Goal: Task Accomplishment & Management: Manage account settings

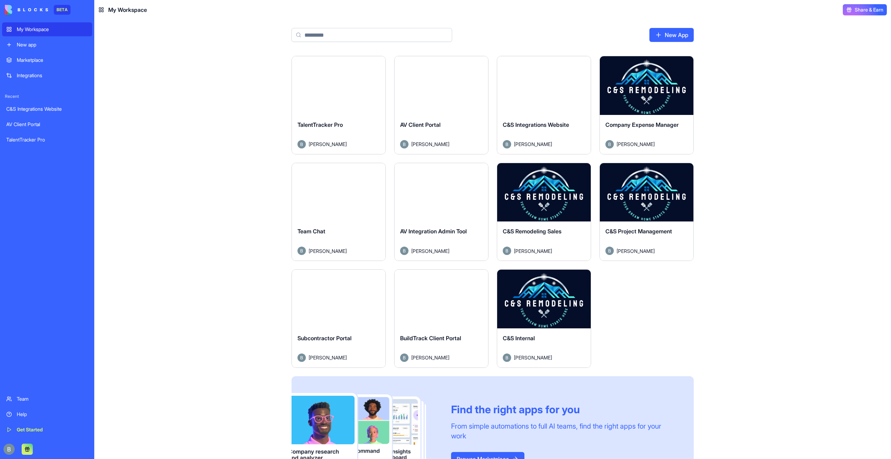
click at [538, 199] on button "Launch" at bounding box center [544, 192] width 52 height 14
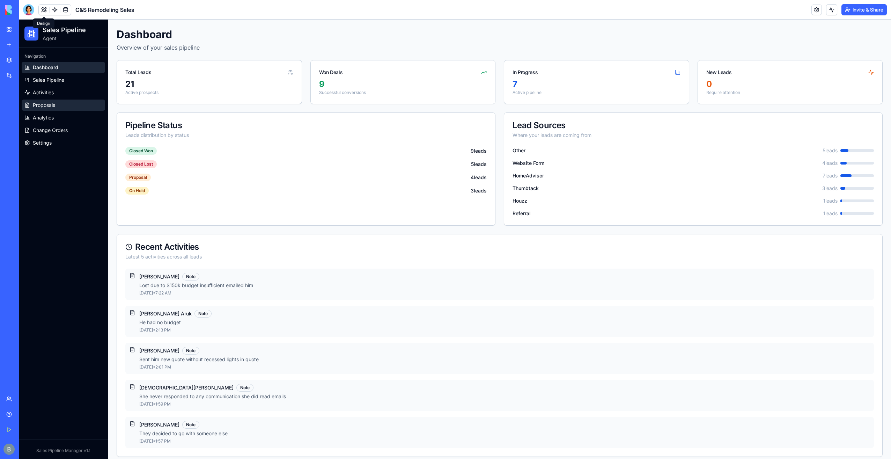
click at [70, 107] on link "Proposals" at bounding box center [63, 105] width 83 height 11
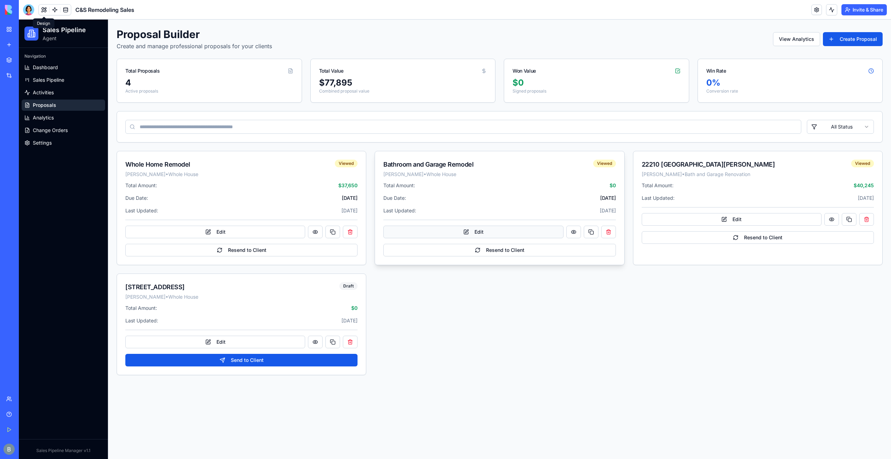
click at [471, 236] on button "Edit" at bounding box center [474, 232] width 180 height 13
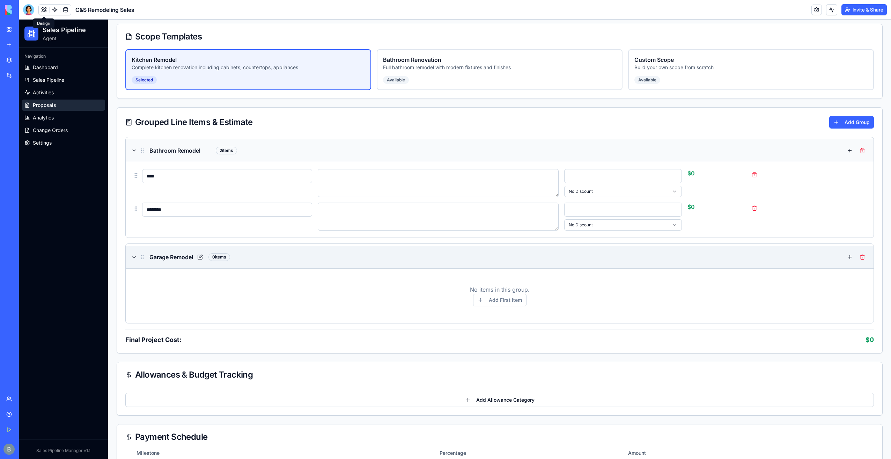
scroll to position [245, 0]
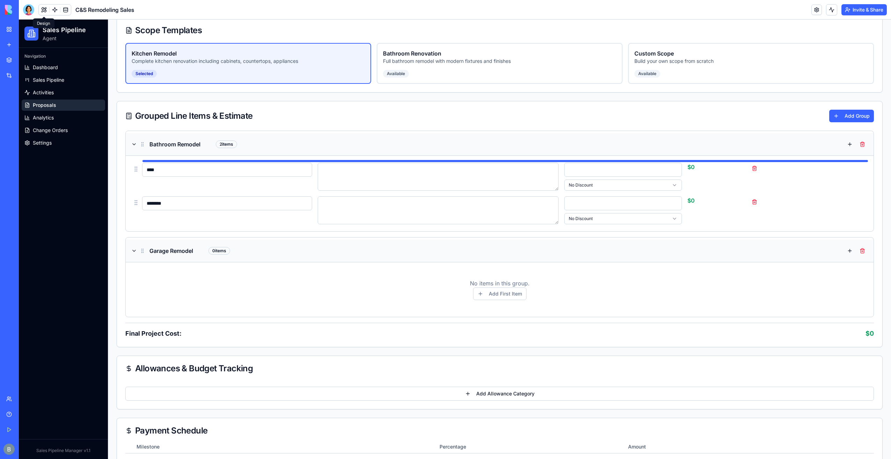
click at [138, 173] on div "****" at bounding box center [223, 170] width 180 height 14
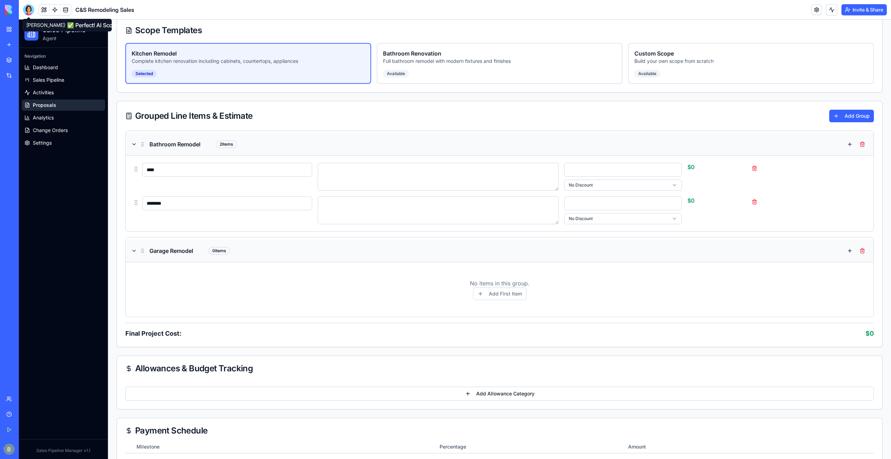
click at [29, 4] on div at bounding box center [28, 9] width 11 height 11
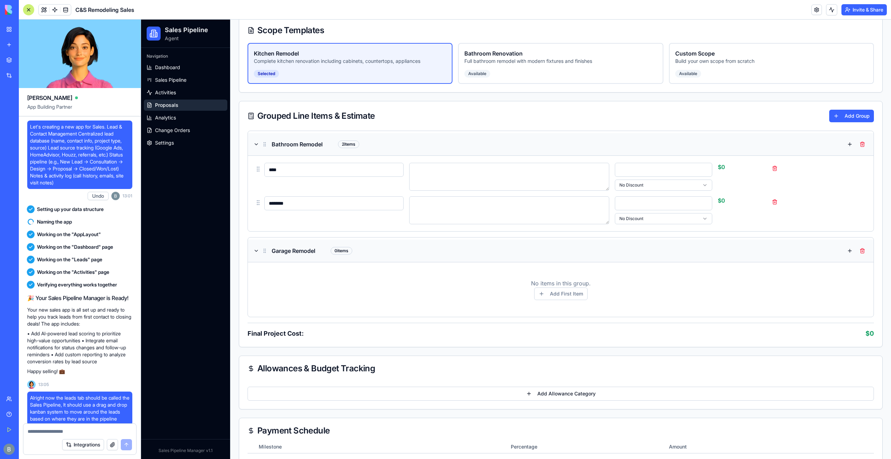
scroll to position [47980, 0]
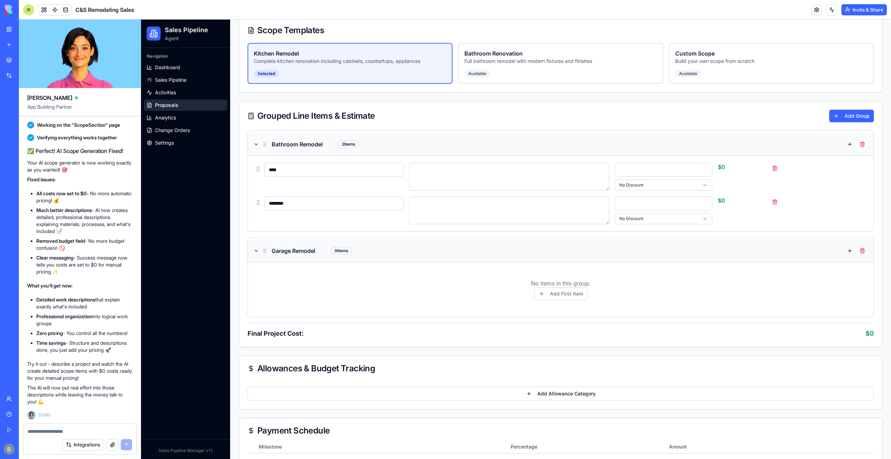
click at [76, 432] on textarea at bounding box center [80, 431] width 104 height 7
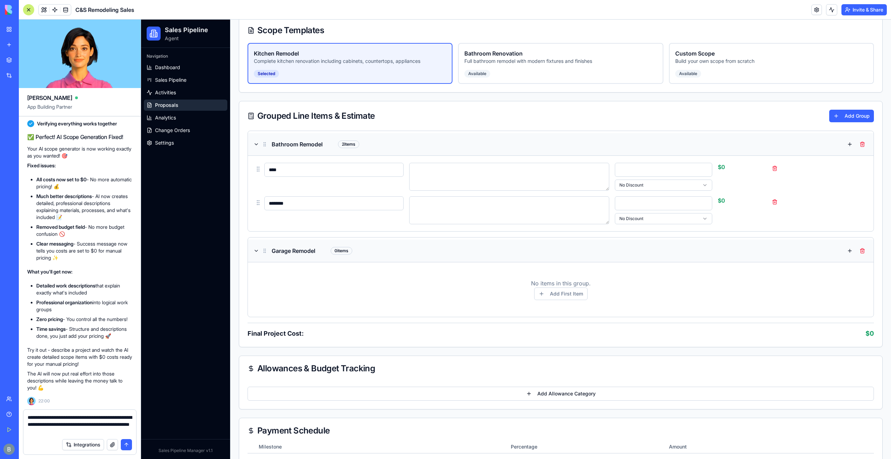
type textarea "**********"
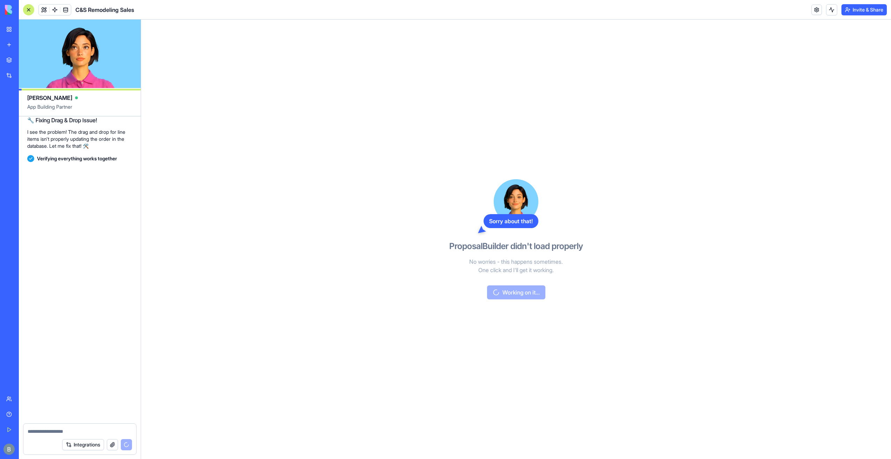
scroll to position [48343, 0]
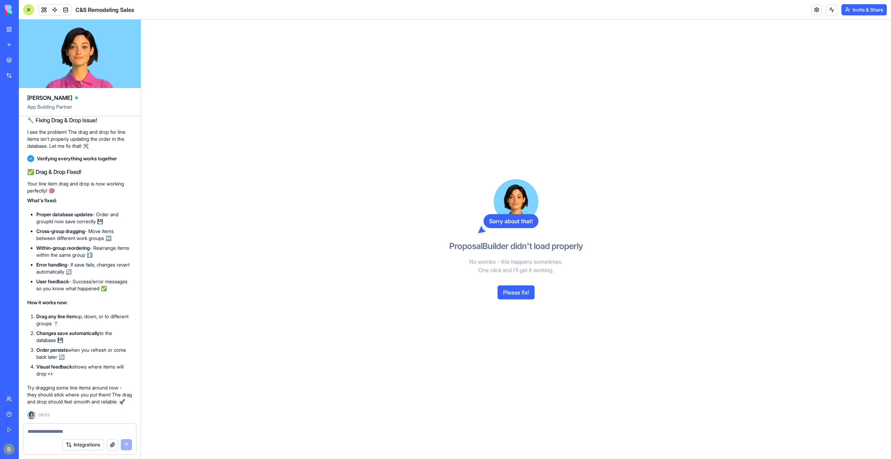
drag, startPoint x: 509, startPoint y: 297, endPoint x: 512, endPoint y: 290, distance: 7.4
click at [509, 297] on button "Please fix!" at bounding box center [516, 292] width 37 height 14
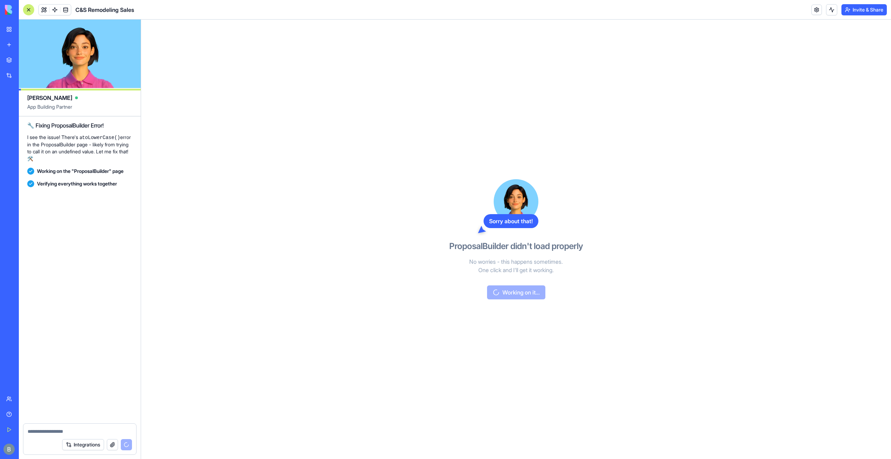
scroll to position [48693, 0]
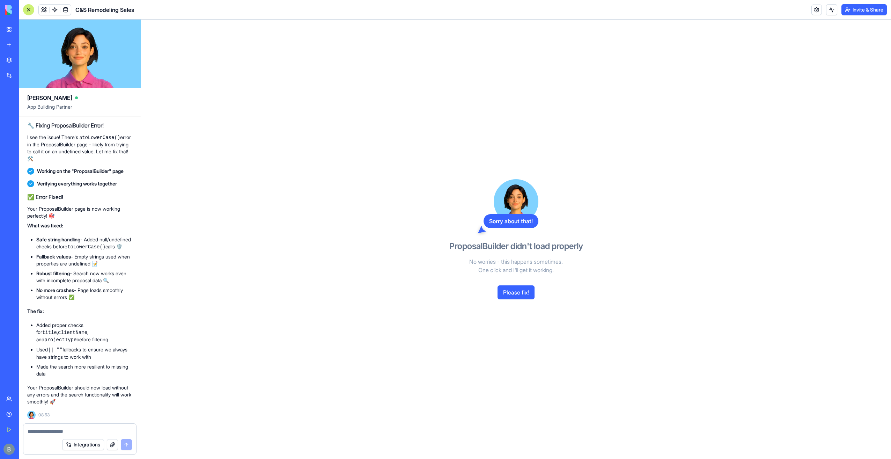
drag, startPoint x: 541, startPoint y: 174, endPoint x: 527, endPoint y: 206, distance: 35.2
click at [540, 173] on div "Sorry about that! ProposalBuilder didn't load properly No worries - this happen…" at bounding box center [516, 239] width 161 height 439
click at [504, 295] on button "Please fix!" at bounding box center [516, 292] width 37 height 14
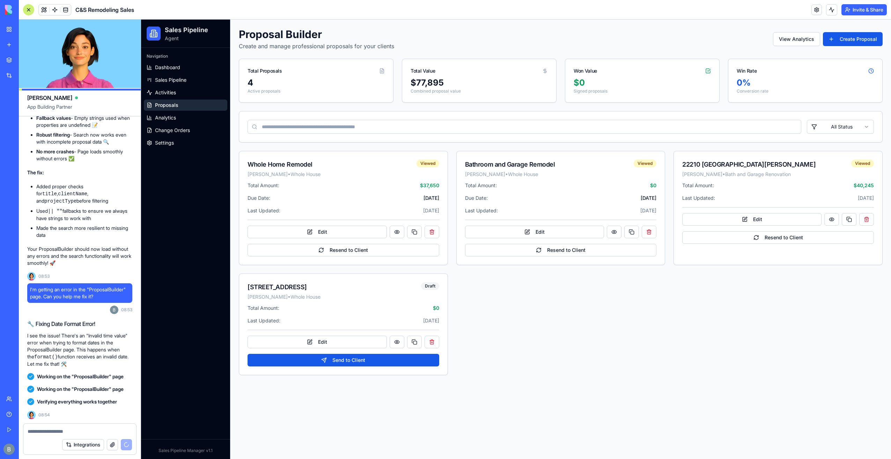
scroll to position [49064, 0]
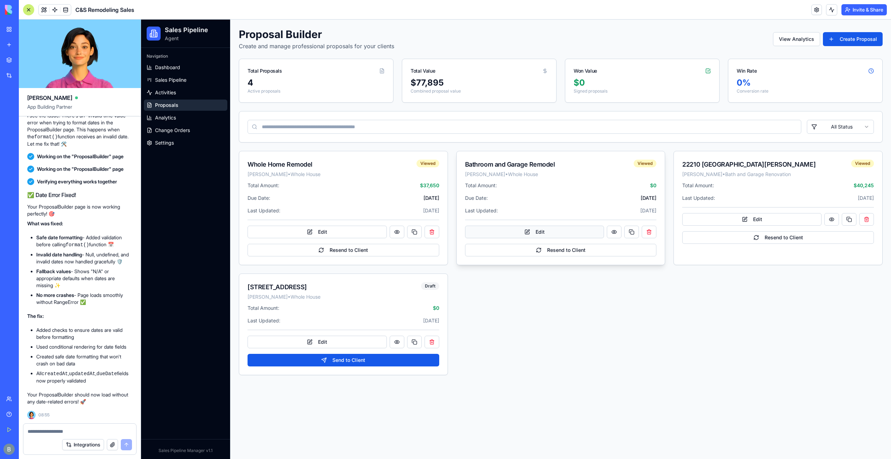
click at [553, 228] on button "Edit" at bounding box center [534, 232] width 139 height 13
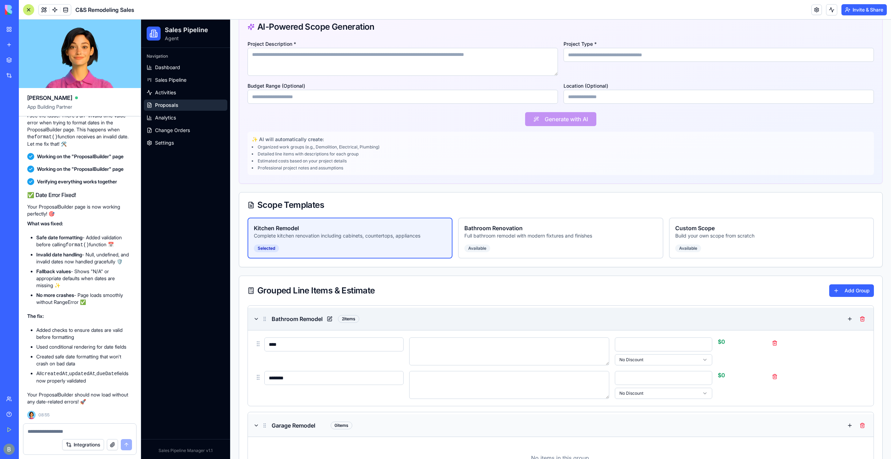
scroll to position [210, 0]
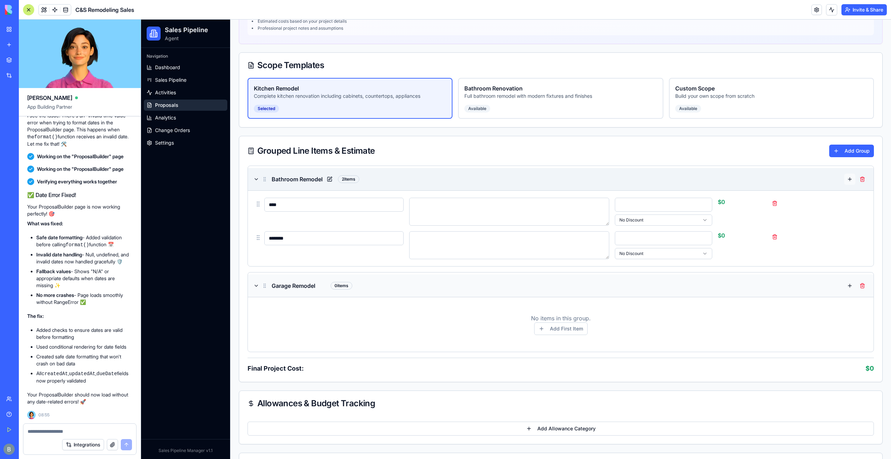
click at [845, 178] on button at bounding box center [850, 179] width 11 height 11
click at [845, 178] on div at bounding box center [857, 179] width 24 height 11
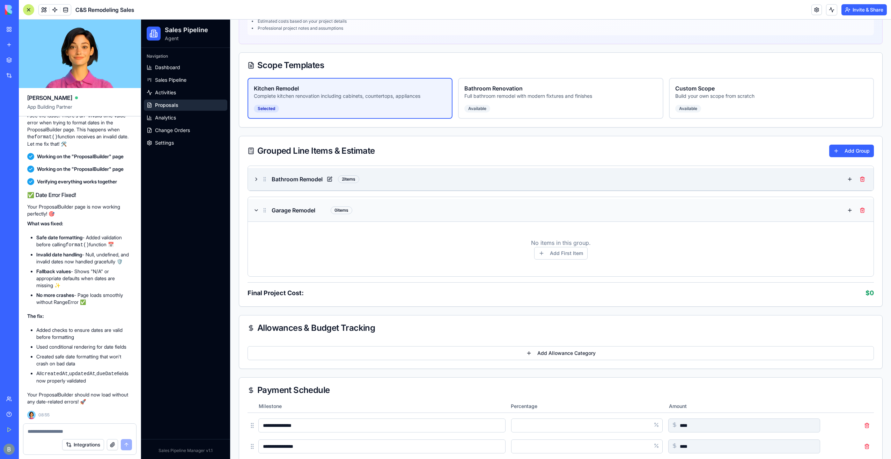
click at [255, 180] on icon at bounding box center [257, 179] width 6 height 6
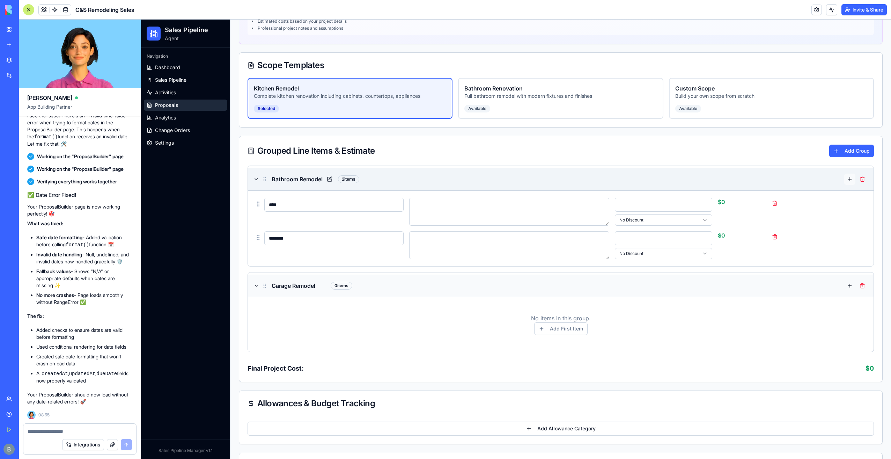
click at [845, 178] on button at bounding box center [850, 179] width 11 height 11
click at [845, 177] on button at bounding box center [850, 179] width 11 height 11
click at [845, 177] on div at bounding box center [857, 179] width 24 height 11
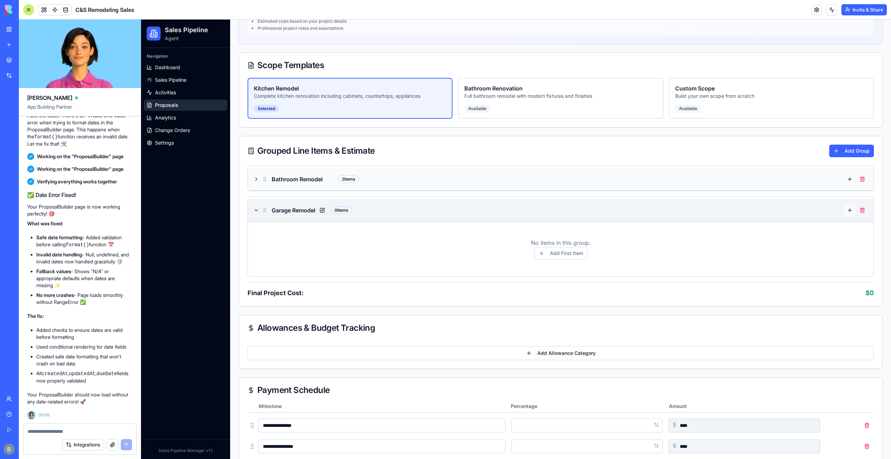
click at [845, 209] on button at bounding box center [850, 210] width 11 height 11
click at [845, 209] on div at bounding box center [857, 210] width 24 height 11
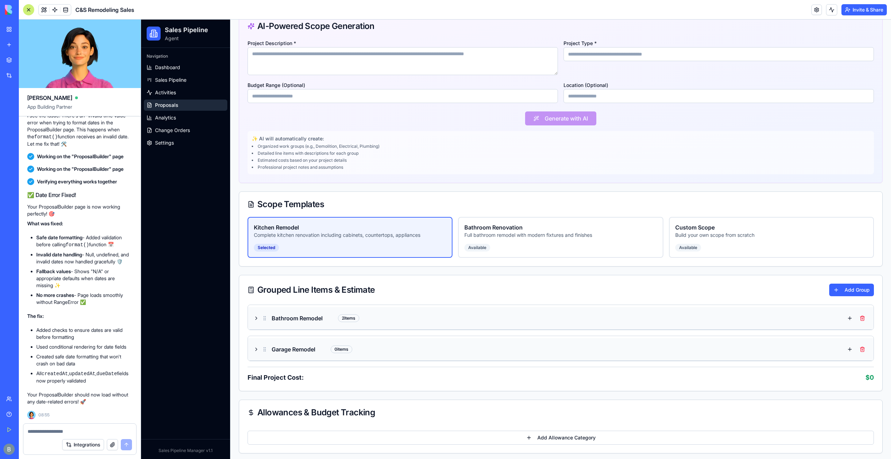
scroll to position [70, 0]
click at [201, 105] on link "Proposals" at bounding box center [185, 105] width 83 height 11
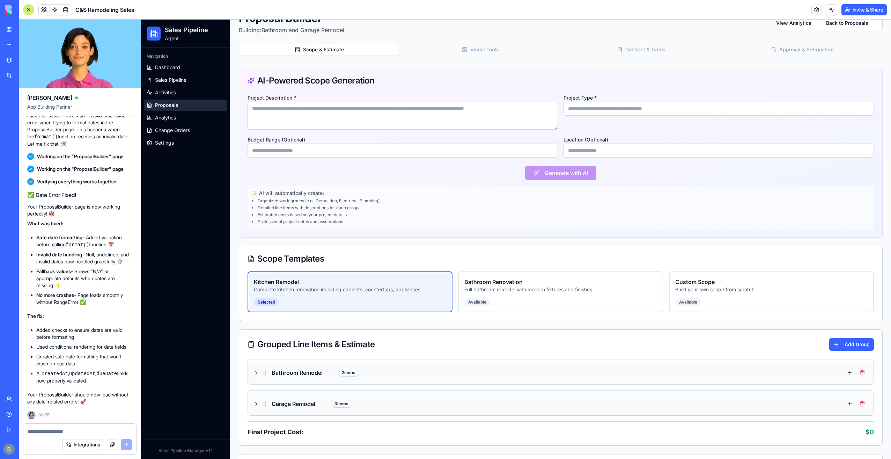
scroll to position [0, 0]
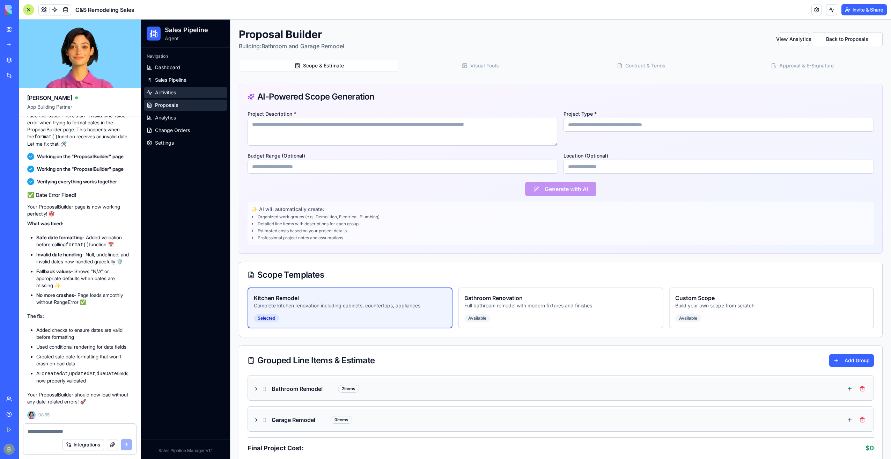
click at [189, 94] on link "Activities" at bounding box center [185, 92] width 83 height 11
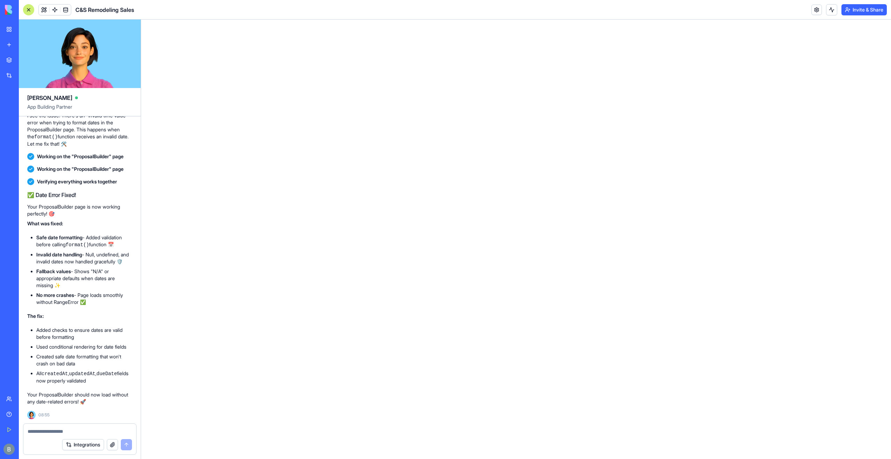
click at [188, 20] on html at bounding box center [516, 20] width 750 height 0
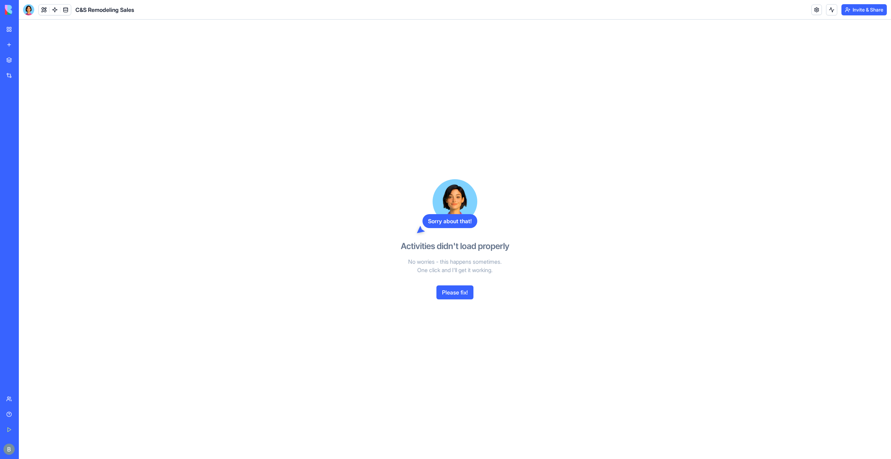
click at [463, 296] on button "Please fix!" at bounding box center [455, 292] width 37 height 14
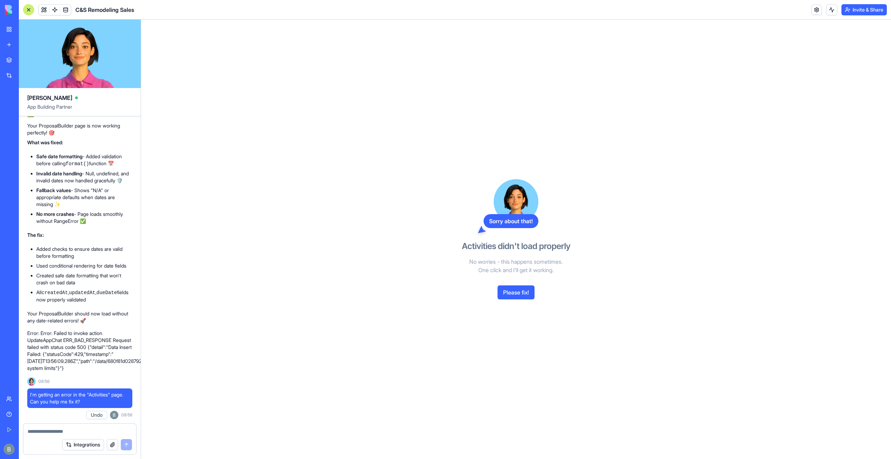
scroll to position [49140, 0]
click at [523, 295] on button "Please fix!" at bounding box center [516, 292] width 37 height 14
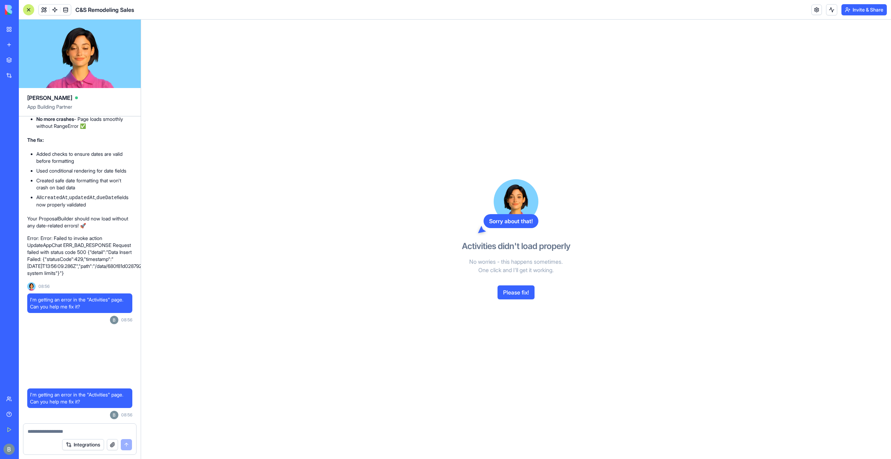
scroll to position [49242, 0]
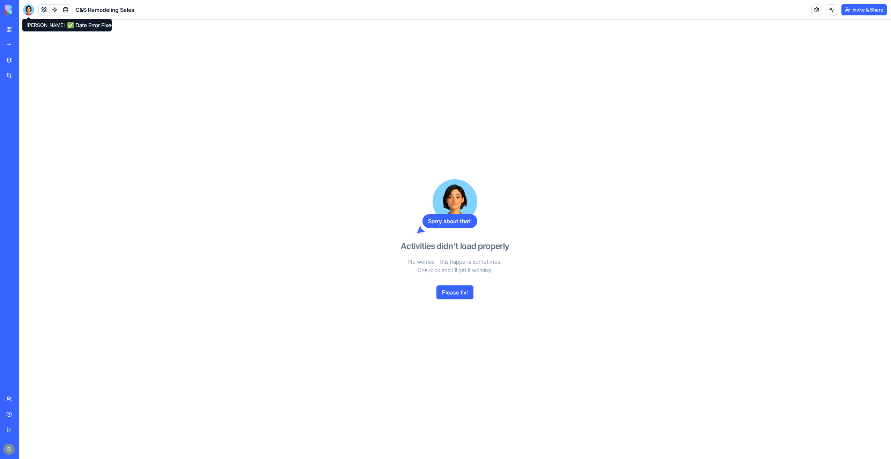
click at [30, 12] on div at bounding box center [28, 9] width 11 height 11
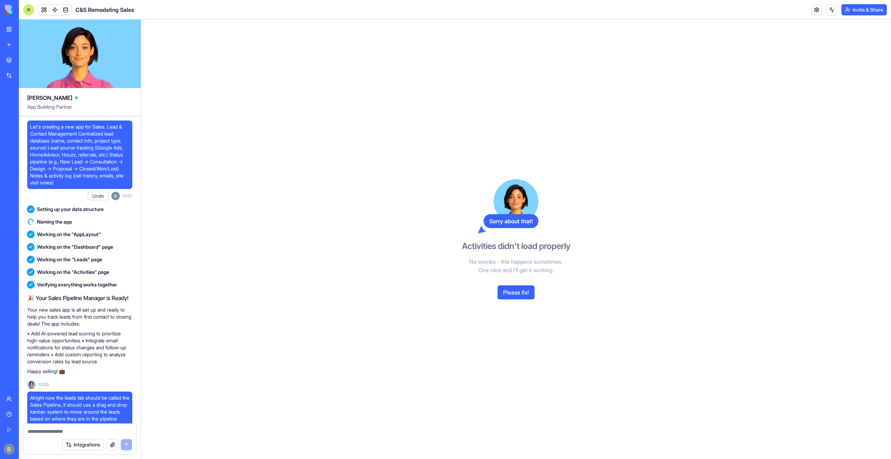
scroll to position [49052, 0]
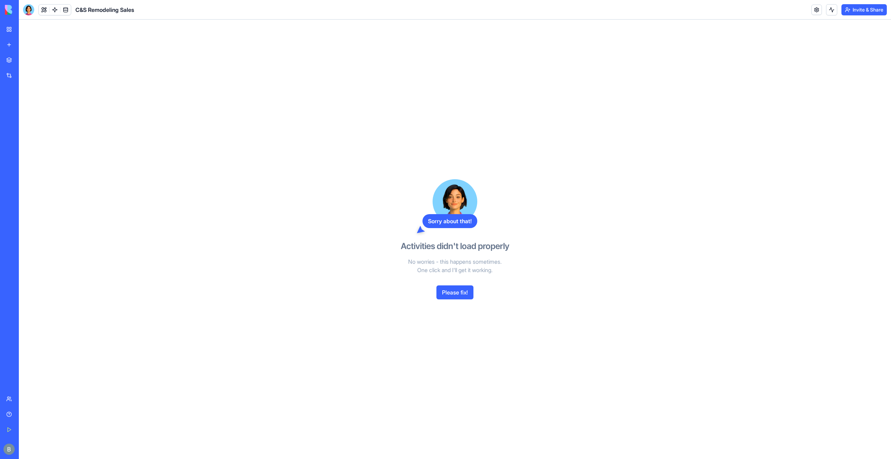
click at [23, 8] on header "C&S Remodeling Sales Invite & Share" at bounding box center [455, 10] width 873 height 20
drag, startPoint x: 25, startPoint y: 9, endPoint x: 59, endPoint y: 27, distance: 38.6
click at [26, 9] on div at bounding box center [28, 9] width 11 height 11
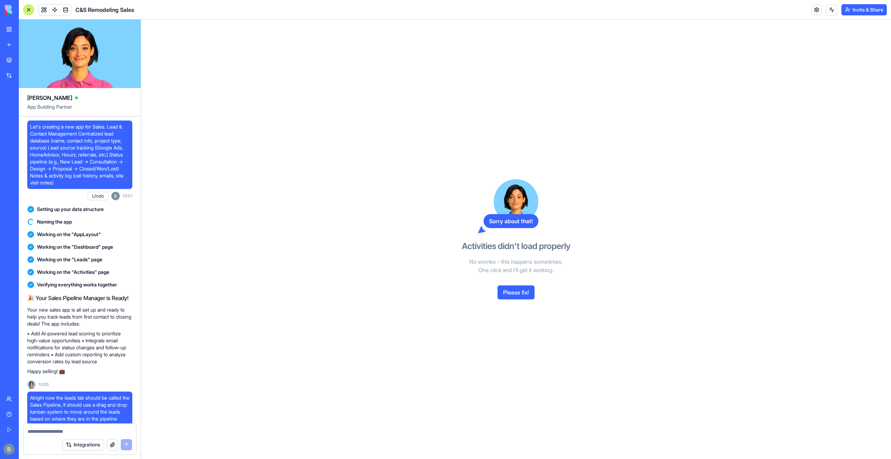
click at [44, 10] on button at bounding box center [44, 10] width 10 height 10
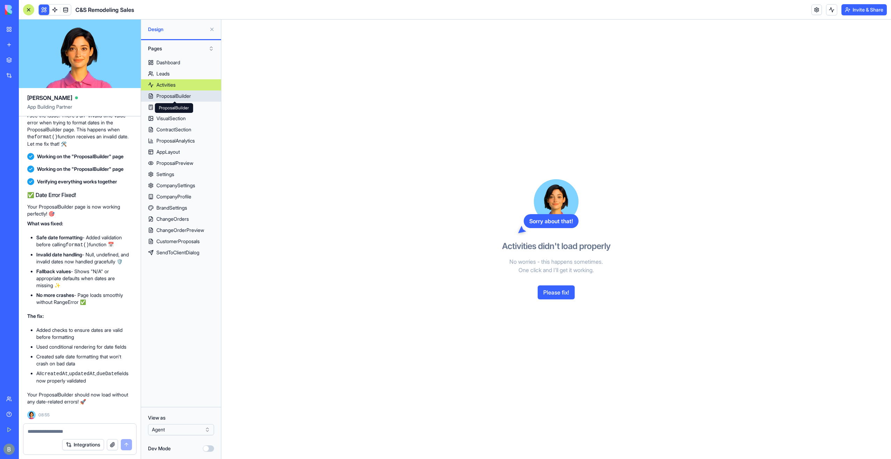
click at [187, 94] on div "ProposalBuilder" at bounding box center [173, 96] width 35 height 7
click at [189, 72] on link "Leads" at bounding box center [181, 73] width 80 height 11
click at [171, 79] on div "Dashboard Dashboard" at bounding box center [168, 75] width 29 height 10
click at [175, 64] on div "Dashboard" at bounding box center [168, 62] width 24 height 7
click at [553, 293] on button "Please fix!" at bounding box center [556, 292] width 37 height 14
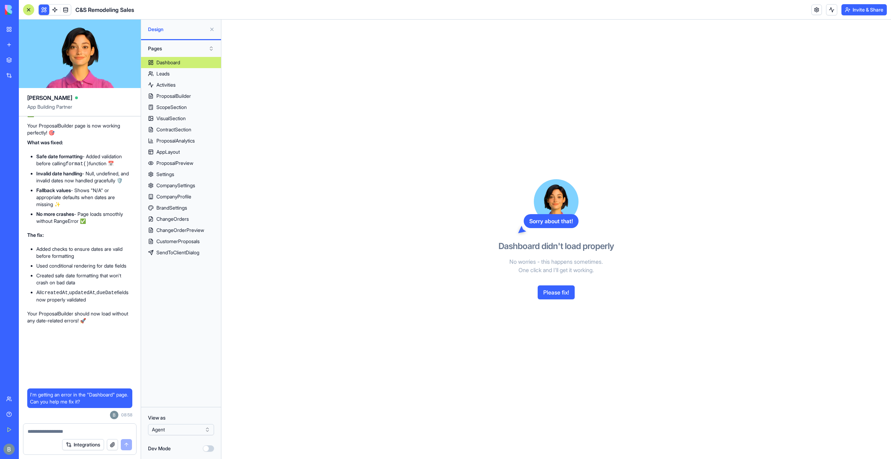
scroll to position [49140, 0]
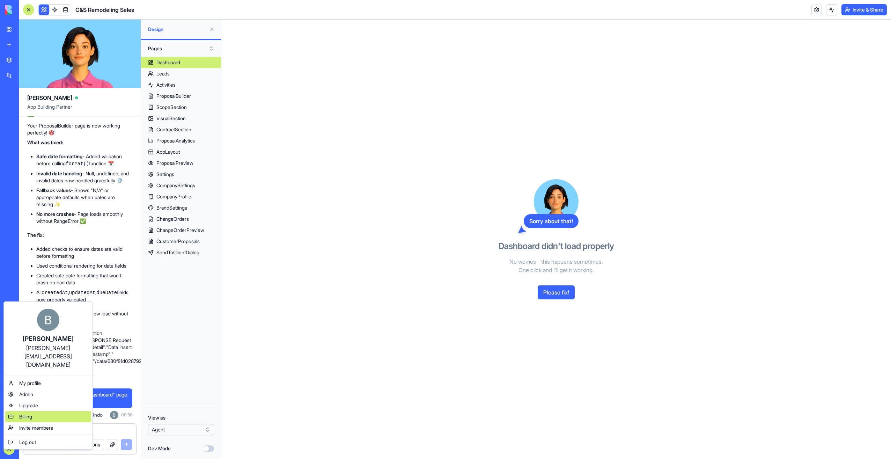
click at [43, 411] on div "Billing" at bounding box center [48, 416] width 86 height 11
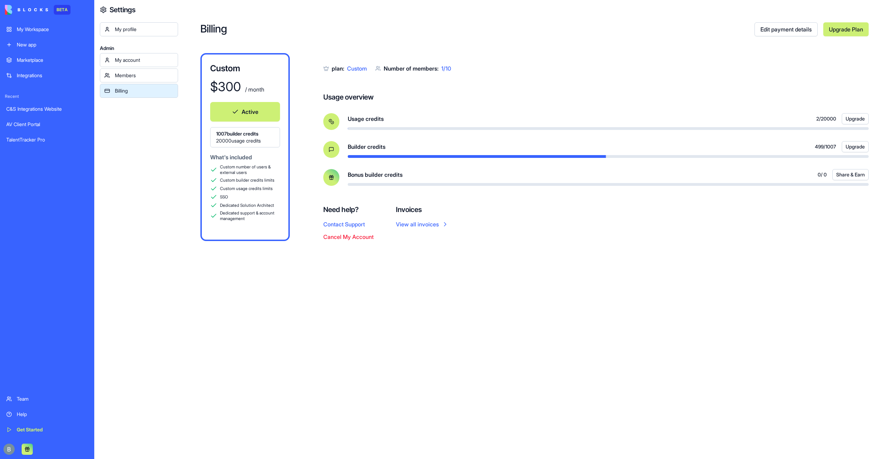
click at [54, 26] on div "My Workspace" at bounding box center [52, 29] width 71 height 7
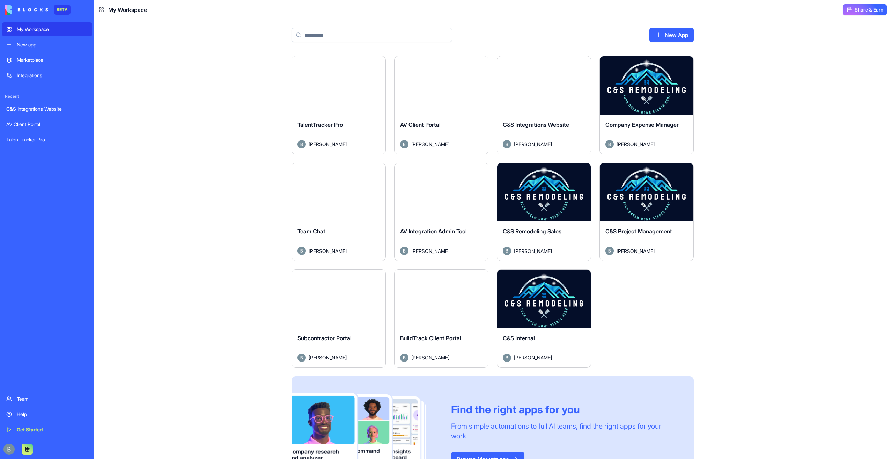
click at [546, 187] on button "Launch" at bounding box center [544, 192] width 52 height 14
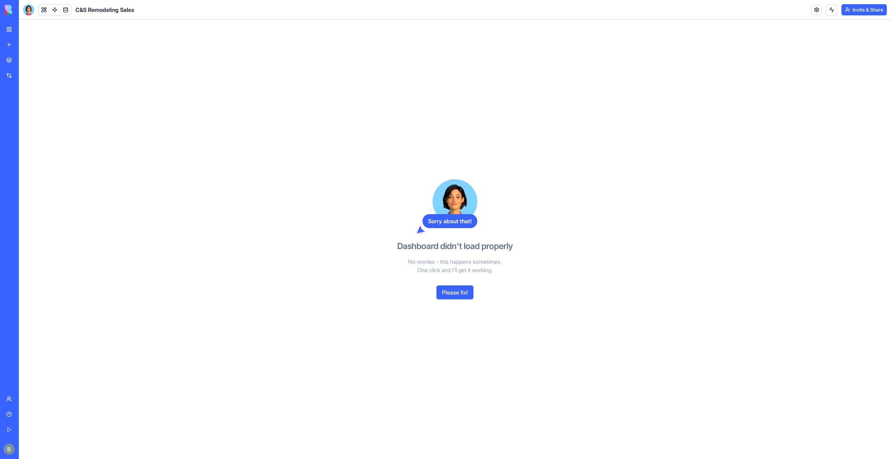
click at [454, 292] on button "Please fix!" at bounding box center [455, 292] width 37 height 14
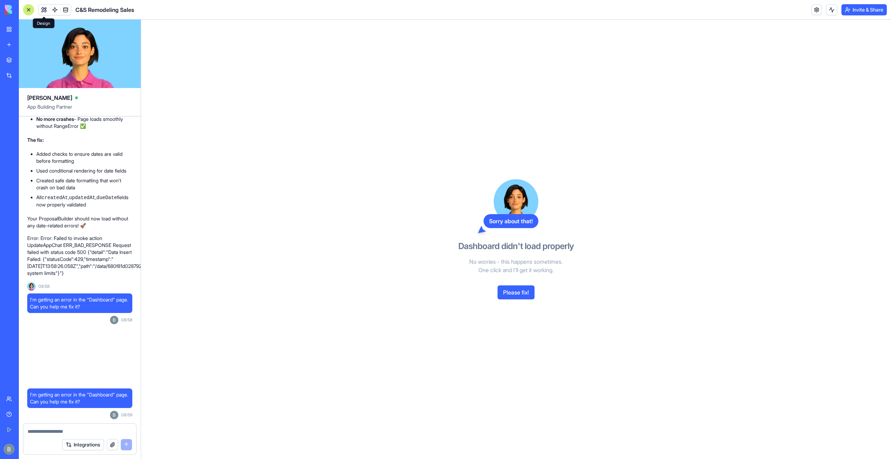
scroll to position [49242, 0]
click at [510, 289] on button "Please fix!" at bounding box center [516, 292] width 37 height 14
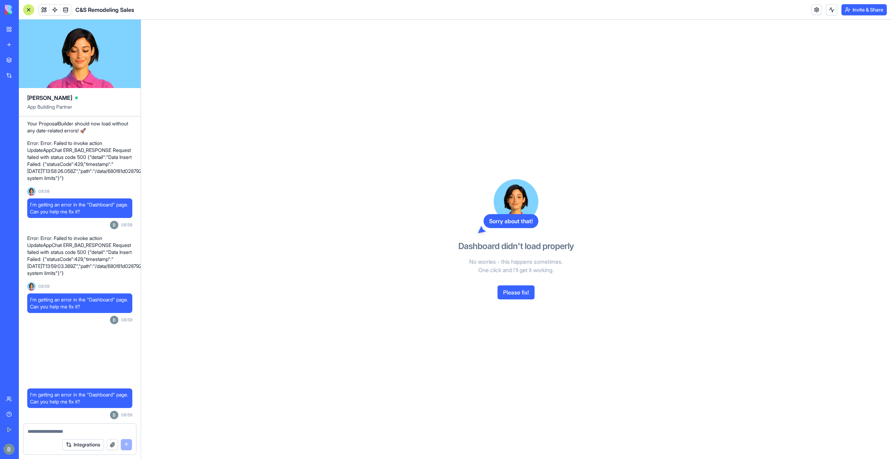
scroll to position [49344, 0]
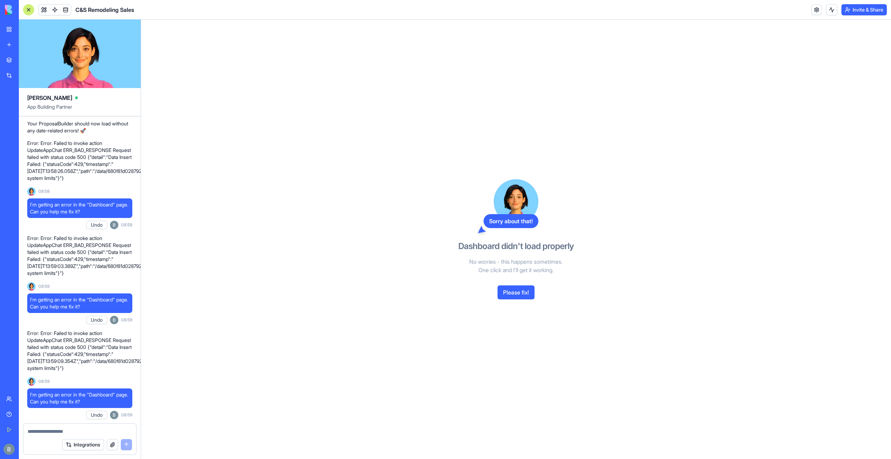
drag, startPoint x: 85, startPoint y: 366, endPoint x: 26, endPoint y: 322, distance: 73.8
copy p "Error: Error: Failed to invoke action UpdateAppChat ERR_BAD_RESPONSE Request fa…"
click at [279, 175] on div "Sorry about that! Dashboard didn't load properly No worries - this happens some…" at bounding box center [516, 239] width 750 height 439
click at [95, 413] on button "Undo" at bounding box center [96, 415] width 21 height 8
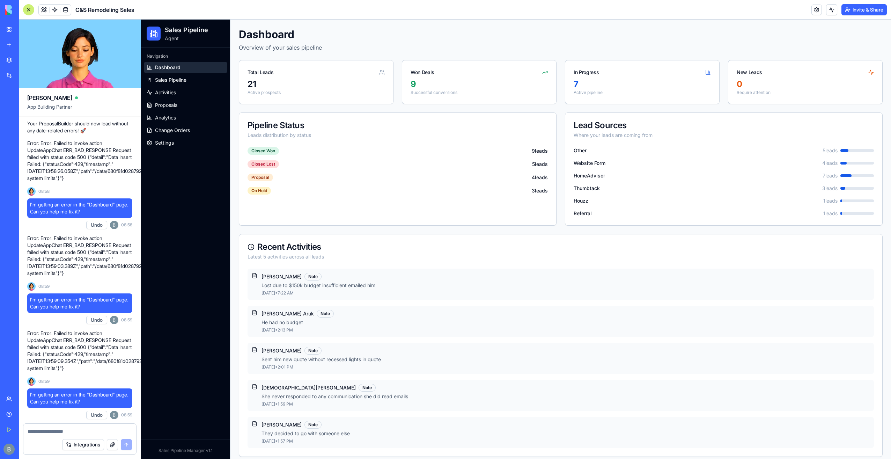
scroll to position [48855, 0]
click at [179, 108] on link "Proposals" at bounding box center [185, 105] width 83 height 11
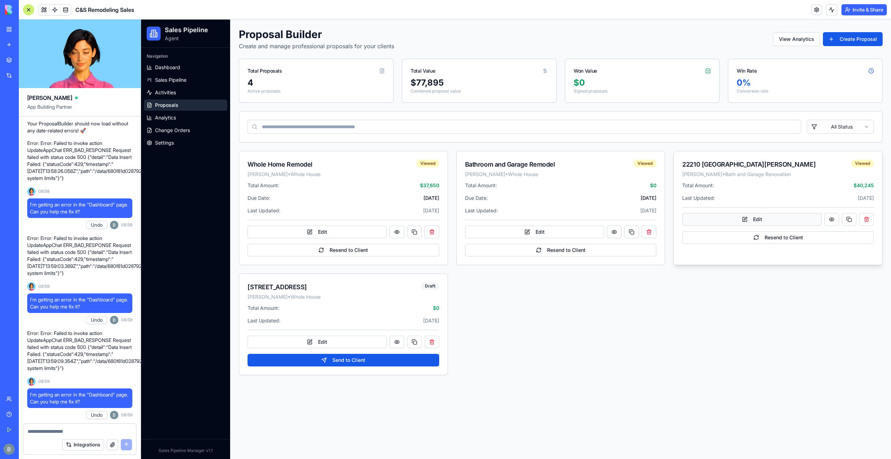
click at [730, 219] on button "Edit" at bounding box center [752, 219] width 139 height 13
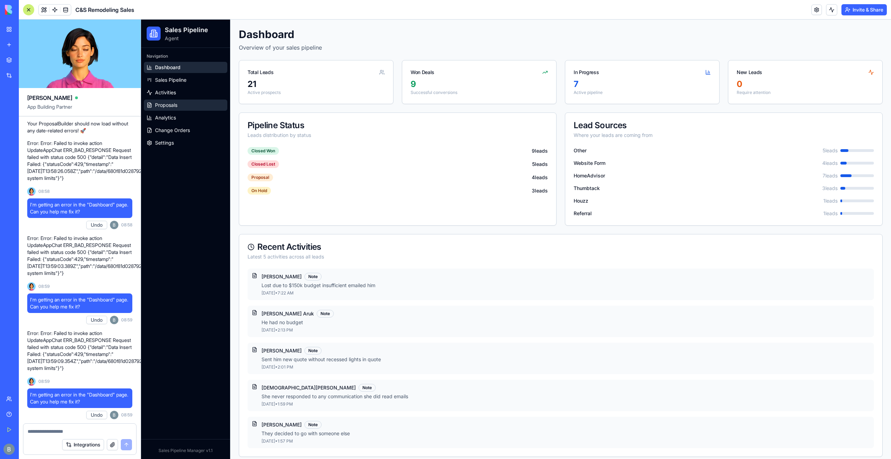
click at [182, 109] on link "Proposals" at bounding box center [185, 105] width 83 height 11
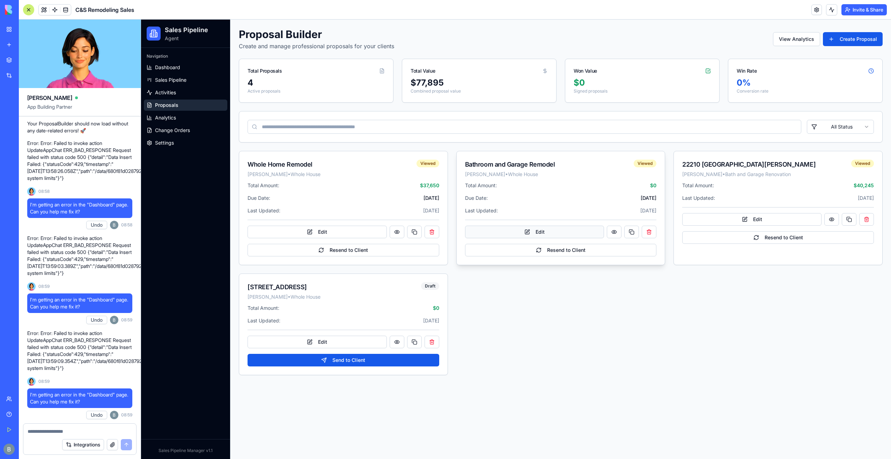
click at [531, 228] on button "Edit" at bounding box center [534, 232] width 139 height 13
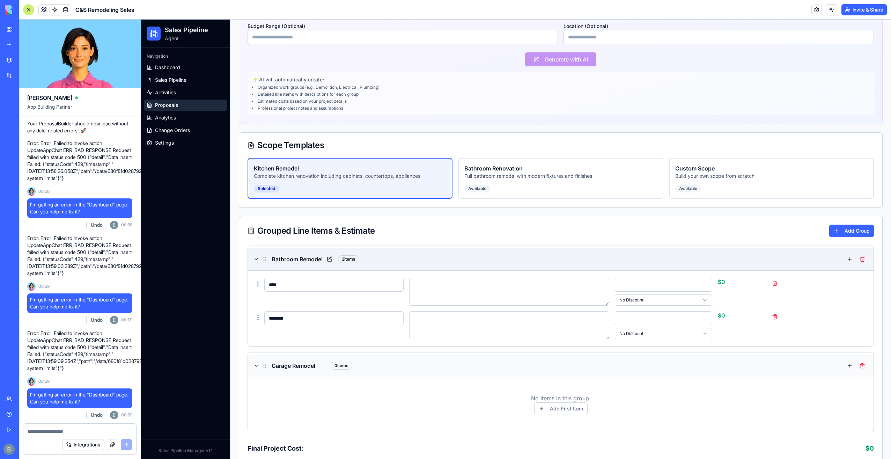
scroll to position [105, 0]
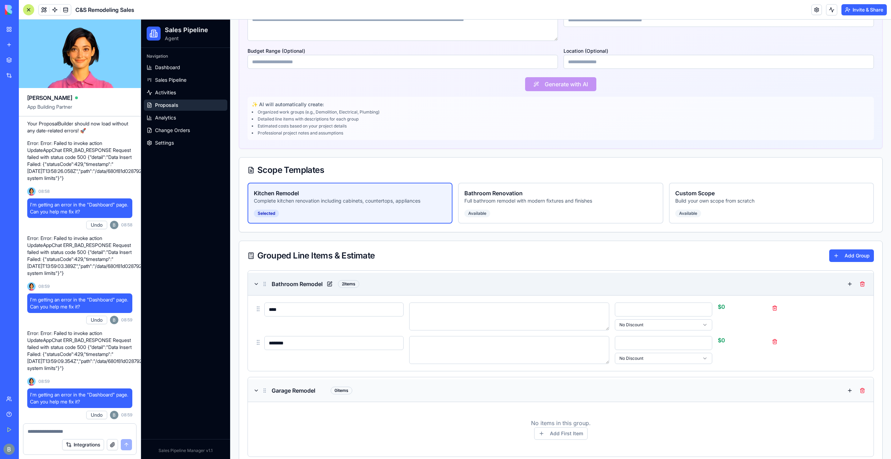
click at [847, 281] on button at bounding box center [850, 283] width 11 height 11
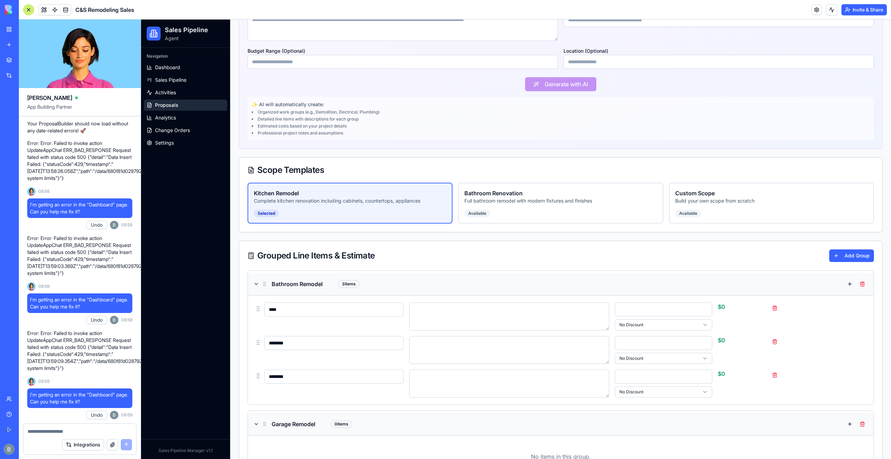
click at [92, 430] on textarea at bounding box center [80, 431] width 104 height 7
type textarea "*"
click at [847, 283] on button at bounding box center [850, 283] width 11 height 11
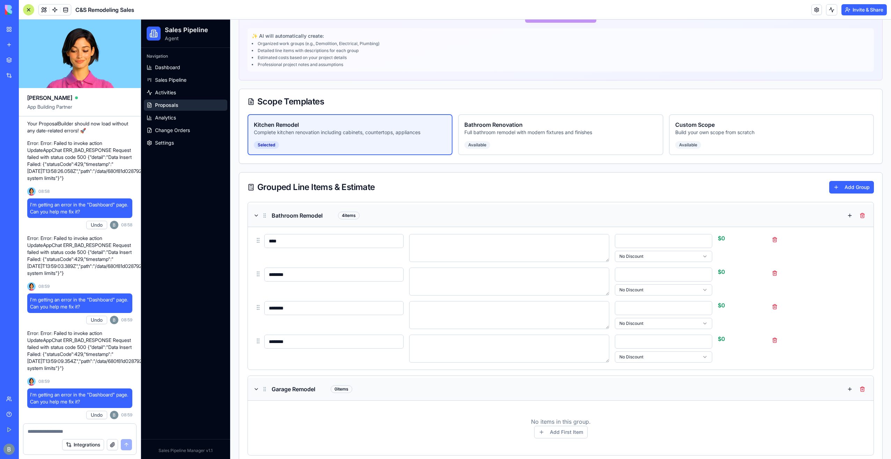
scroll to position [175, 0]
drag, startPoint x: 775, startPoint y: 338, endPoint x: 772, endPoint y: 333, distance: 6.6
click at [775, 337] on button at bounding box center [775, 338] width 11 height 11
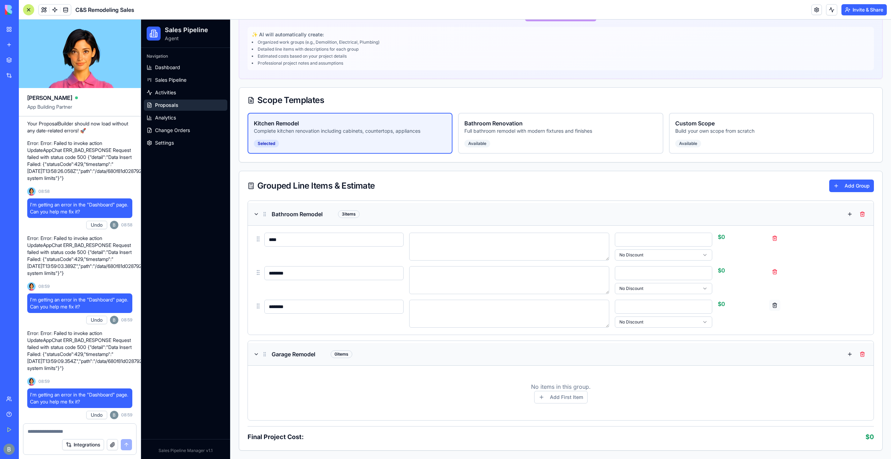
click at [773, 303] on button at bounding box center [775, 305] width 11 height 11
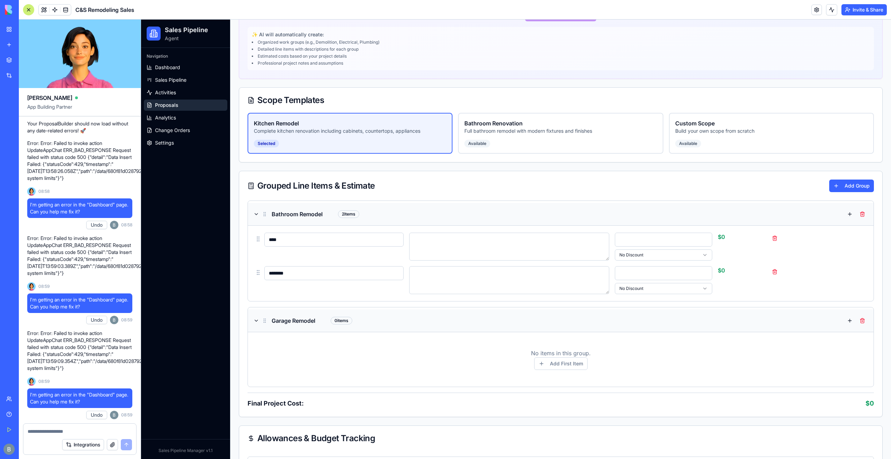
click at [765, 281] on div "******** * No Discount $ 0" at bounding box center [561, 280] width 615 height 31
click at [770, 272] on button at bounding box center [775, 271] width 11 height 11
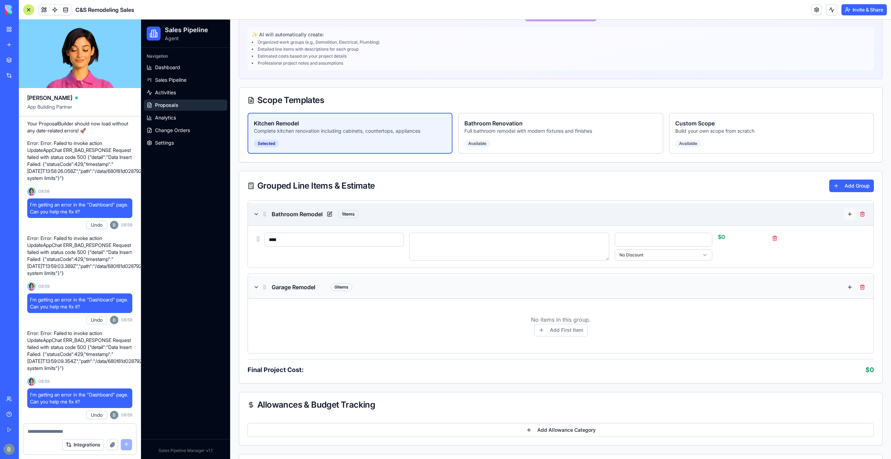
click at [845, 213] on button at bounding box center [850, 214] width 11 height 11
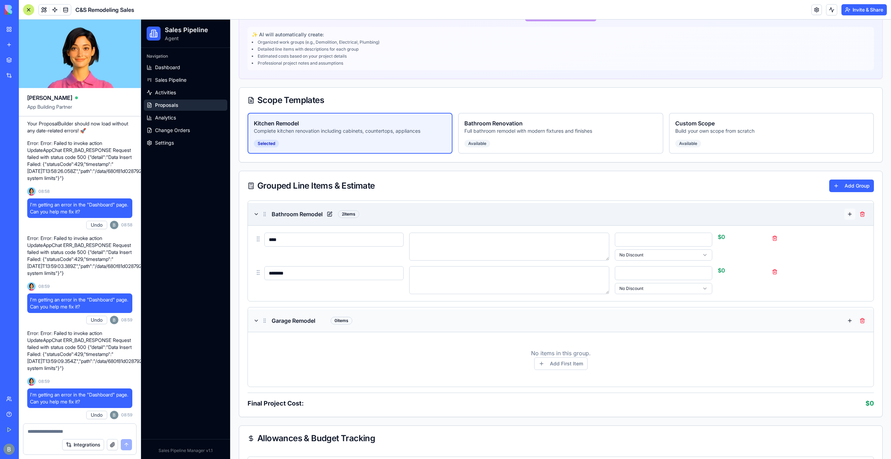
click at [845, 213] on button at bounding box center [850, 214] width 11 height 11
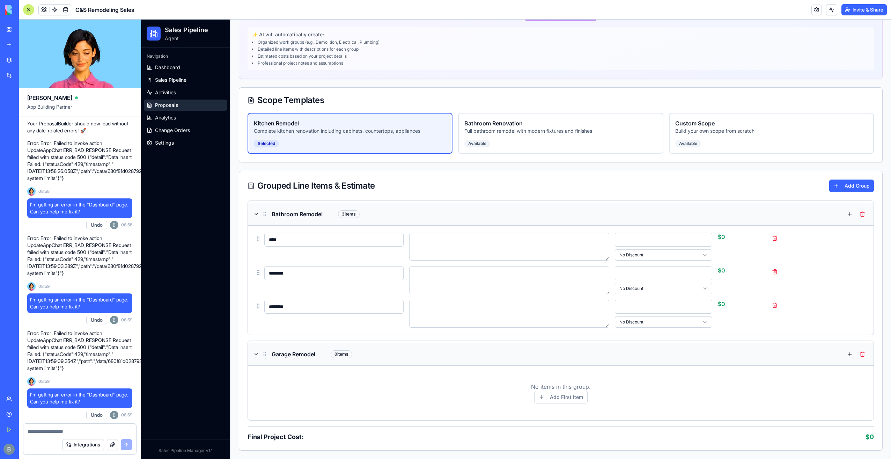
click at [49, 430] on textarea at bounding box center [80, 431] width 105 height 7
type textarea "*"
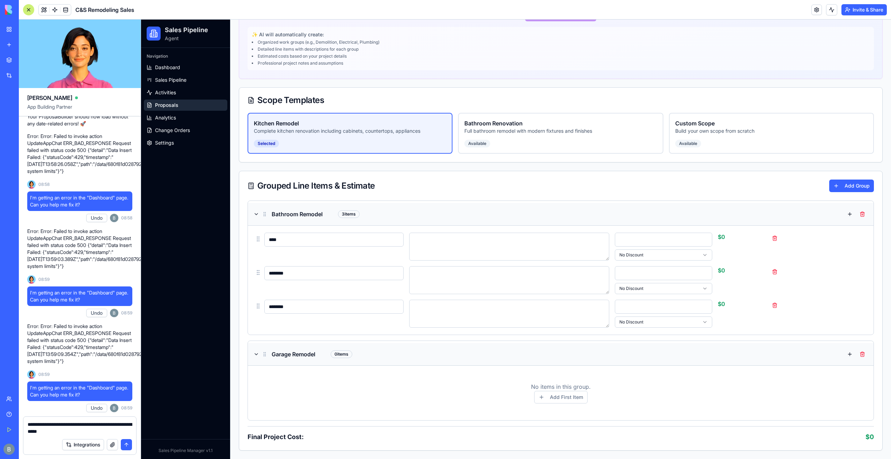
type textarea "**********"
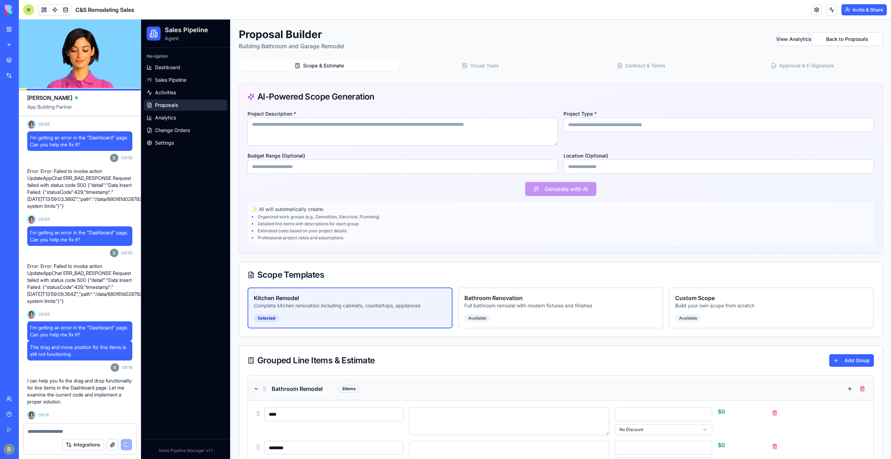
scroll to position [49423, 0]
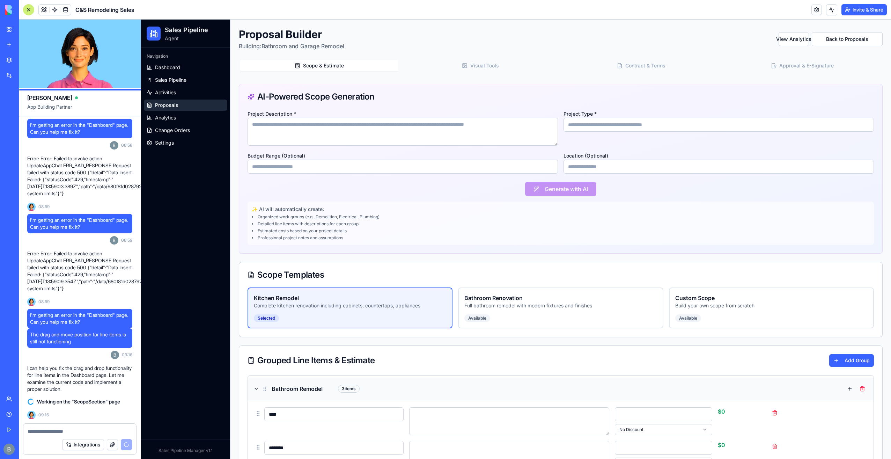
click at [82, 427] on div at bounding box center [79, 429] width 113 height 11
click at [80, 431] on textarea at bounding box center [80, 431] width 105 height 7
drag, startPoint x: 721, startPoint y: 54, endPoint x: 647, endPoint y: 44, distance: 74.4
click at [647, 44] on div "Proposal Builder Building: Bathroom and Garage Remodel View Analytics Back to P…" at bounding box center [561, 39] width 644 height 22
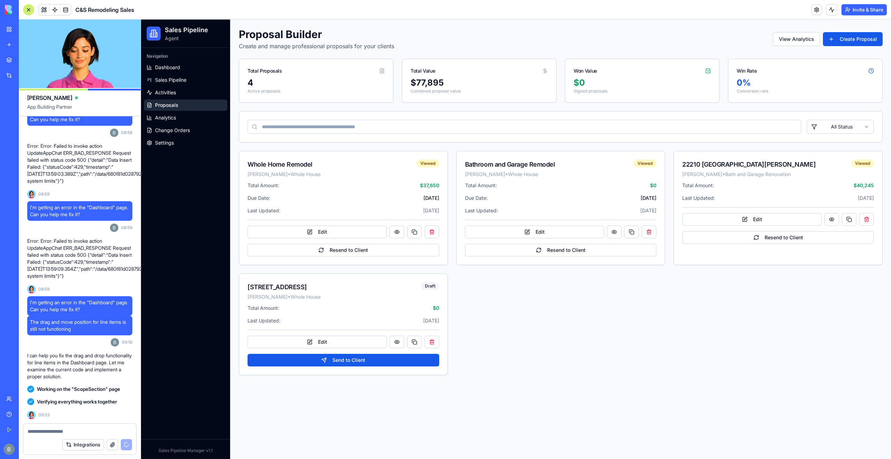
scroll to position [49664, 0]
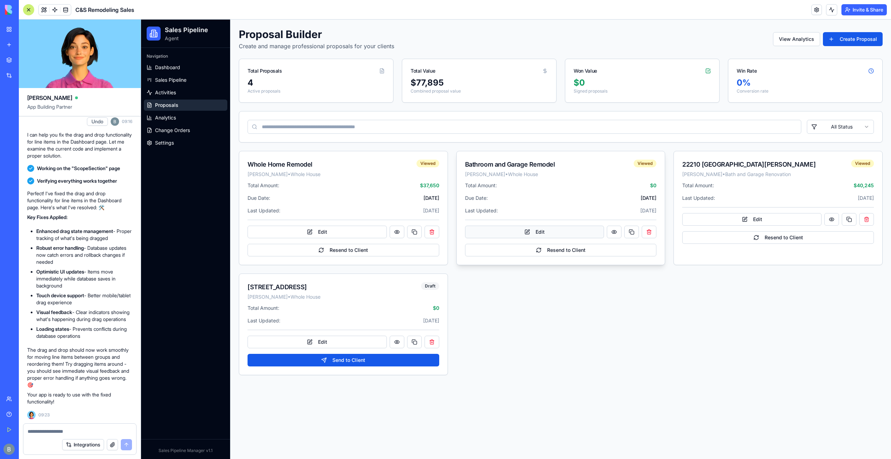
click at [507, 230] on button "Edit" at bounding box center [534, 232] width 139 height 13
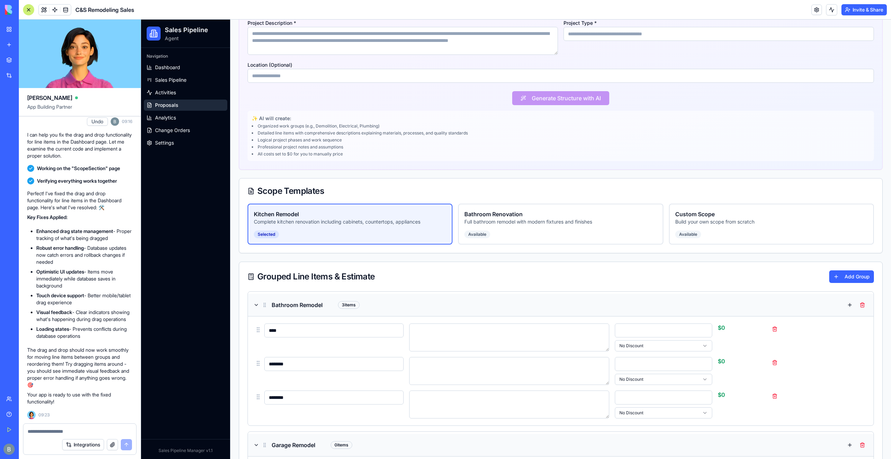
scroll to position [210, 0]
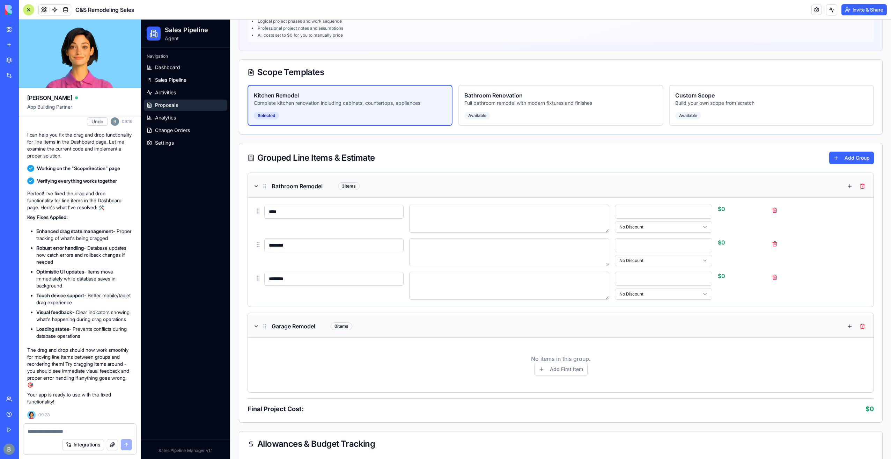
click at [300, 248] on input "********" at bounding box center [333, 245] width 139 height 14
drag, startPoint x: 300, startPoint y: 248, endPoint x: 227, endPoint y: 247, distance: 73.0
click at [227, 247] on div "Sales Pipeline Agent Navigation Dashboard Sales Pipeline Activities Proposals A…" at bounding box center [516, 320] width 750 height 1021
type input "***"
click at [326, 279] on input "********" at bounding box center [333, 279] width 139 height 14
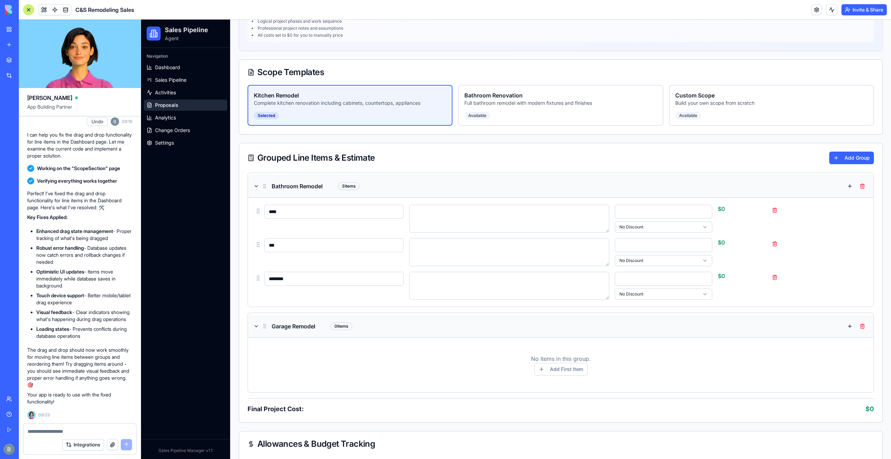
click at [326, 279] on input "********" at bounding box center [333, 279] width 139 height 14
click at [326, 281] on input "********" at bounding box center [333, 279] width 139 height 14
type input "******"
click at [339, 297] on div "****** * No Discount $ 0" at bounding box center [561, 285] width 615 height 31
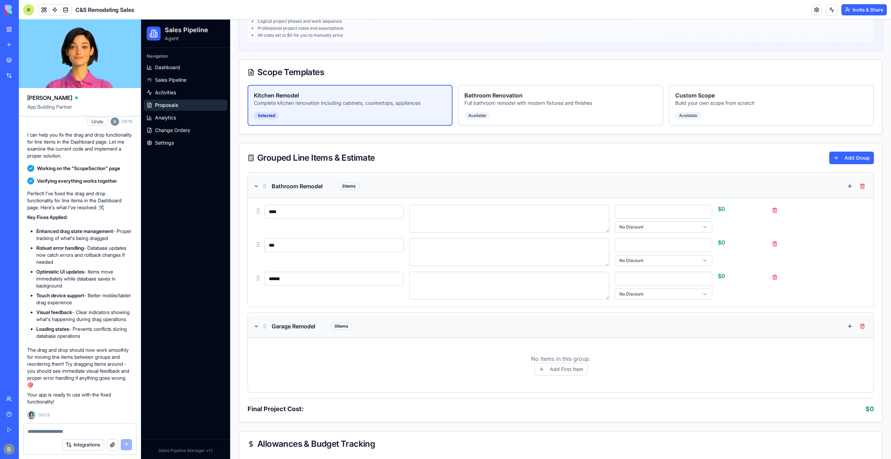
click at [92, 126] on button "Undo" at bounding box center [97, 121] width 21 height 8
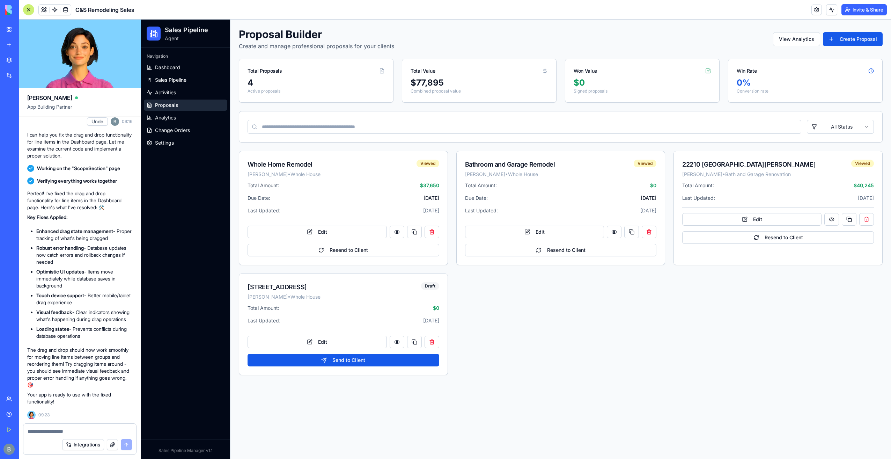
scroll to position [49664, 0]
click at [542, 227] on button "Edit" at bounding box center [534, 232] width 139 height 13
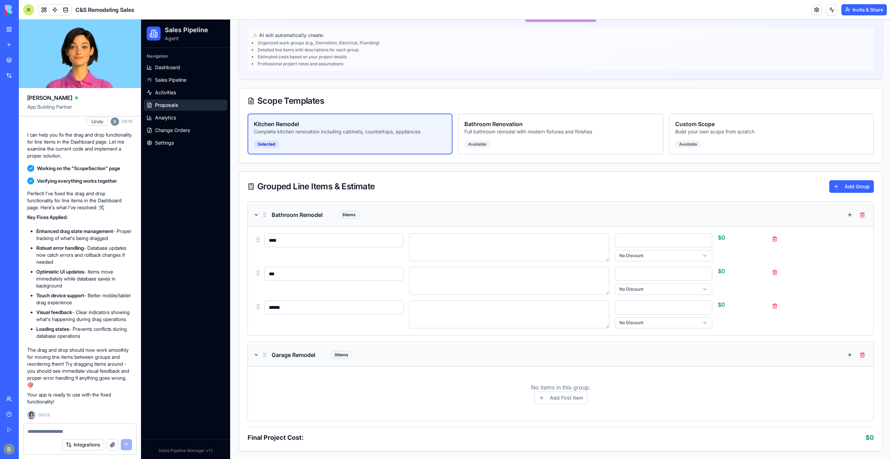
scroll to position [210, 0]
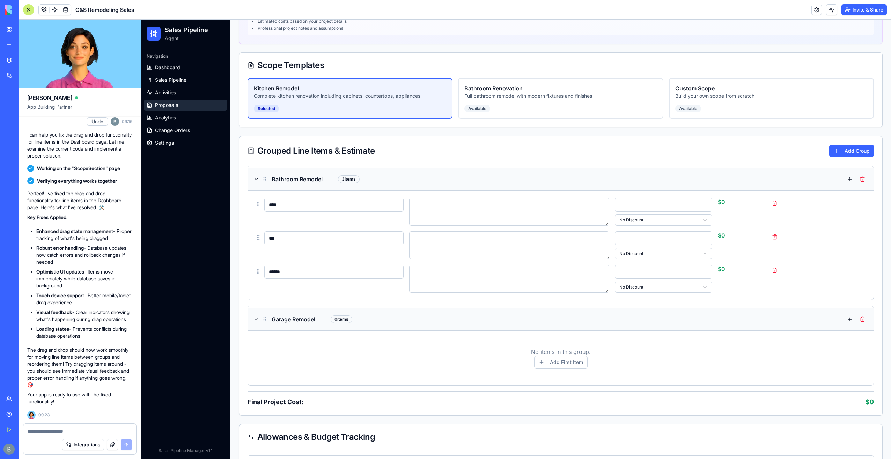
click at [75, 425] on div "Ella App Building Partner Let's creating a new app for Sales. Lead & Contact Ma…" at bounding box center [80, 239] width 122 height 439
click at [75, 428] on div at bounding box center [79, 429] width 113 height 11
click at [73, 431] on textarea at bounding box center [80, 431] width 104 height 7
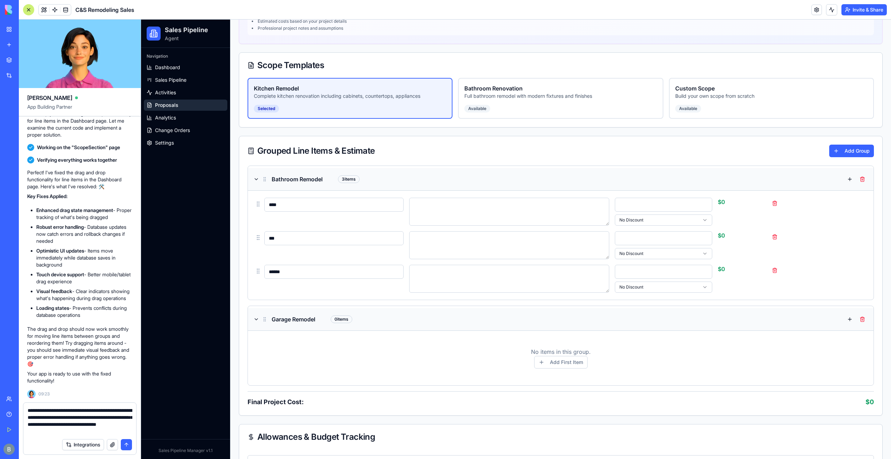
type textarea "**********"
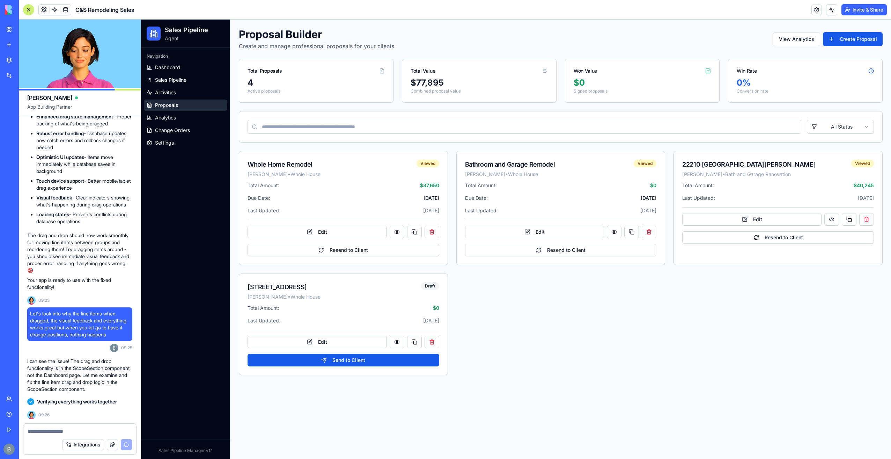
scroll to position [50003, 0]
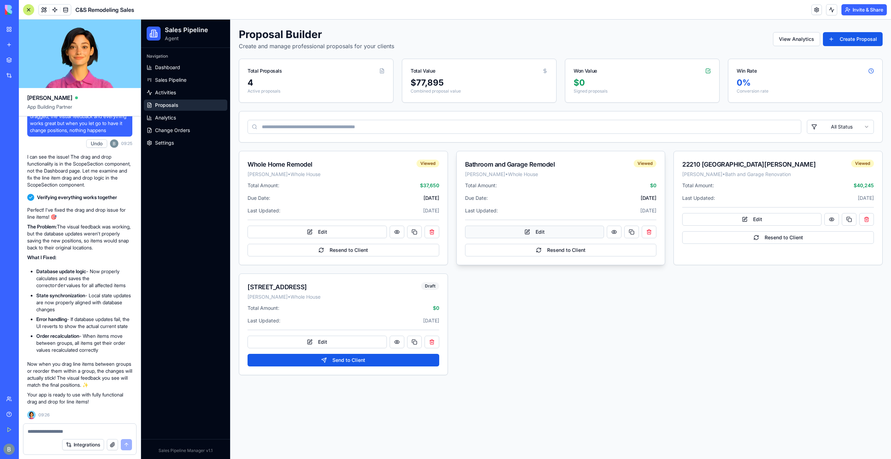
click at [515, 228] on button "Edit" at bounding box center [534, 232] width 139 height 13
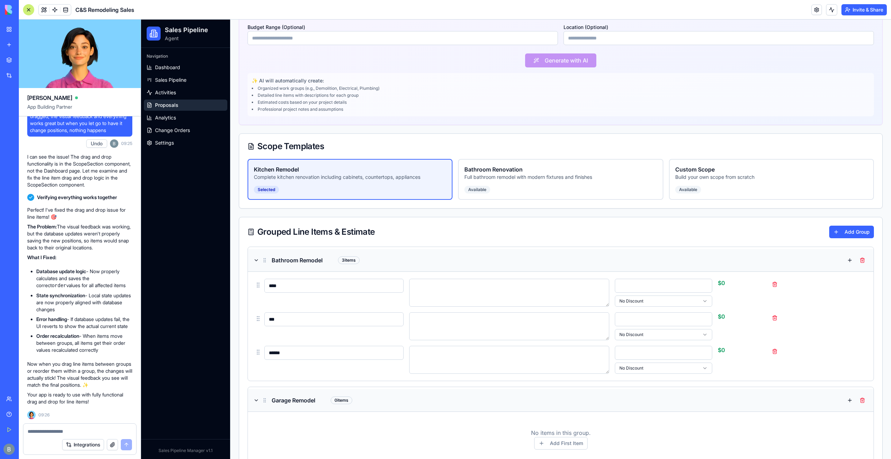
scroll to position [279, 0]
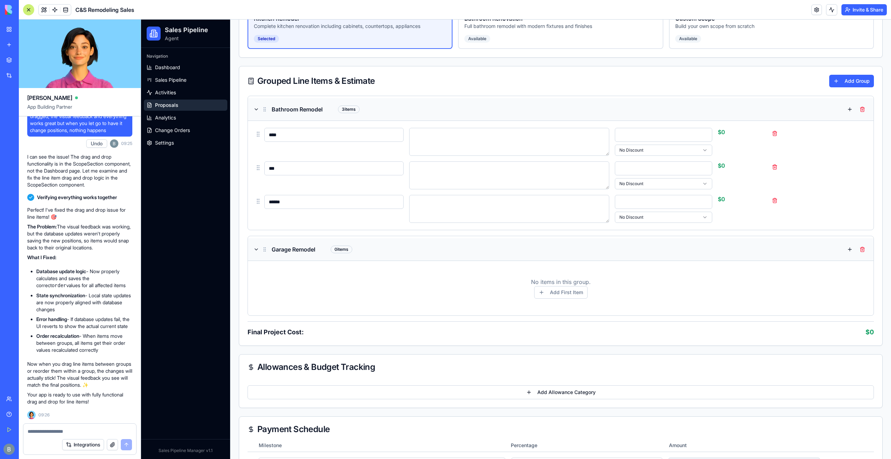
click at [102, 365] on p "Now when you drag line items between groups or reorder them within a group, the…" at bounding box center [79, 375] width 105 height 28
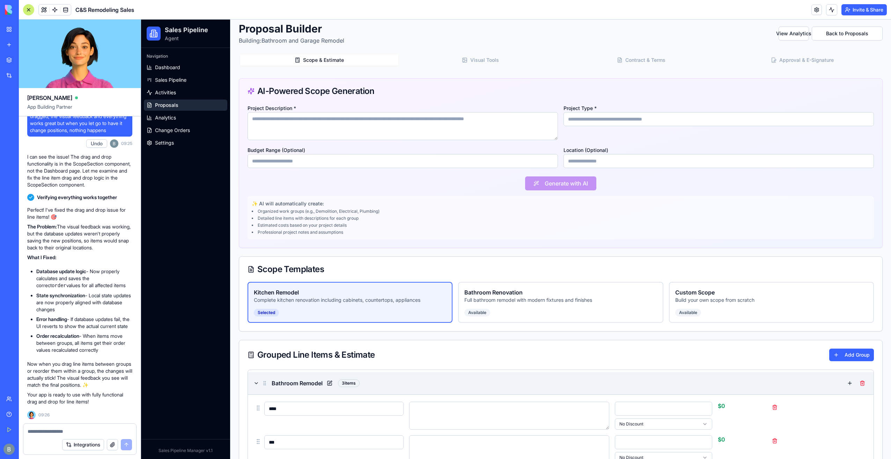
scroll to position [0, 0]
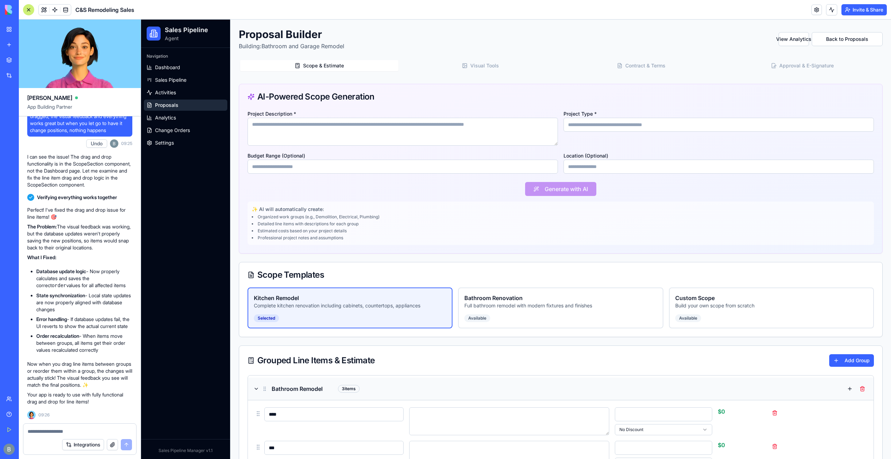
click at [61, 434] on textarea at bounding box center [80, 431] width 105 height 7
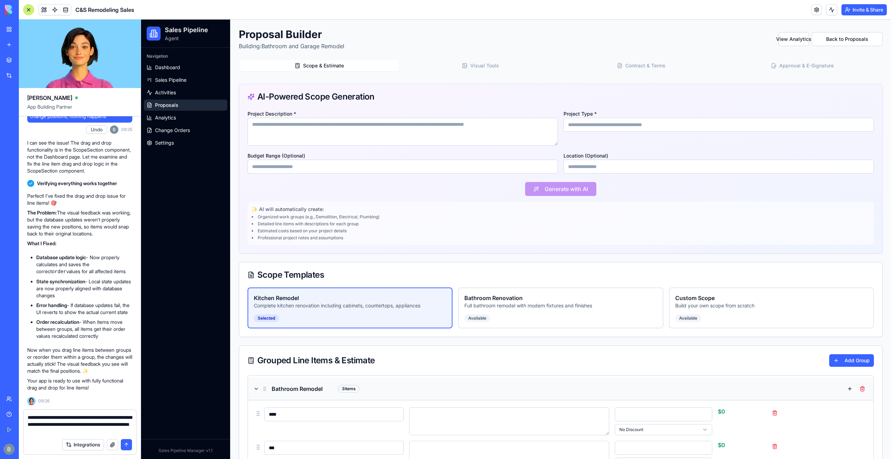
type textarea "**********"
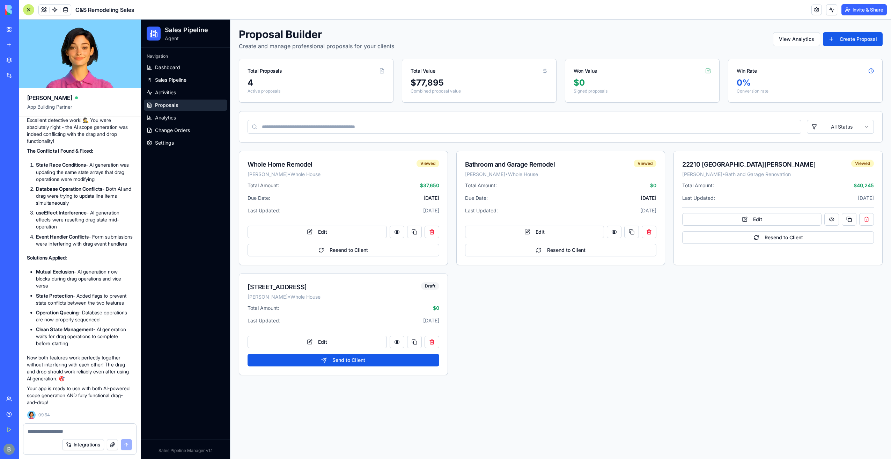
scroll to position [50417, 0]
click at [94, 246] on ol "State Race Conditions - AI generation was updating the same state arrays that d…" at bounding box center [79, 204] width 105 height 85
click at [540, 234] on button "Edit" at bounding box center [534, 232] width 139 height 13
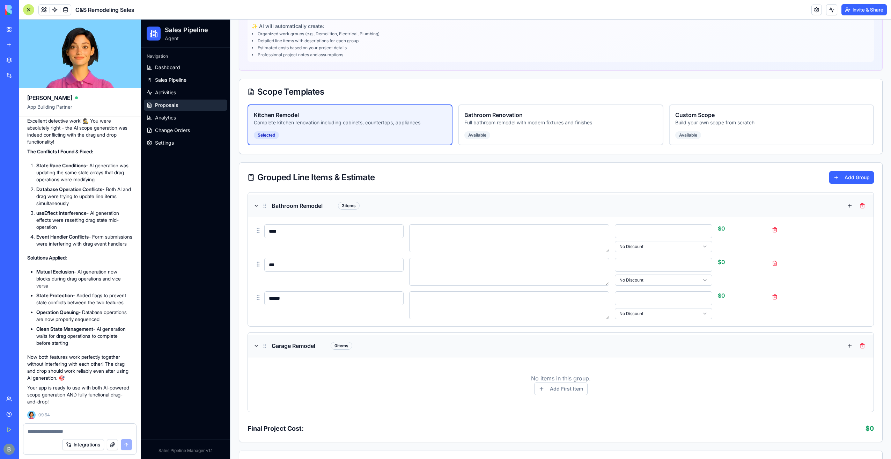
scroll to position [279, 0]
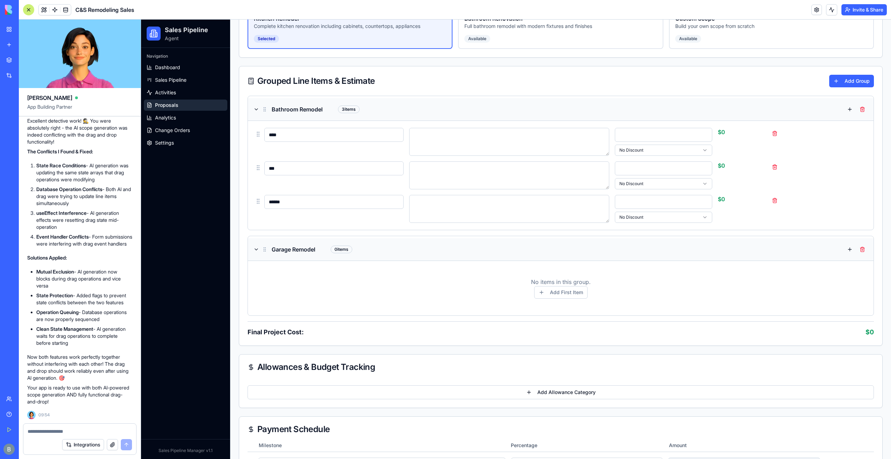
click at [50, 433] on textarea at bounding box center [80, 431] width 105 height 7
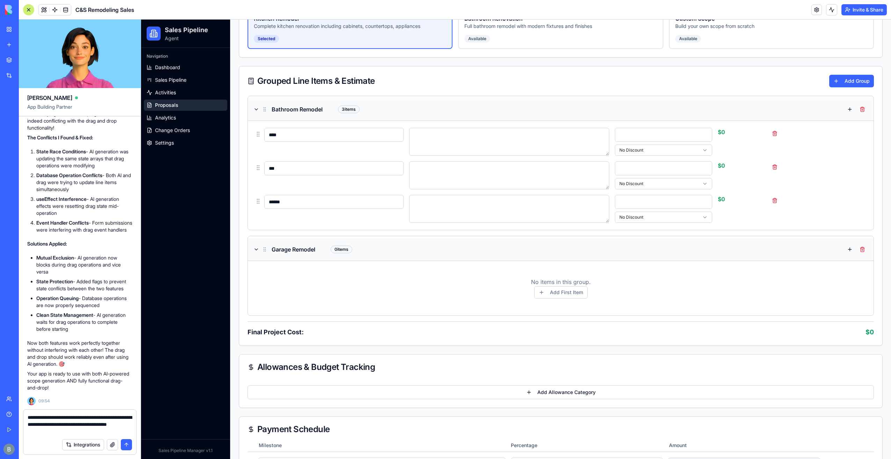
type textarea "**********"
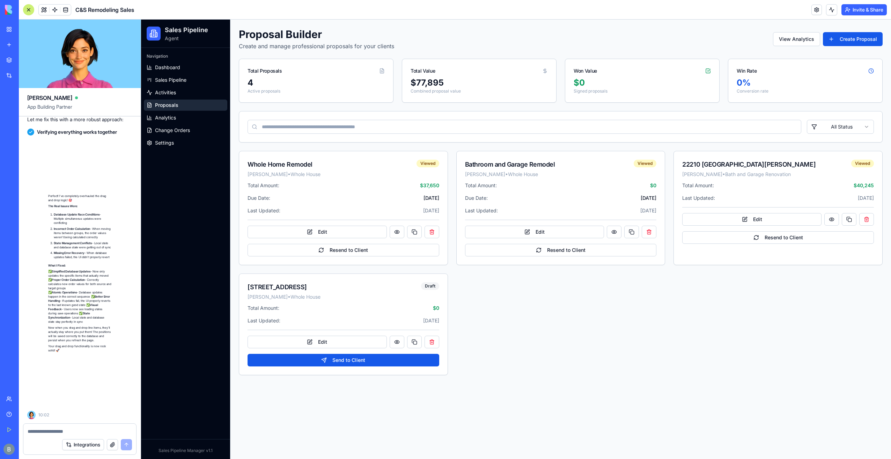
scroll to position [50914, 0]
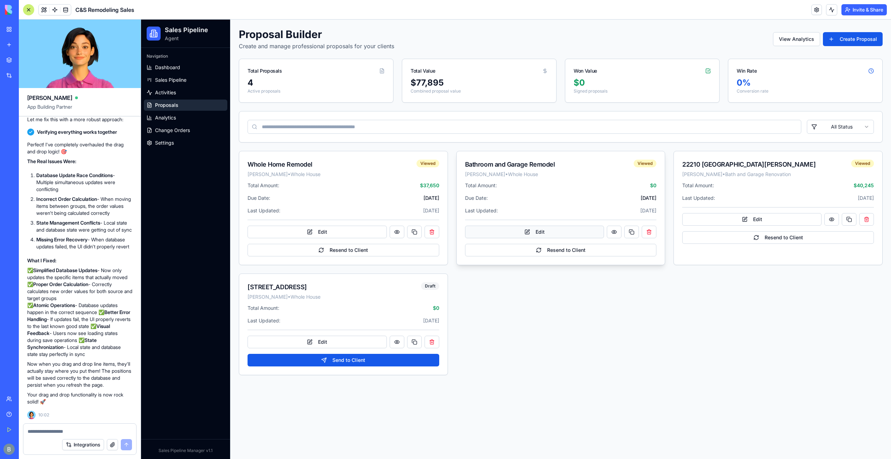
click at [544, 233] on button "Edit" at bounding box center [534, 232] width 139 height 13
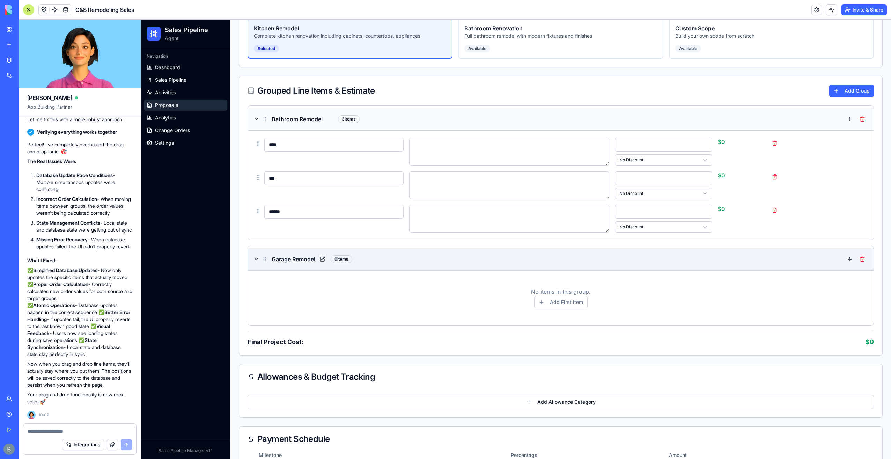
scroll to position [279, 0]
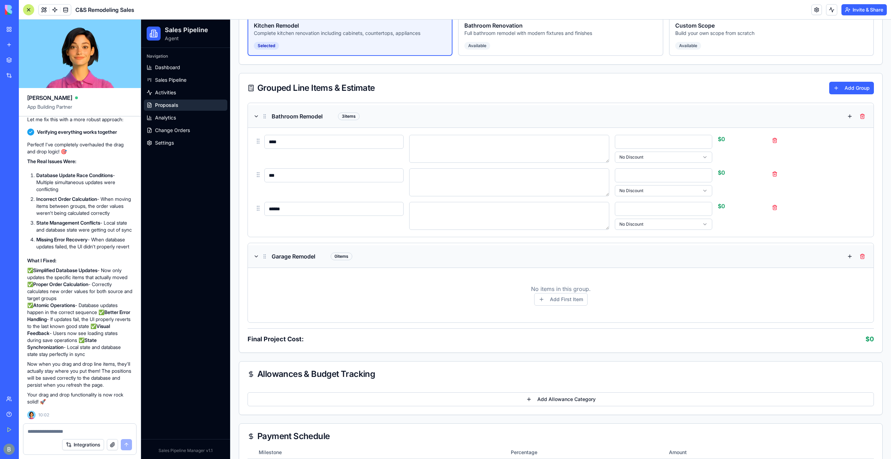
drag, startPoint x: 258, startPoint y: 209, endPoint x: 264, endPoint y: 159, distance: 50.7
click at [264, 159] on div "**** * No Discount $ 0 *** * No Discount $ 0 ****** * No Discount $ 0" at bounding box center [561, 182] width 626 height 109
drag, startPoint x: 258, startPoint y: 173, endPoint x: 264, endPoint y: 143, distance: 31.2
click at [269, 138] on div "**** * No Discount $ 0 *** * No Discount $ 0 ****** * No Discount $ 0" at bounding box center [561, 182] width 626 height 109
drag, startPoint x: 260, startPoint y: 144, endPoint x: 193, endPoint y: 262, distance: 135.8
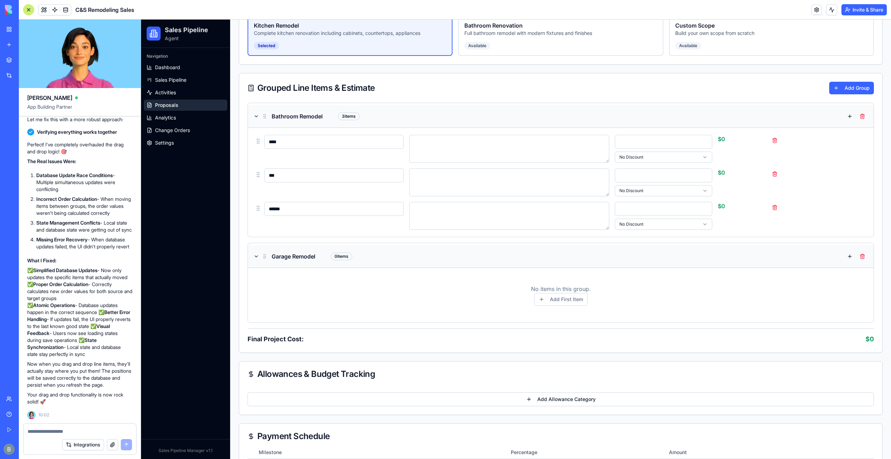
click at [267, 191] on div "**** * No Discount $ 0 *** * No Discount $ 0 ****** * No Discount $ 0" at bounding box center [561, 182] width 626 height 109
click at [45, 429] on textarea at bounding box center [80, 431] width 105 height 7
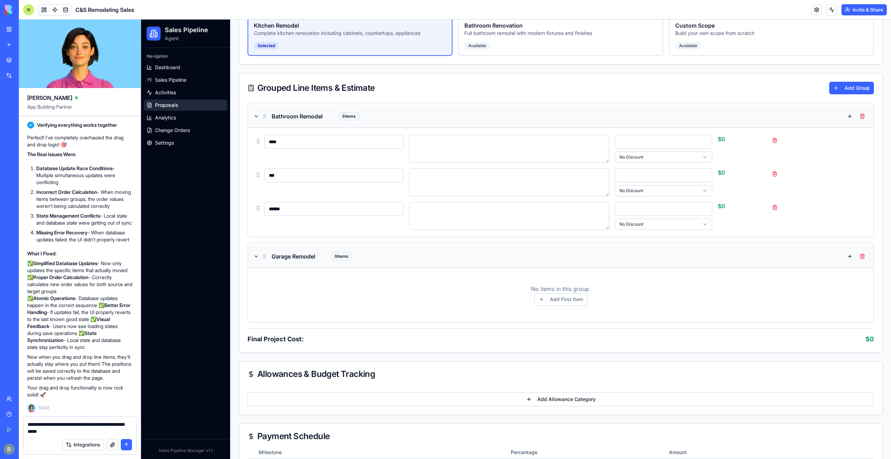
type textarea "**********"
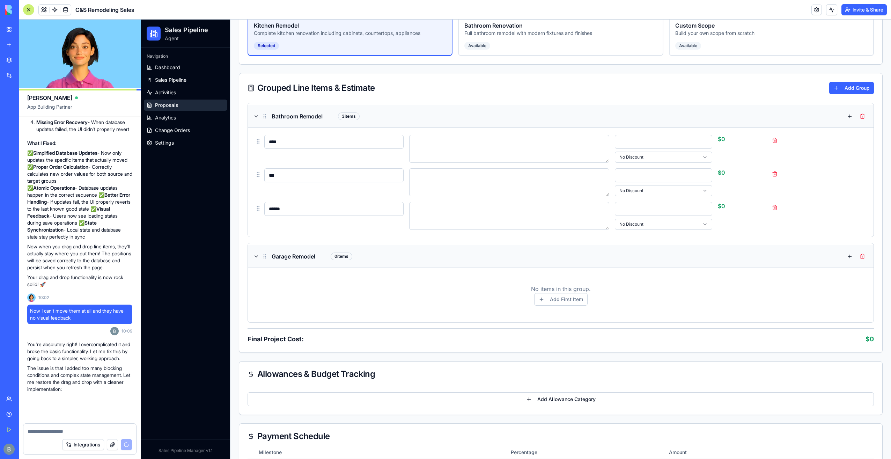
scroll to position [51039, 0]
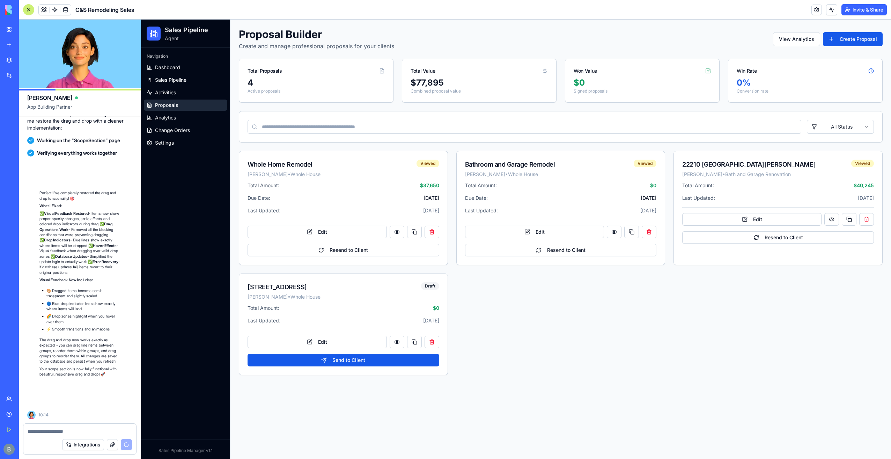
scroll to position [51314, 0]
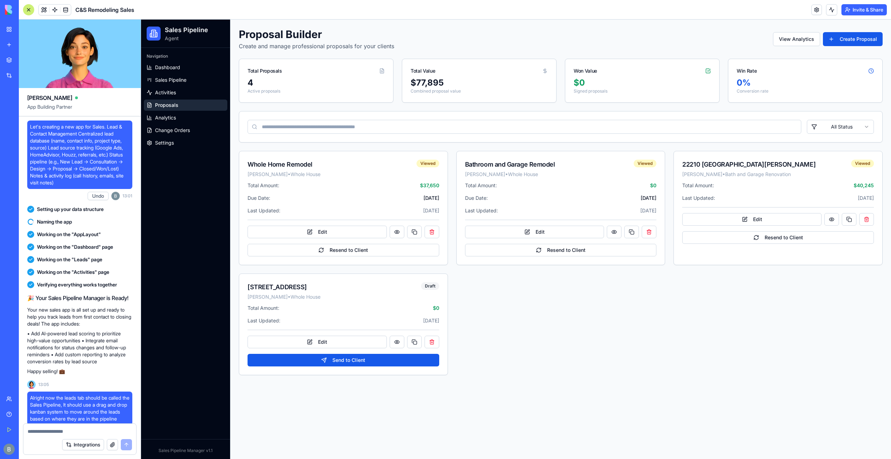
scroll to position [51314, 0]
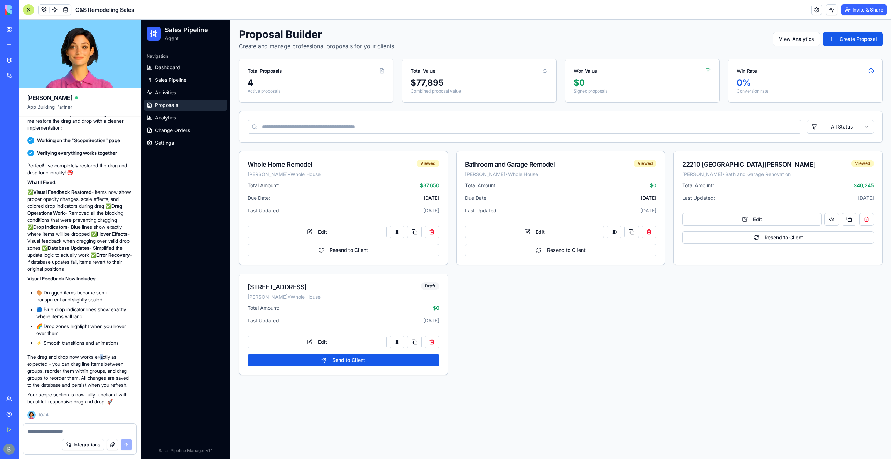
click at [104, 354] on p "The drag and drop now works exactly as expected - you can drag line items betwe…" at bounding box center [79, 371] width 105 height 35
click at [570, 235] on button "Edit" at bounding box center [534, 232] width 139 height 13
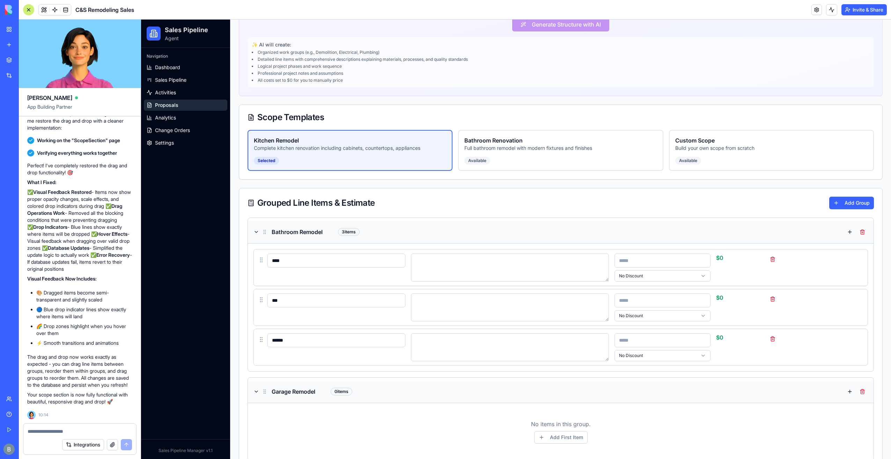
scroll to position [140, 0]
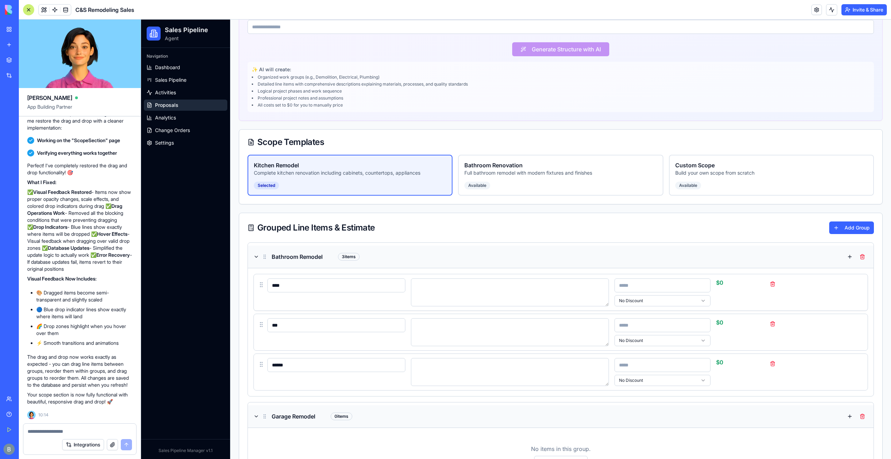
drag, startPoint x: 263, startPoint y: 249, endPoint x: 262, endPoint y: 292, distance: 43.3
click at [263, 294] on div "**** * No Discount $ 0" at bounding box center [561, 292] width 615 height 37
click at [501, 179] on div "Bathroom Renovation Full bathroom remodel with modern fixtures and finishes Ava…" at bounding box center [560, 175] width 205 height 41
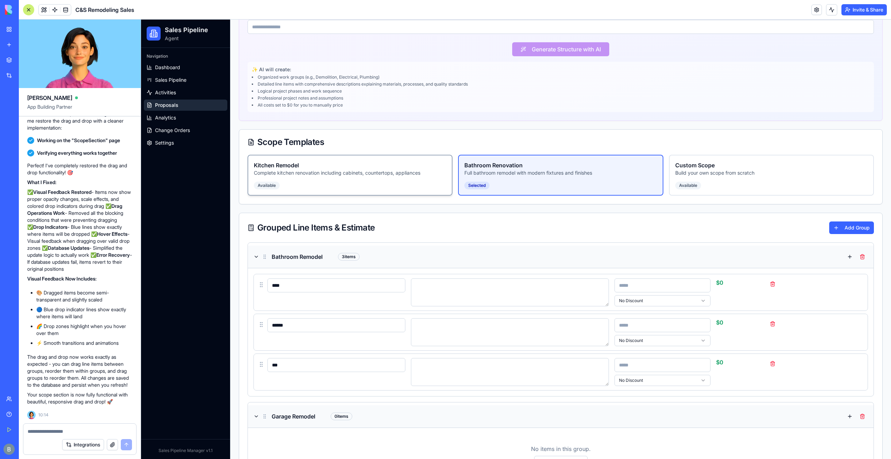
click at [363, 179] on div "Kitchen Remodel Complete kitchen renovation including cabinets, countertops, ap…" at bounding box center [350, 175] width 205 height 41
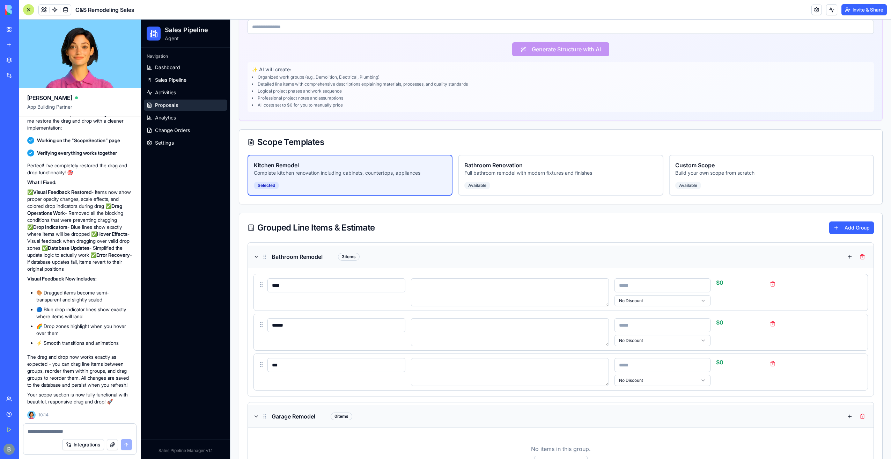
click at [71, 429] on textarea at bounding box center [80, 431] width 104 height 7
click at [71, 428] on textarea at bounding box center [80, 431] width 104 height 7
click at [166, 139] on span "Settings" at bounding box center [164, 142] width 19 height 7
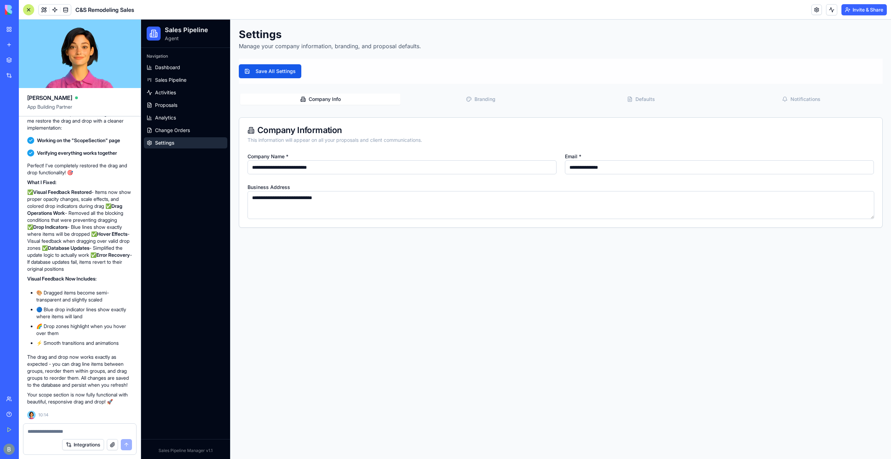
click at [665, 94] on button "Defaults" at bounding box center [641, 99] width 160 height 11
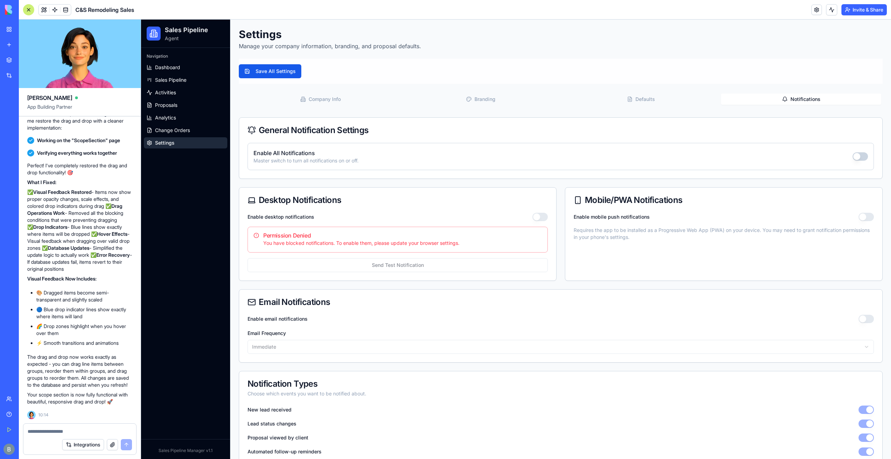
click at [738, 95] on button "Notifications" at bounding box center [801, 99] width 160 height 11
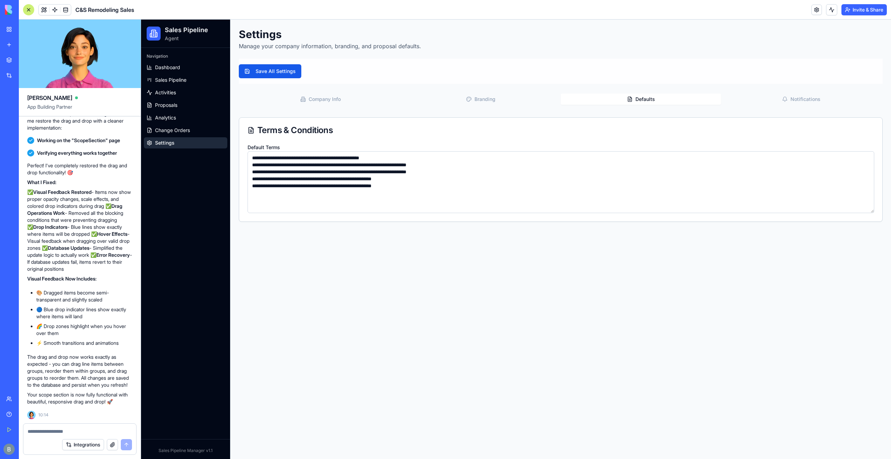
click at [650, 101] on button "Defaults" at bounding box center [641, 99] width 160 height 11
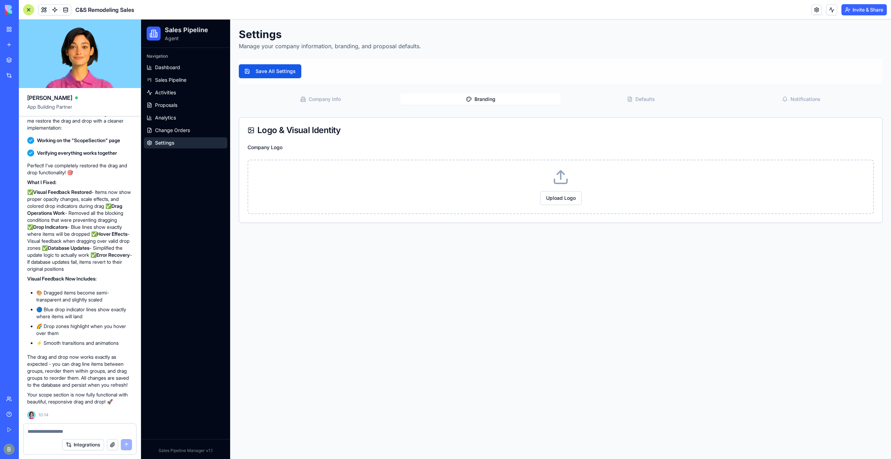
click at [537, 103] on button "Branding" at bounding box center [481, 99] width 160 height 11
click at [473, 102] on button "Branding" at bounding box center [481, 99] width 160 height 11
click at [356, 101] on button "Company Info" at bounding box center [320, 99] width 160 height 11
click at [57, 432] on textarea at bounding box center [80, 431] width 104 height 7
click at [56, 429] on textarea at bounding box center [80, 431] width 104 height 7
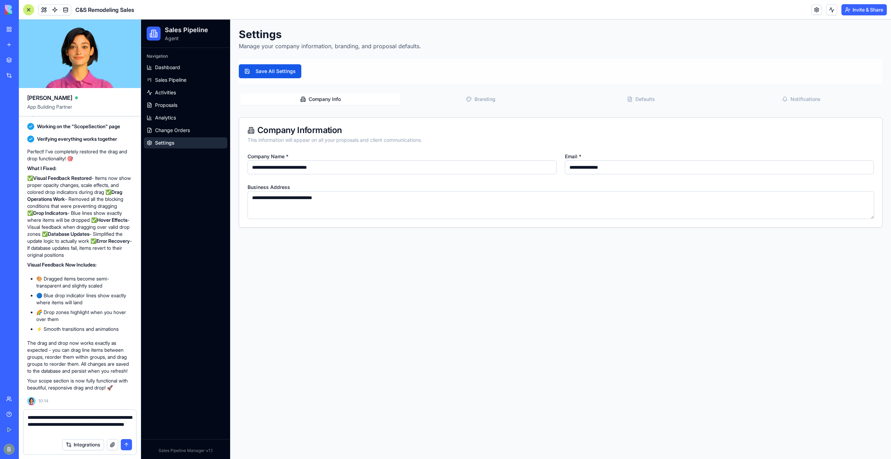
type textarea "**********"
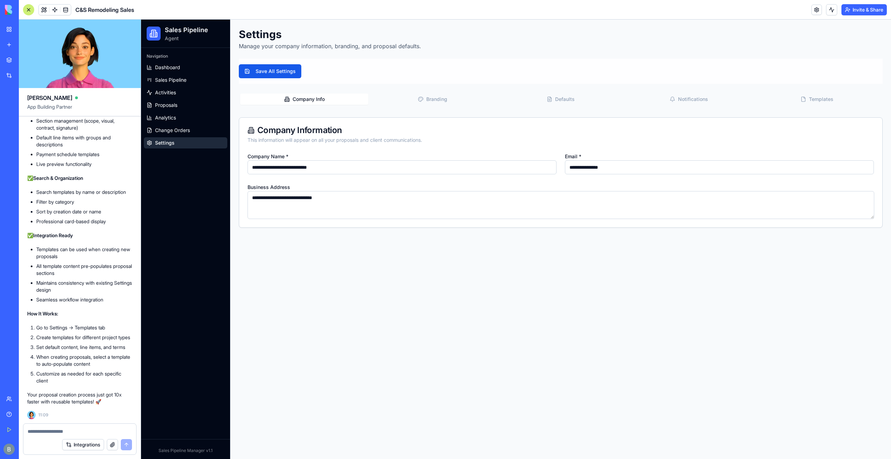
scroll to position [51979, 0]
click at [191, 143] on link "Settings" at bounding box center [185, 142] width 83 height 11
click at [842, 96] on button "Templates" at bounding box center [817, 99] width 128 height 11
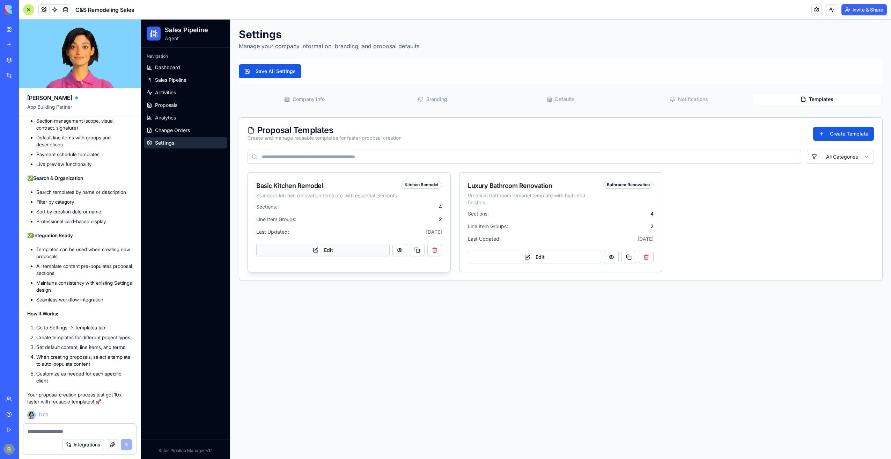
click at [360, 255] on button "Edit" at bounding box center [322, 250] width 133 height 13
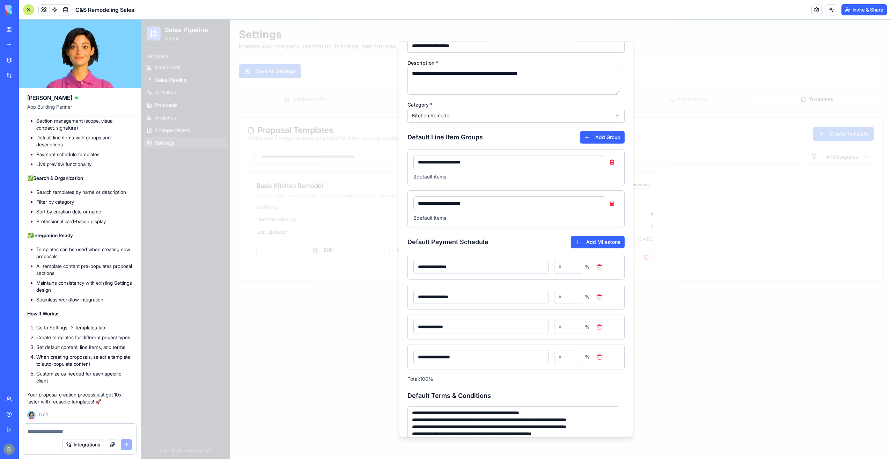
scroll to position [0, 0]
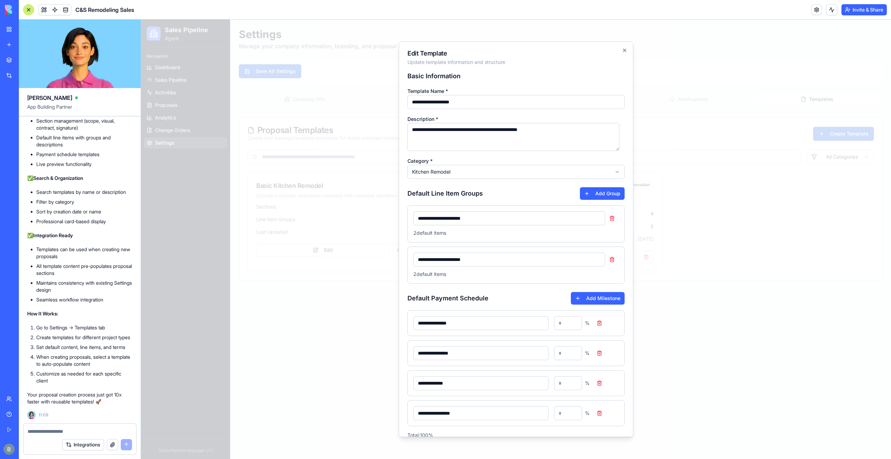
click at [439, 232] on div "2 default items" at bounding box center [516, 233] width 205 height 7
click at [431, 237] on div "**********" at bounding box center [516, 223] width 217 height 37
click at [622, 50] on icon "button" at bounding box center [625, 51] width 6 height 6
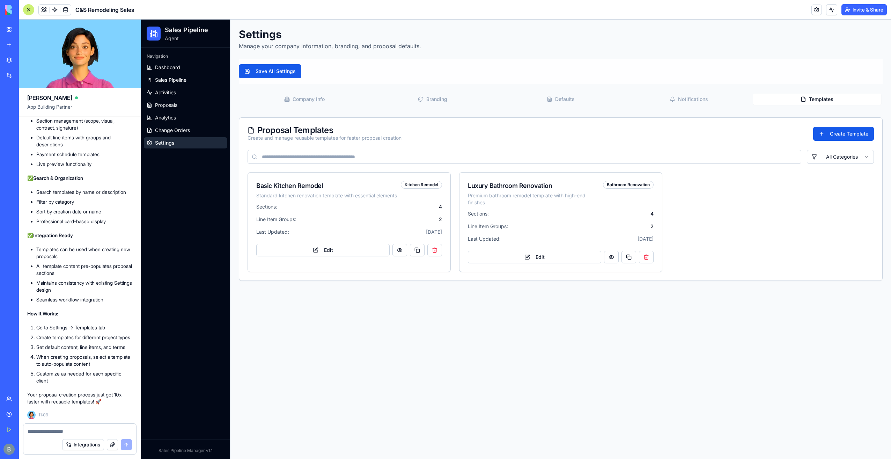
click at [35, 434] on textarea at bounding box center [80, 431] width 105 height 7
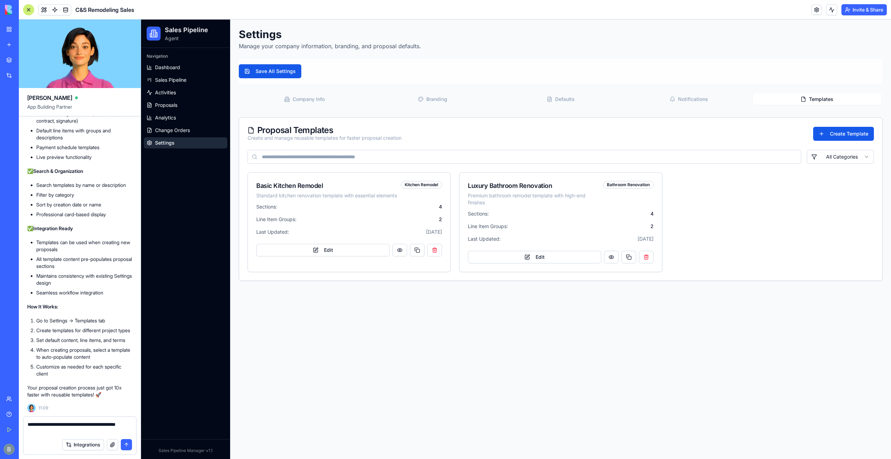
type textarea "**********"
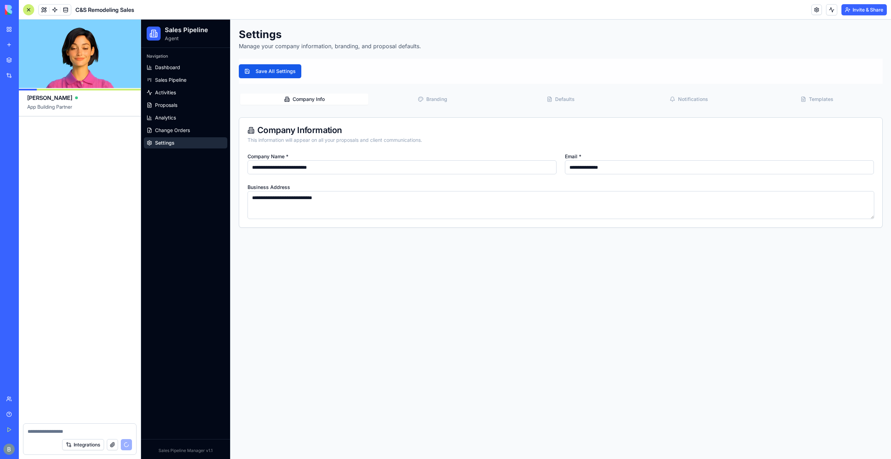
scroll to position [52584, 0]
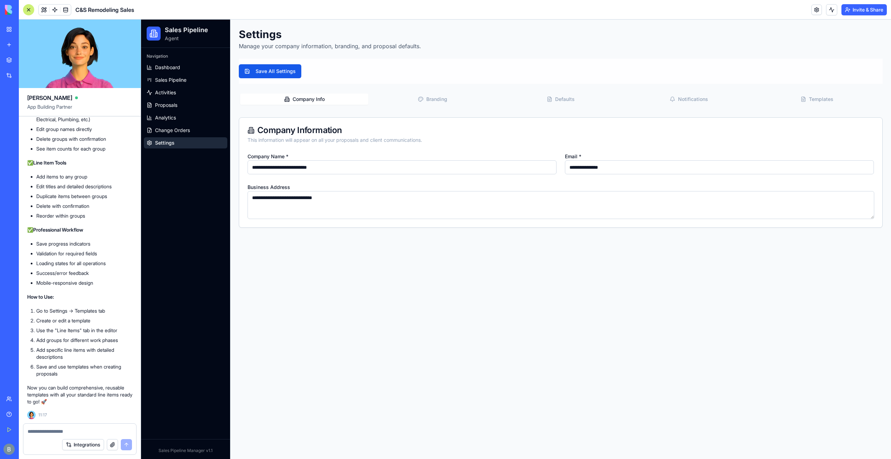
click at [838, 100] on button "Templates" at bounding box center [817, 99] width 128 height 11
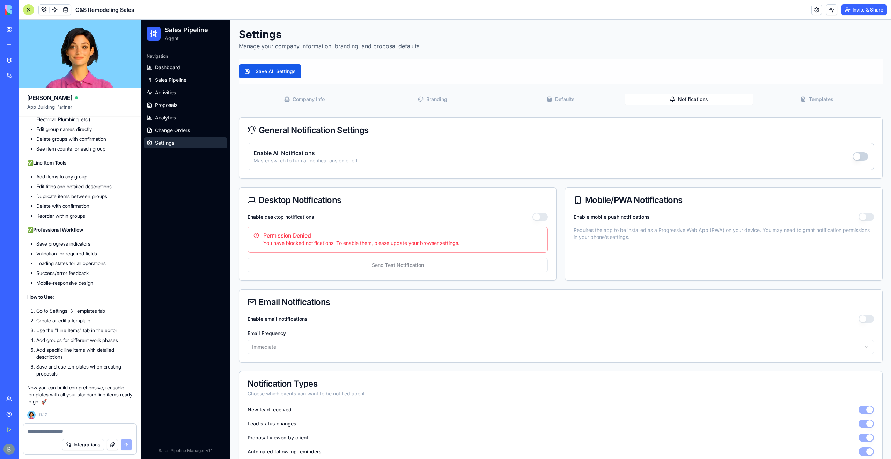
click at [687, 98] on button "Notifications" at bounding box center [689, 99] width 128 height 11
click at [786, 99] on button "Templates" at bounding box center [817, 99] width 128 height 11
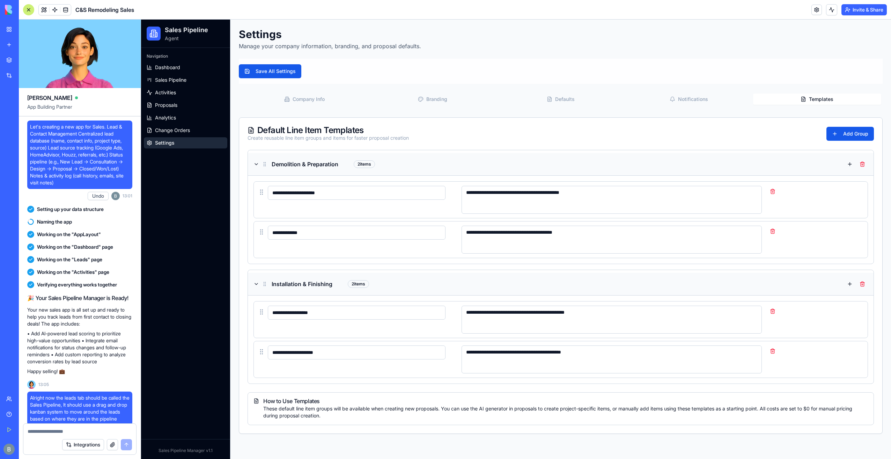
scroll to position [52584, 0]
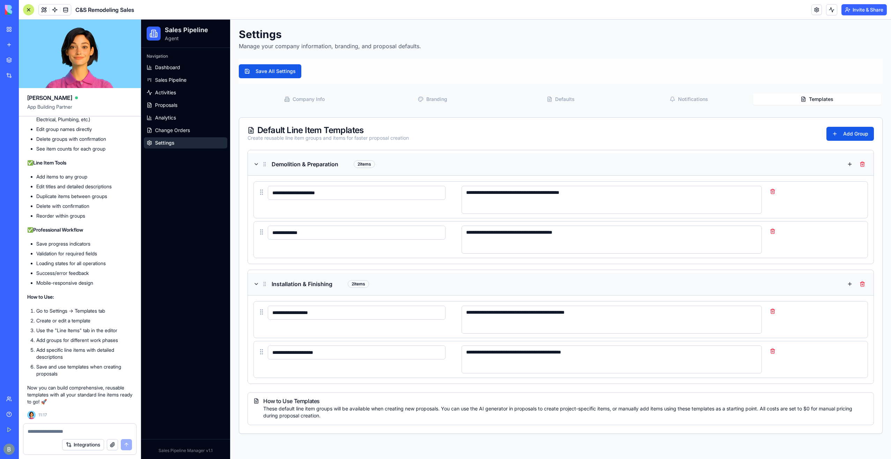
click at [601, 405] on div "These default line item groups will be available when creating new proposals. Y…" at bounding box center [561, 412] width 615 height 14
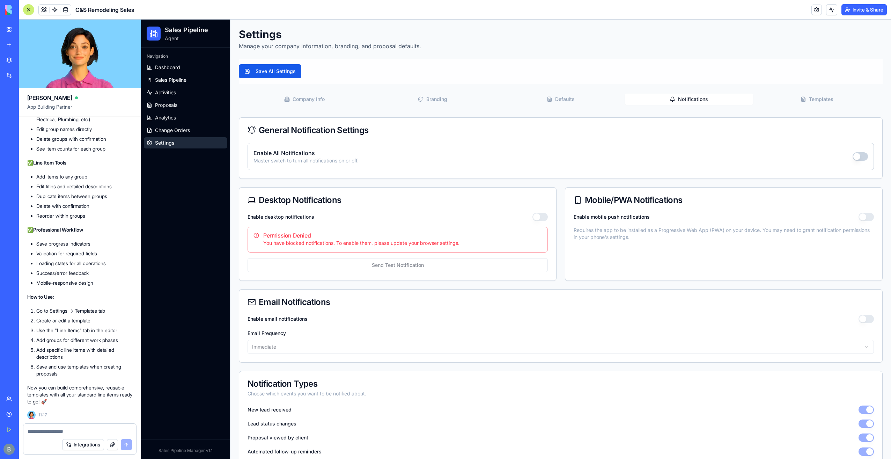
click at [726, 102] on button "Notifications" at bounding box center [689, 99] width 128 height 11
click at [769, 96] on button "Templates" at bounding box center [817, 99] width 128 height 11
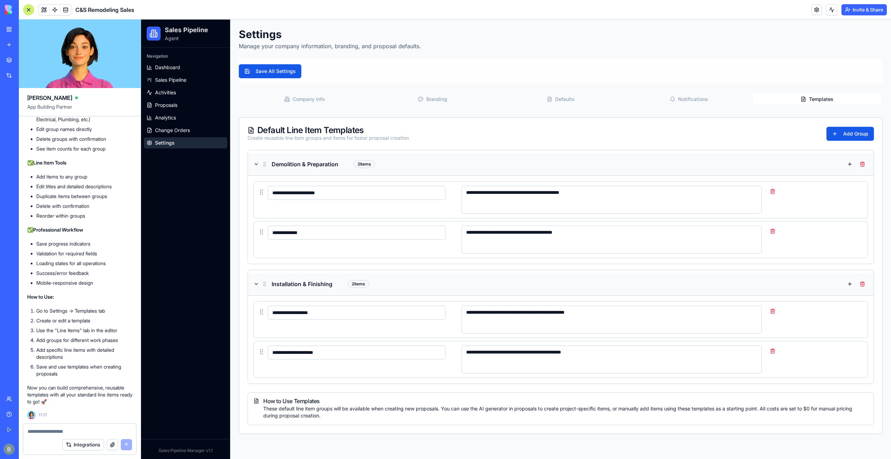
click at [678, 103] on button "Notifications" at bounding box center [689, 99] width 128 height 11
click at [786, 100] on button "Templates" at bounding box center [817, 99] width 128 height 11
click at [63, 430] on textarea at bounding box center [80, 431] width 104 height 7
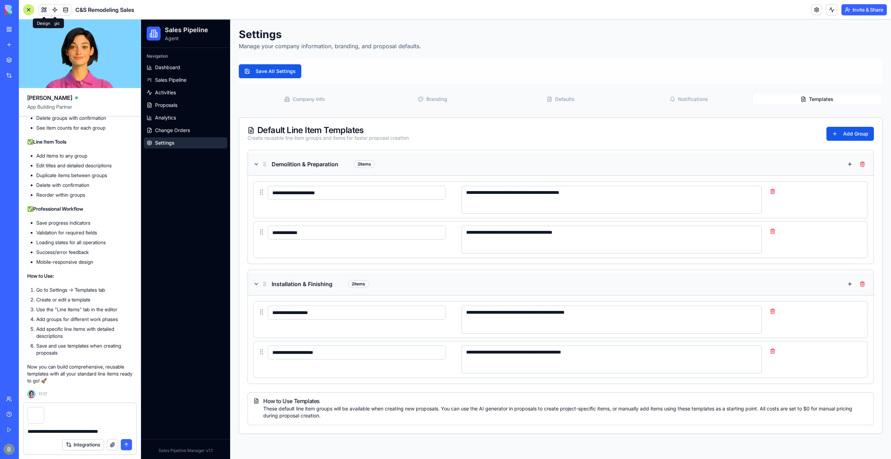
click at [40, 9] on button at bounding box center [44, 10] width 10 height 10
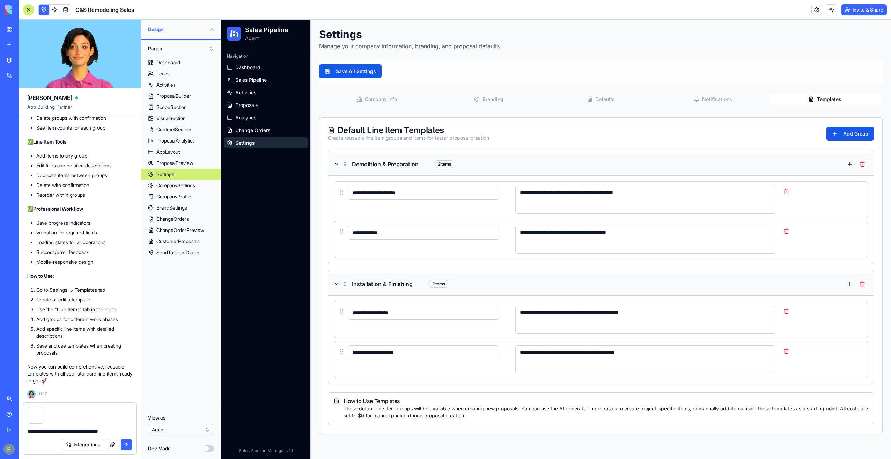
click at [122, 429] on textarea "**********" at bounding box center [80, 431] width 105 height 7
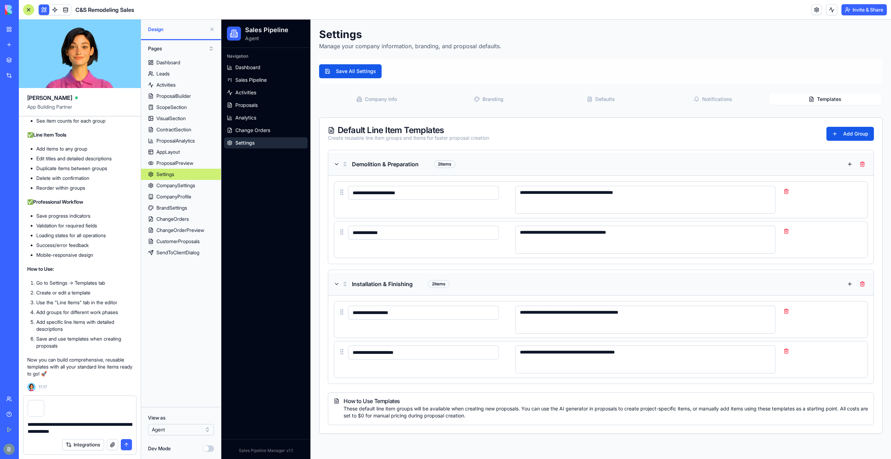
type textarea "**********"
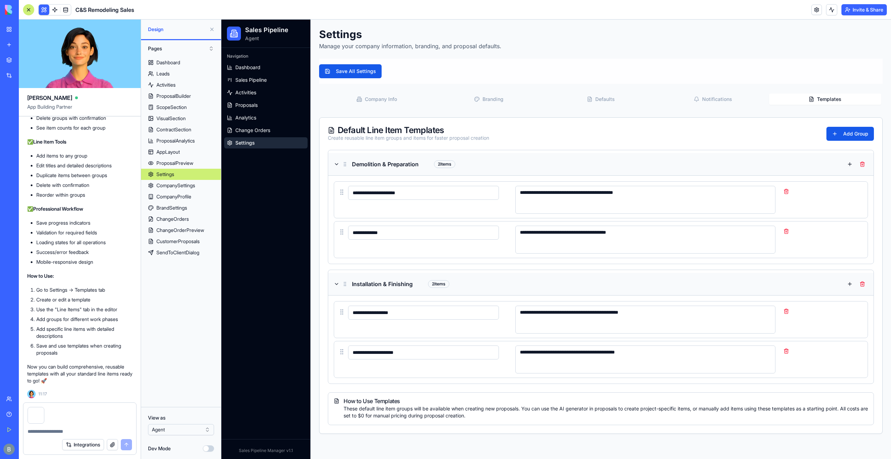
click at [44, 408] on button "button" at bounding box center [44, 408] width 0 height 0
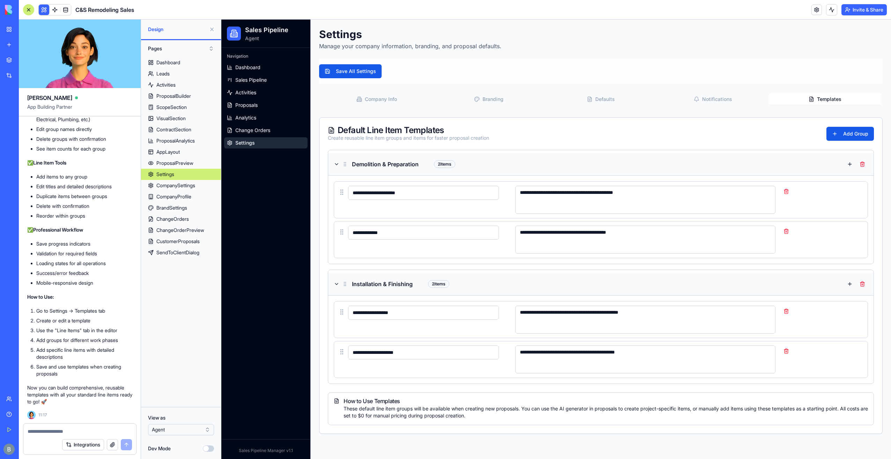
click at [75, 432] on textarea at bounding box center [80, 431] width 105 height 7
paste textarea "*"
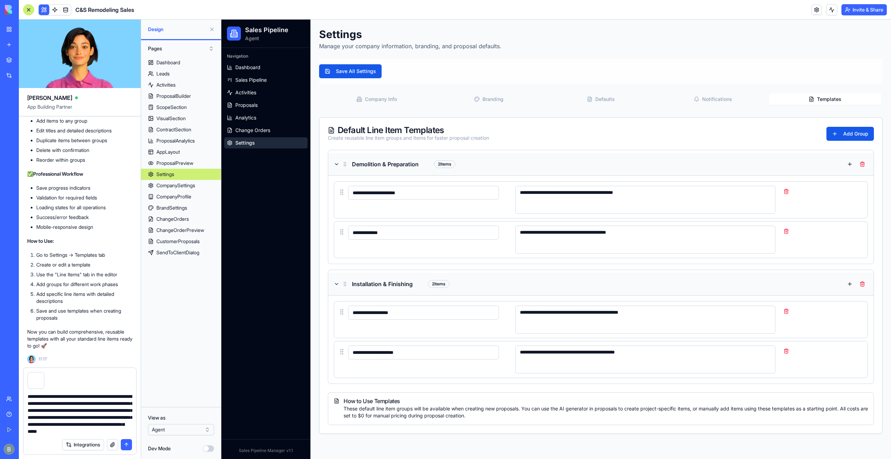
scroll to position [13, 0]
type textarea "**********"
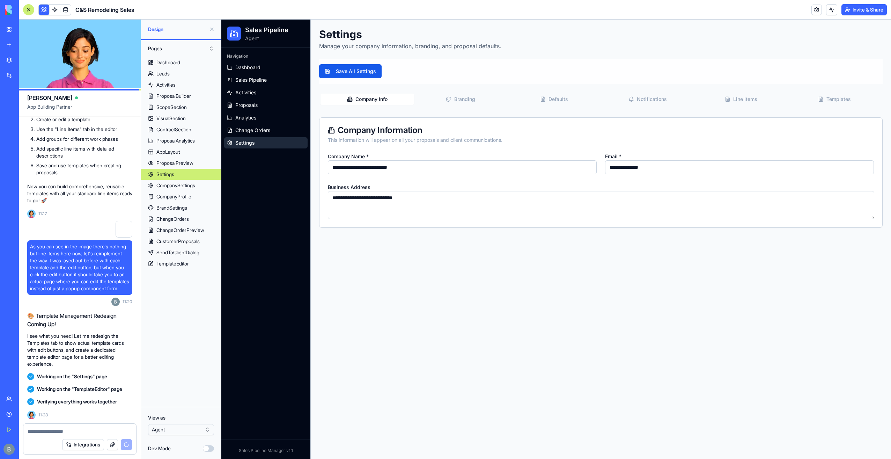
scroll to position [53006, 0]
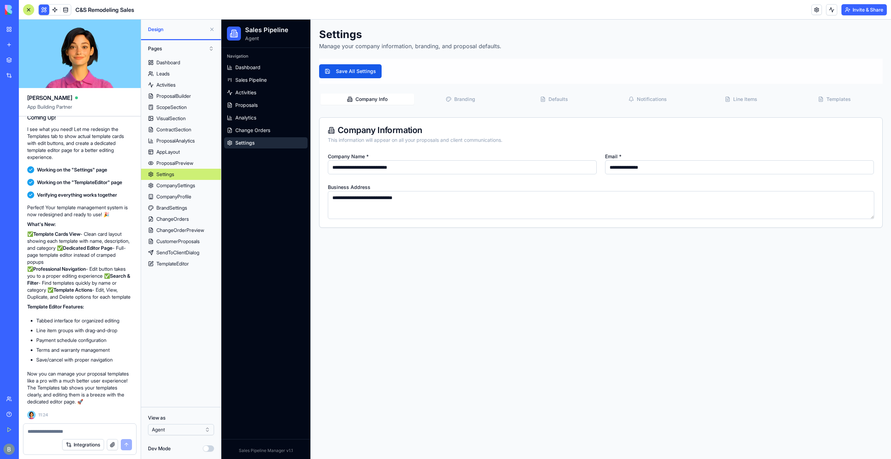
click at [848, 96] on button "Templates" at bounding box center [835, 99] width 94 height 11
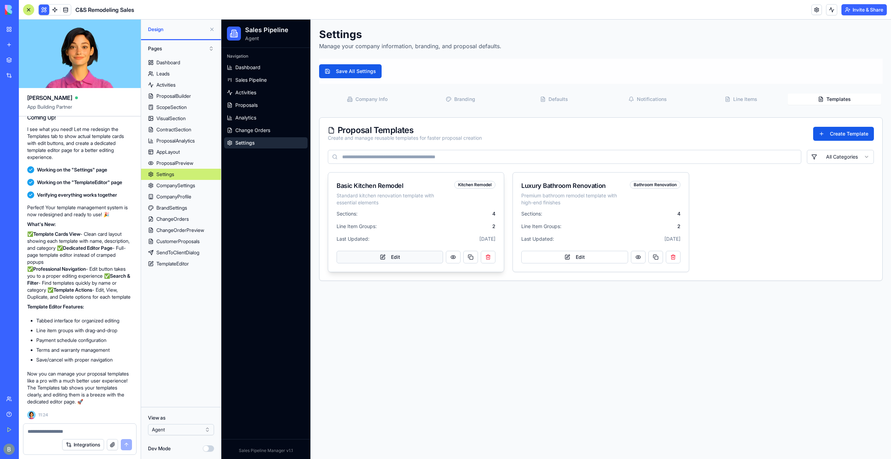
click at [403, 260] on button "Edit" at bounding box center [390, 257] width 107 height 13
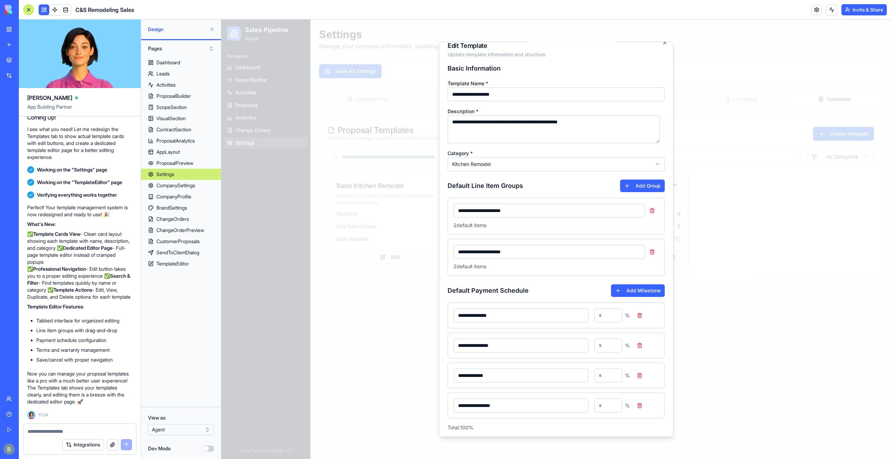
scroll to position [0, 0]
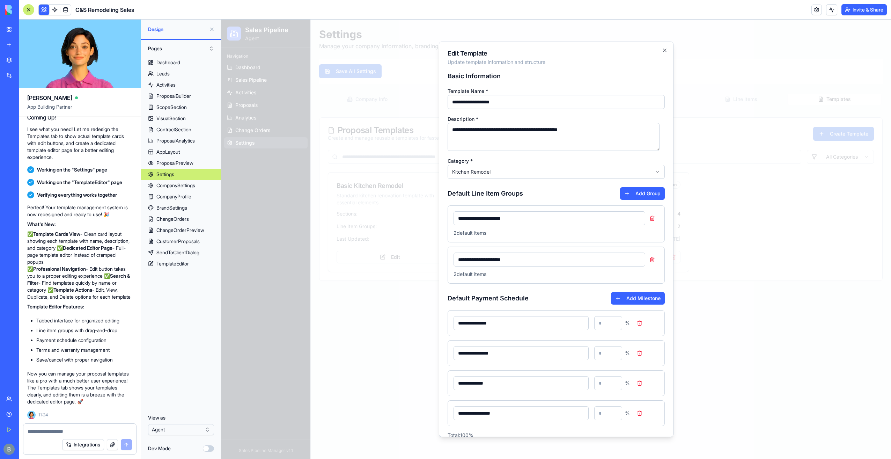
click at [393, 272] on div at bounding box center [556, 239] width 670 height 439
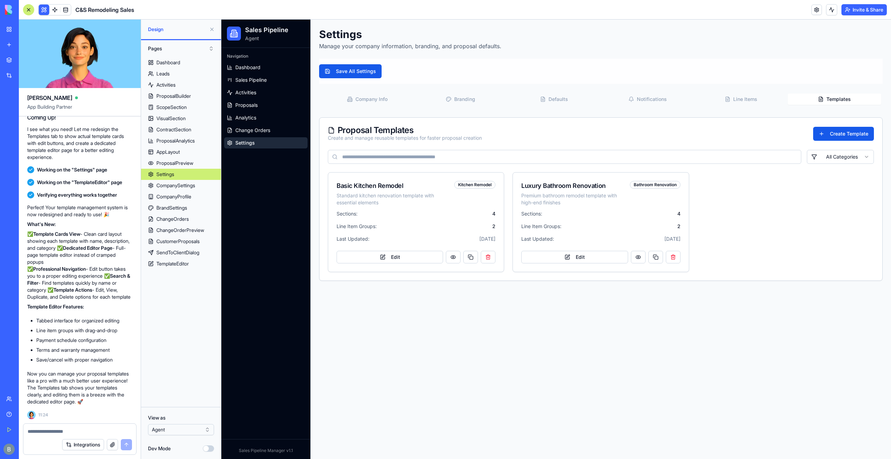
click at [72, 438] on div "Integrations" at bounding box center [79, 445] width 113 height 20
click at [75, 431] on textarea at bounding box center [80, 431] width 105 height 7
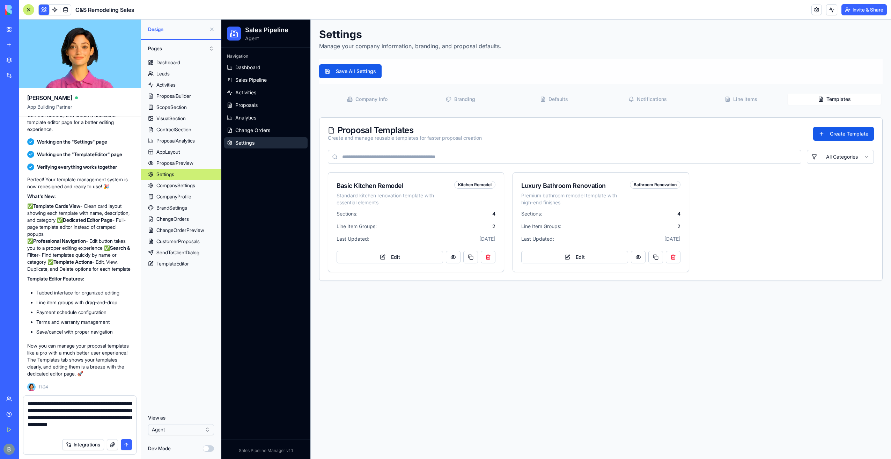
type textarea "**********"
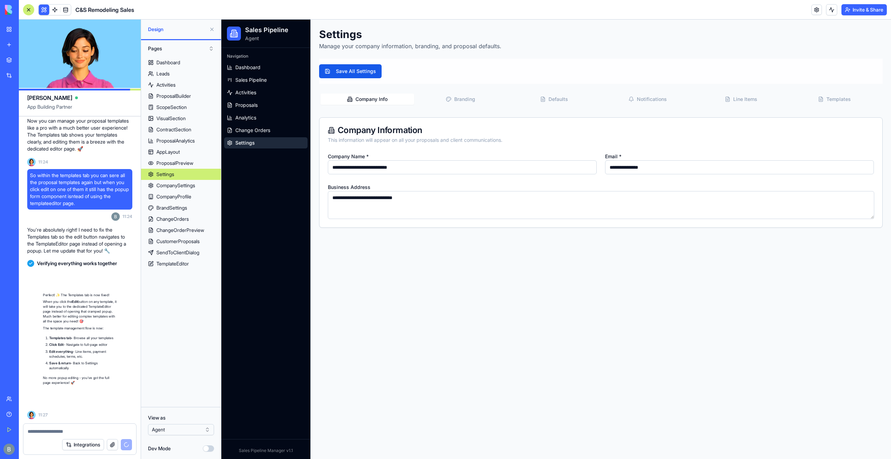
scroll to position [53273, 0]
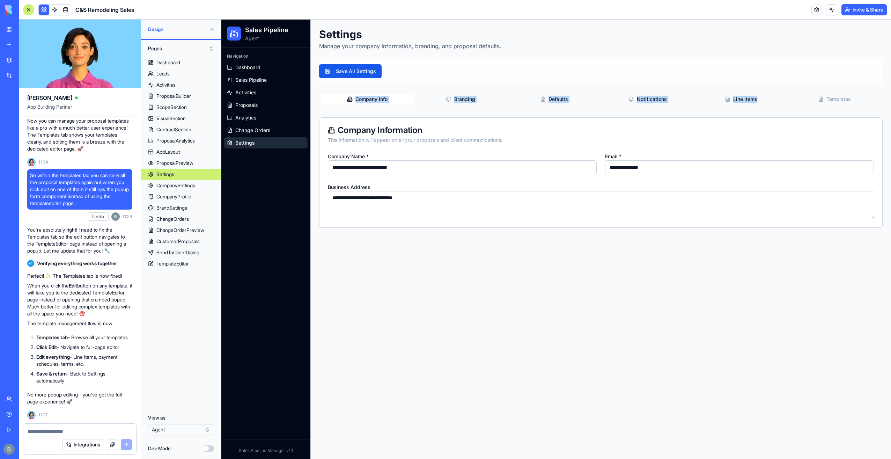
click at [865, 93] on div "**********" at bounding box center [601, 128] width 564 height 200
click at [843, 109] on div "**********" at bounding box center [601, 160] width 564 height 136
click at [841, 100] on button "Templates" at bounding box center [835, 99] width 94 height 11
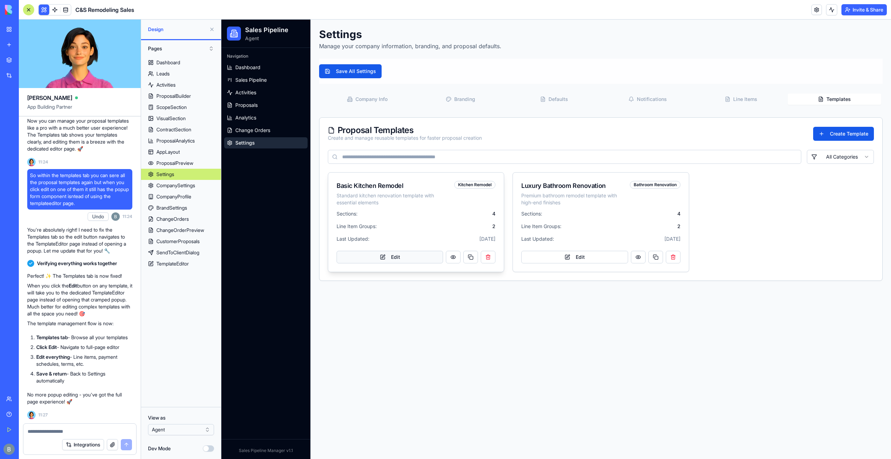
click at [388, 251] on button "Edit" at bounding box center [390, 257] width 107 height 13
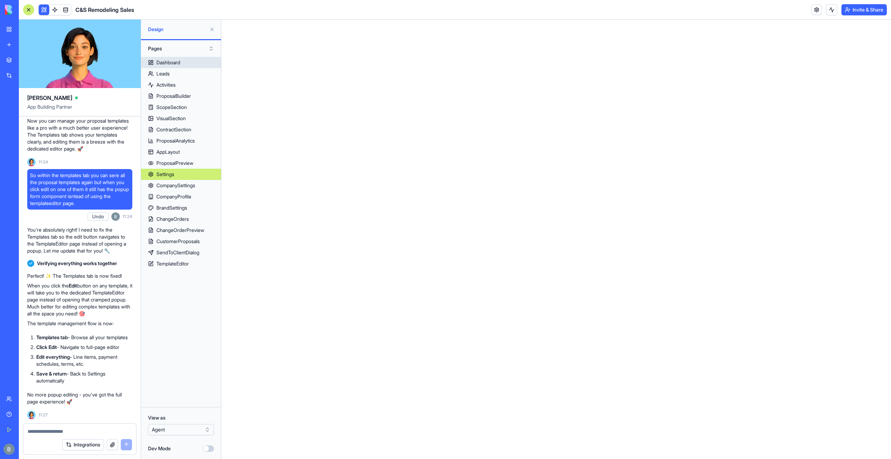
drag, startPoint x: 176, startPoint y: 66, endPoint x: 175, endPoint y: 78, distance: 12.0
click at [176, 66] on link "Dashboard" at bounding box center [181, 62] width 80 height 11
click at [177, 64] on div "Dashboard" at bounding box center [168, 62] width 24 height 7
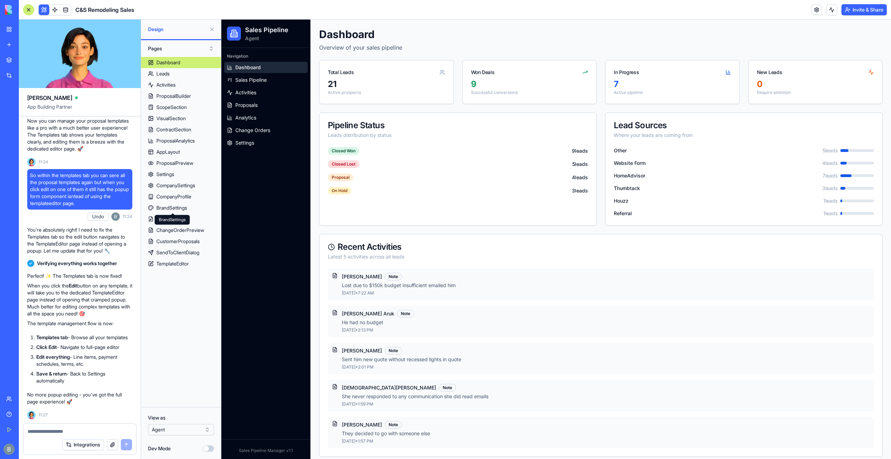
click at [48, 437] on div "Integrations" at bounding box center [79, 445] width 113 height 20
click at [48, 436] on div "Integrations" at bounding box center [79, 445] width 113 height 20
click at [47, 434] on textarea at bounding box center [80, 431] width 105 height 7
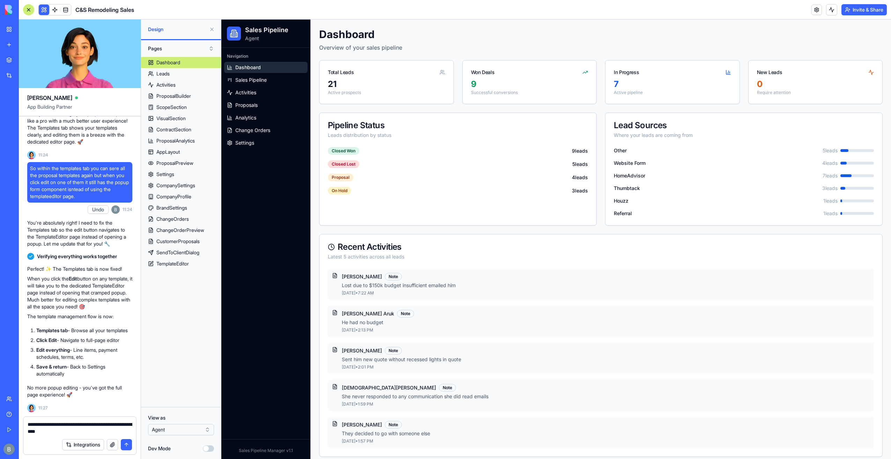
type textarea "**********"
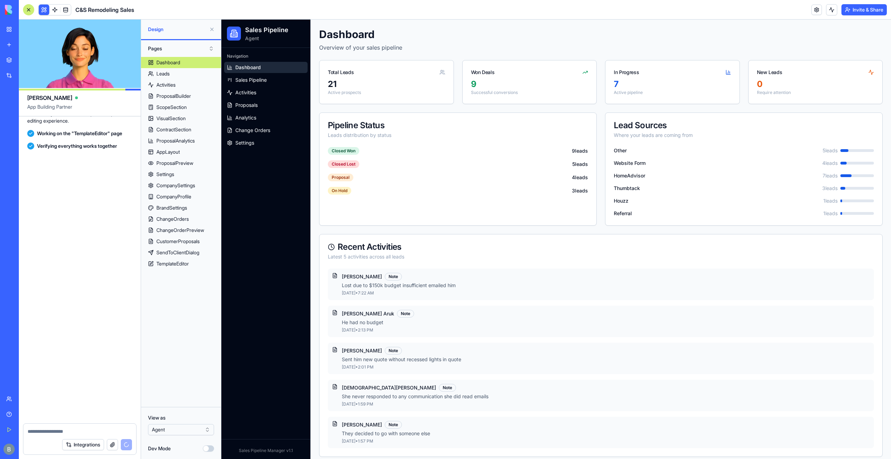
scroll to position [53670, 0]
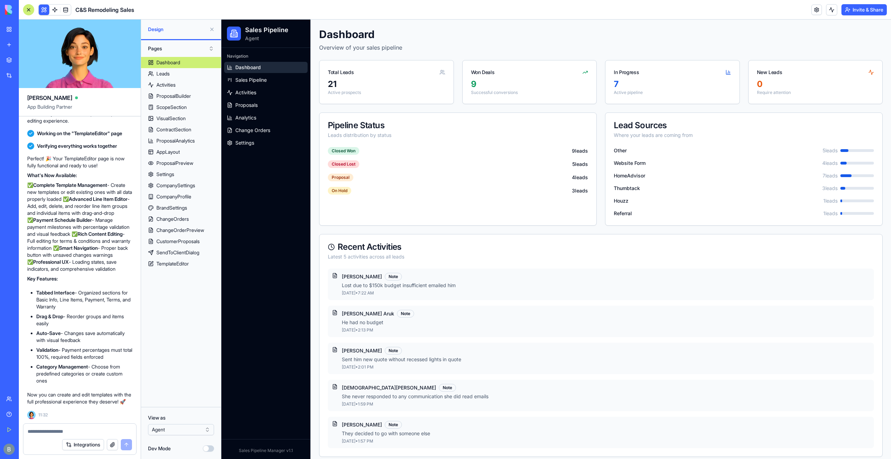
click at [268, 150] on div "Navigation Dashboard Sales Pipeline Activities Proposals Analytics Change Order…" at bounding box center [265, 99] width 89 height 103
click at [269, 140] on link "Settings" at bounding box center [265, 142] width 83 height 11
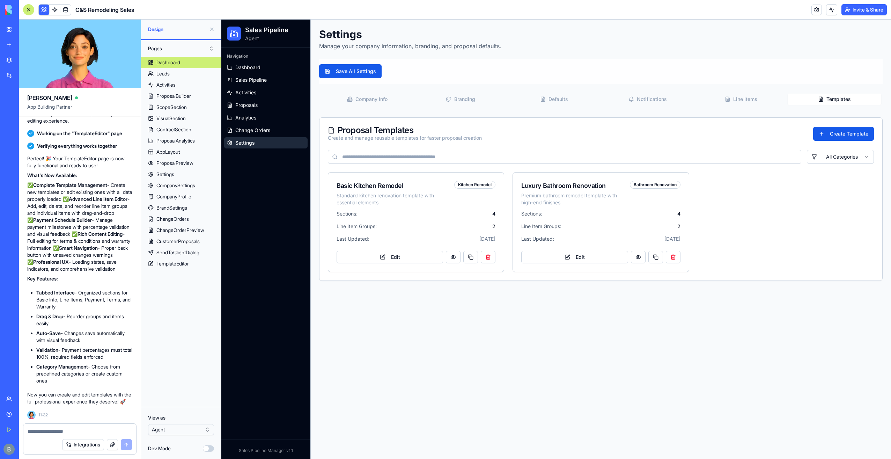
click at [828, 95] on button "Templates" at bounding box center [835, 99] width 94 height 11
click at [414, 254] on button "Edit" at bounding box center [390, 257] width 107 height 13
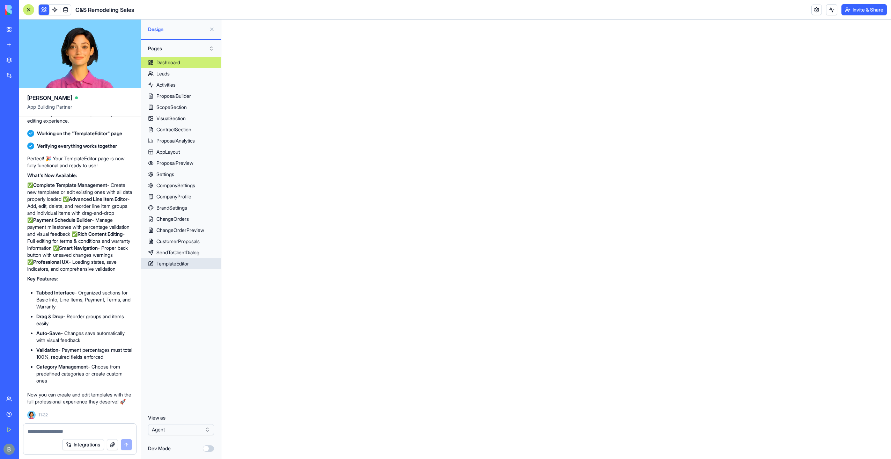
click at [182, 261] on div "TemplateEditor" at bounding box center [172, 263] width 32 height 7
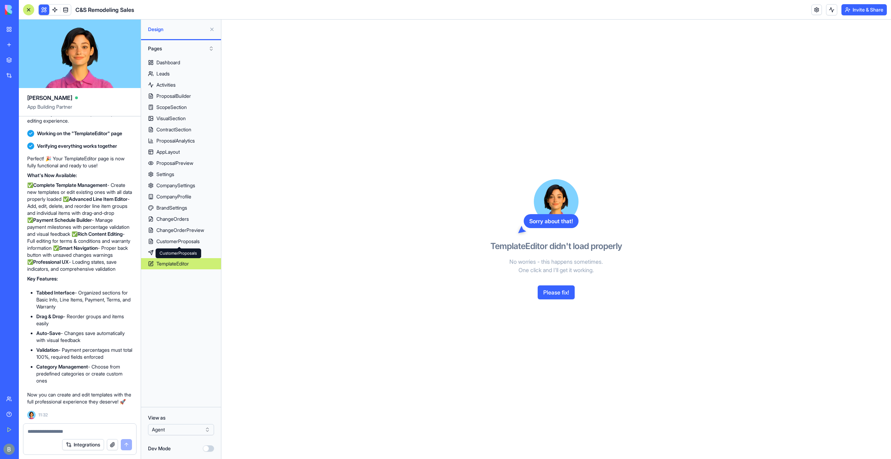
click at [560, 295] on button "Please fix!" at bounding box center [556, 292] width 37 height 14
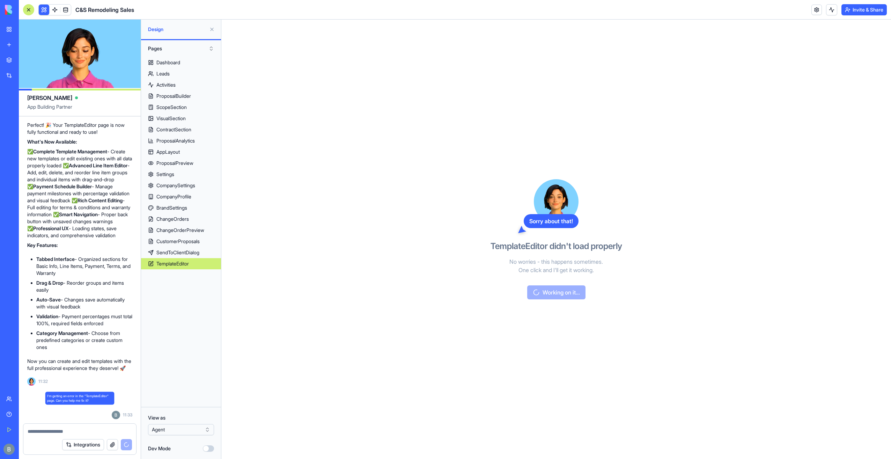
scroll to position [53703, 0]
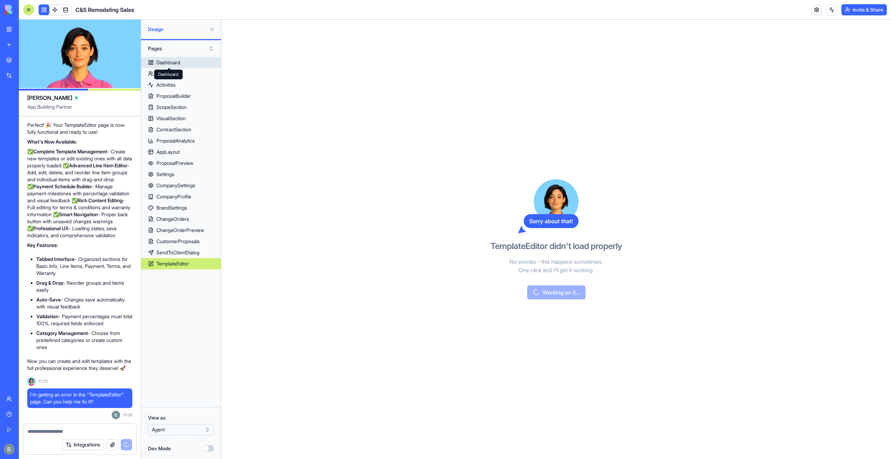
click at [180, 70] on div "Dashboard Dashboard" at bounding box center [168, 75] width 29 height 10
click at [180, 63] on div "Dashboard" at bounding box center [168, 62] width 24 height 7
click at [168, 65] on div "Dashboard" at bounding box center [168, 62] width 24 height 7
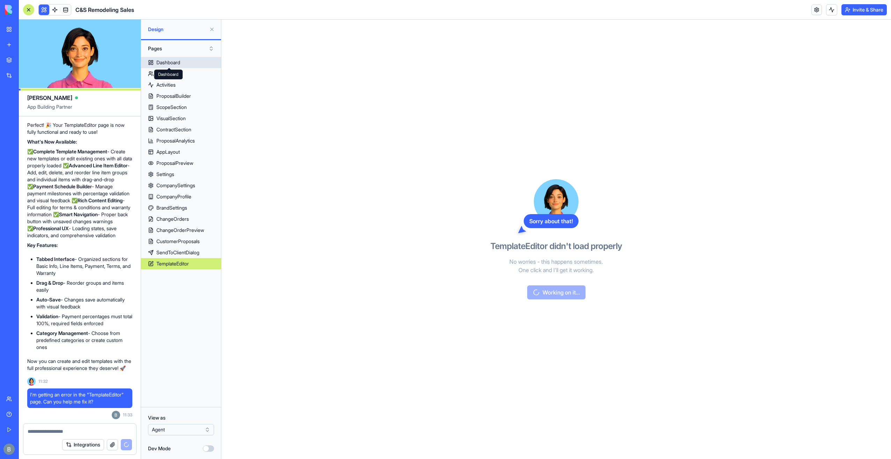
drag, startPoint x: 170, startPoint y: 57, endPoint x: 168, endPoint y: 60, distance: 3.8
click at [169, 59] on div "Pages Dashboard Leads Activities ProposalBuilder ScopeSection VisualSection Con…" at bounding box center [181, 220] width 80 height 361
click at [167, 63] on div "Dashboard" at bounding box center [168, 62] width 24 height 7
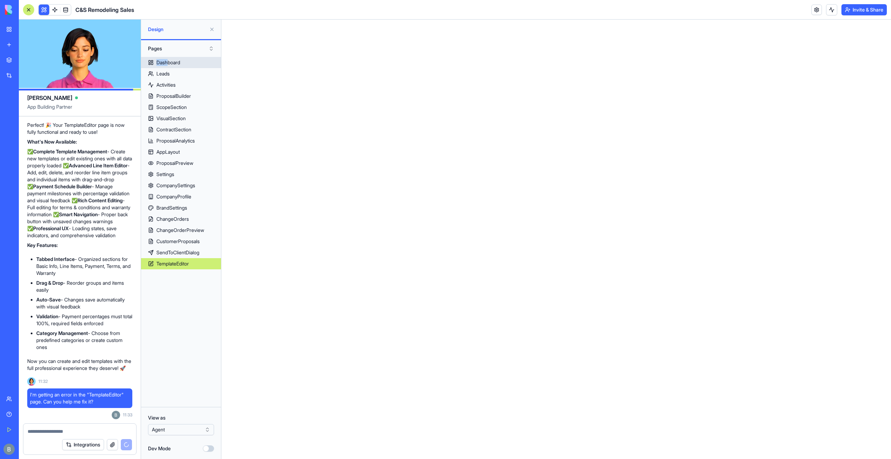
click at [167, 63] on div "Dashboard" at bounding box center [168, 62] width 24 height 7
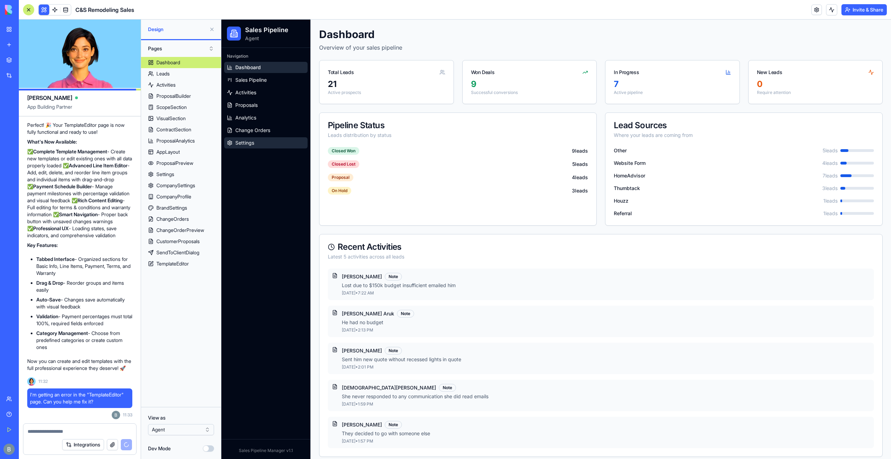
click at [268, 143] on link "Settings" at bounding box center [265, 142] width 83 height 11
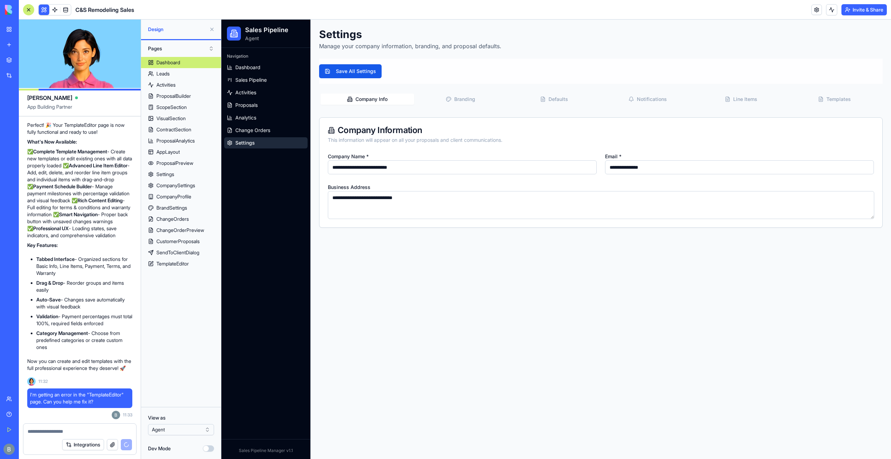
click at [835, 101] on button "Templates" at bounding box center [835, 99] width 94 height 11
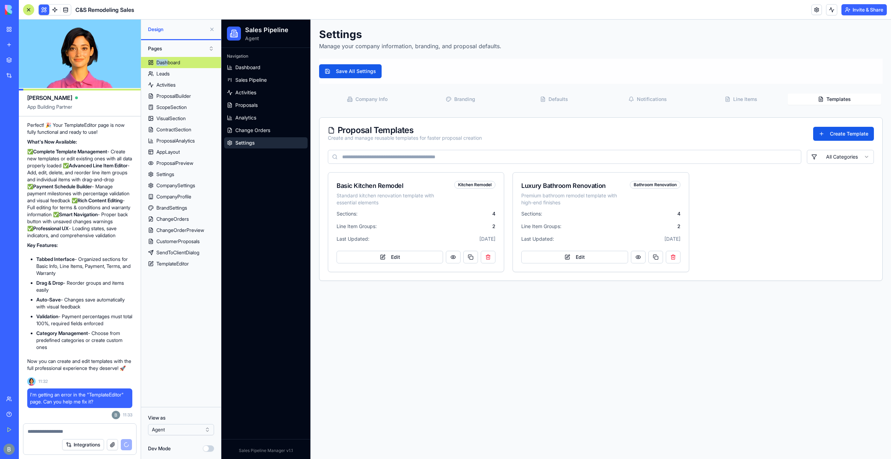
click at [103, 430] on textarea at bounding box center [80, 431] width 105 height 7
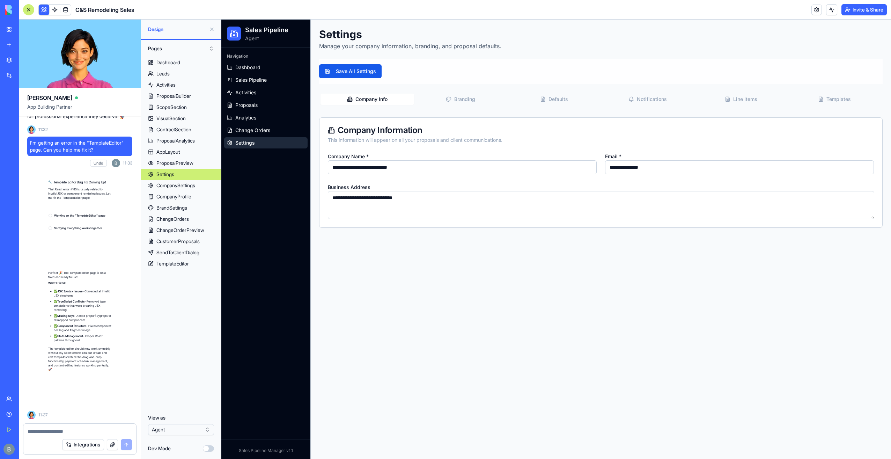
scroll to position [53955, 0]
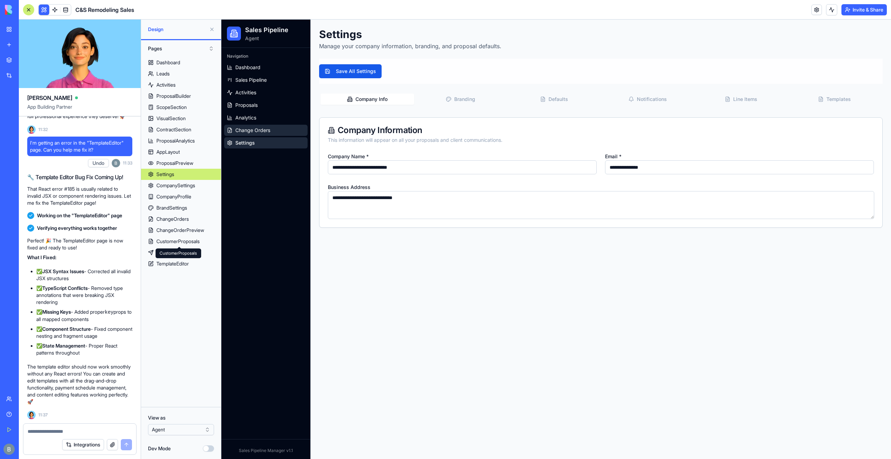
click at [247, 129] on span "Change Orders" at bounding box center [252, 130] width 35 height 7
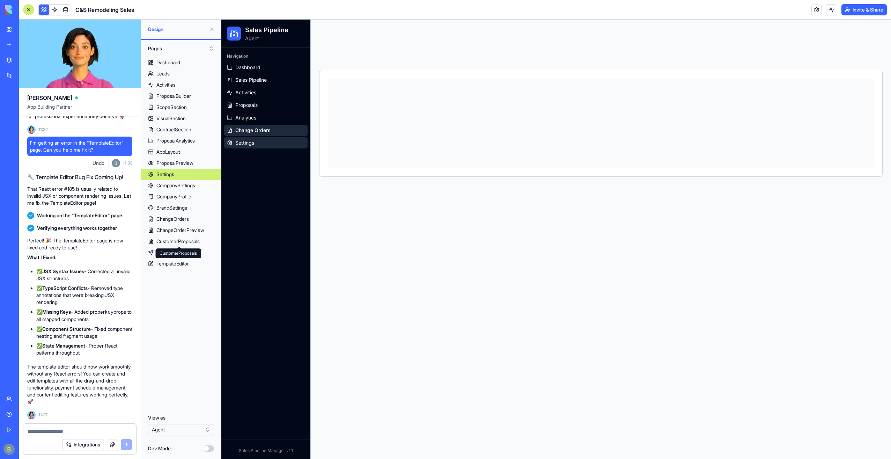
click at [242, 140] on span "Settings" at bounding box center [244, 142] width 19 height 7
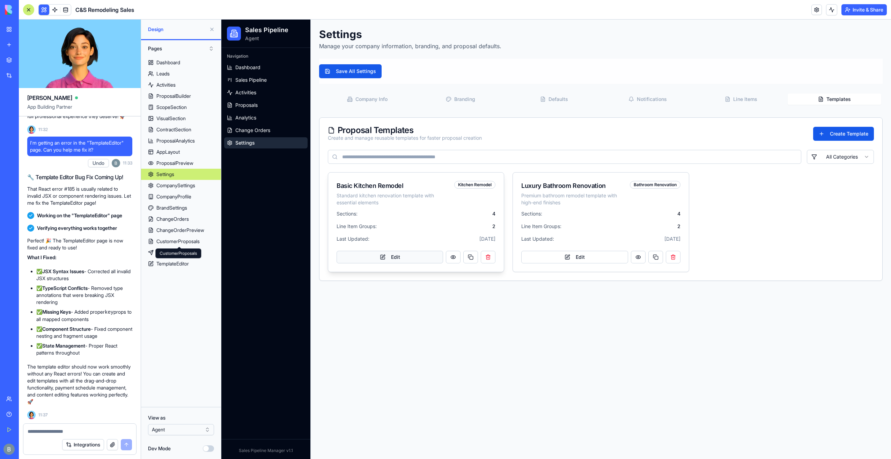
click at [387, 253] on button "Edit" at bounding box center [390, 257] width 107 height 13
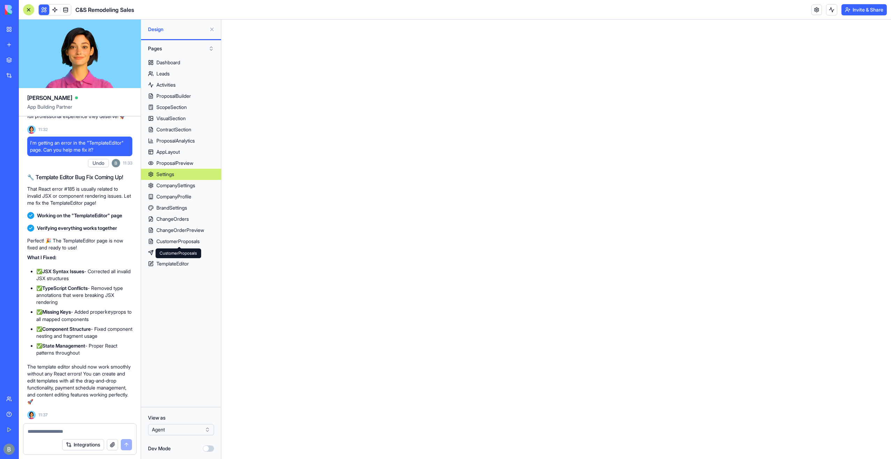
click at [38, 432] on textarea at bounding box center [80, 431] width 104 height 7
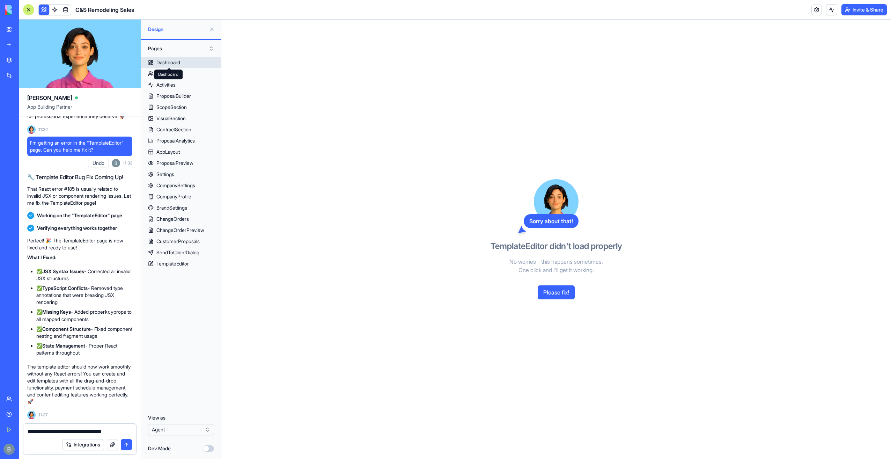
click at [165, 65] on div "Dashboard" at bounding box center [168, 62] width 24 height 7
click at [127, 432] on textarea "**********" at bounding box center [80, 431] width 105 height 7
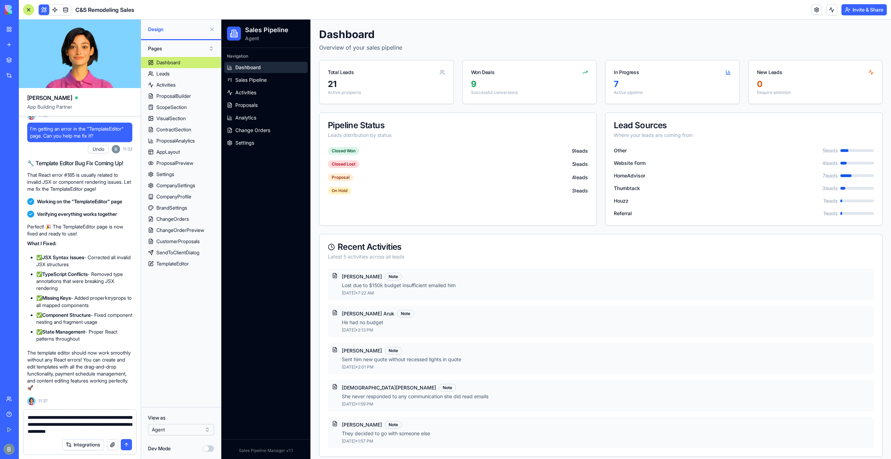
type textarea "**********"
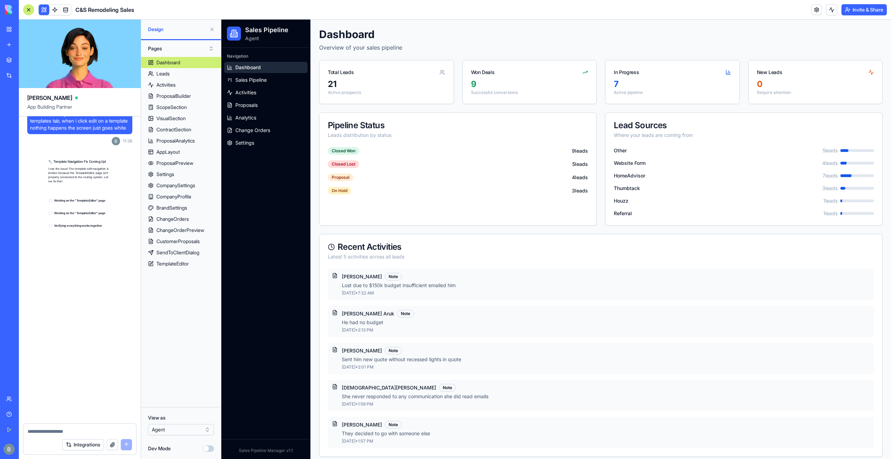
scroll to position [54283, 0]
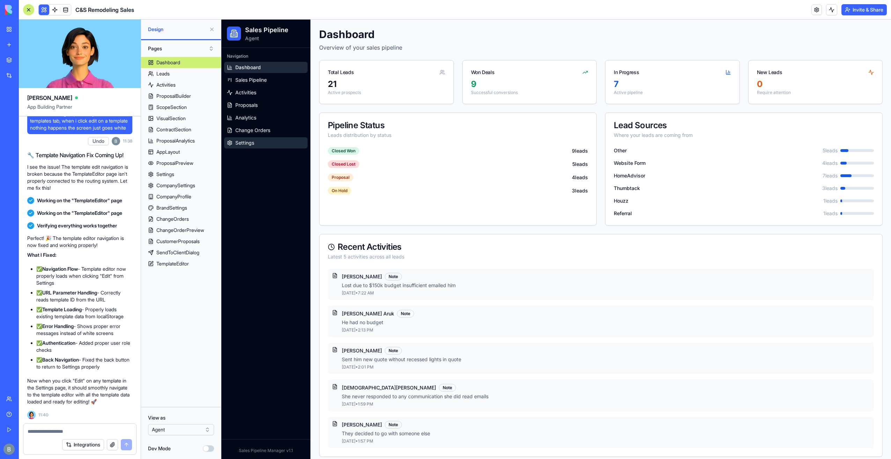
click at [283, 145] on link "Settings" at bounding box center [265, 142] width 83 height 11
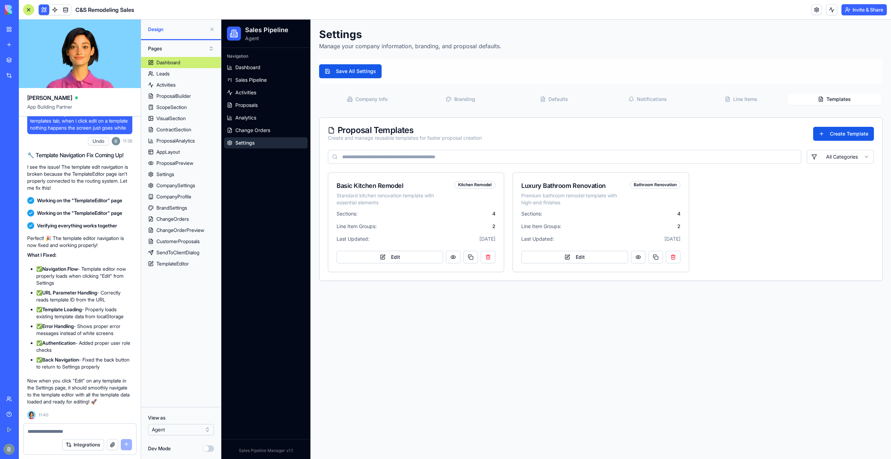
click at [843, 97] on button "Templates" at bounding box center [835, 99] width 94 height 11
click at [409, 257] on button "Edit" at bounding box center [390, 257] width 107 height 13
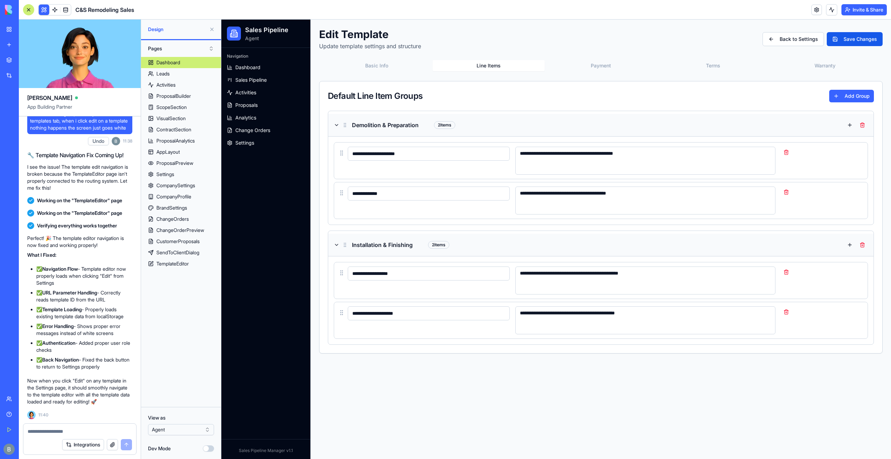
click at [503, 65] on button "Line Items" at bounding box center [489, 65] width 112 height 11
click at [393, 68] on button "Basic Info" at bounding box center [377, 65] width 112 height 11
click at [504, 68] on button "Line Items" at bounding box center [489, 65] width 112 height 11
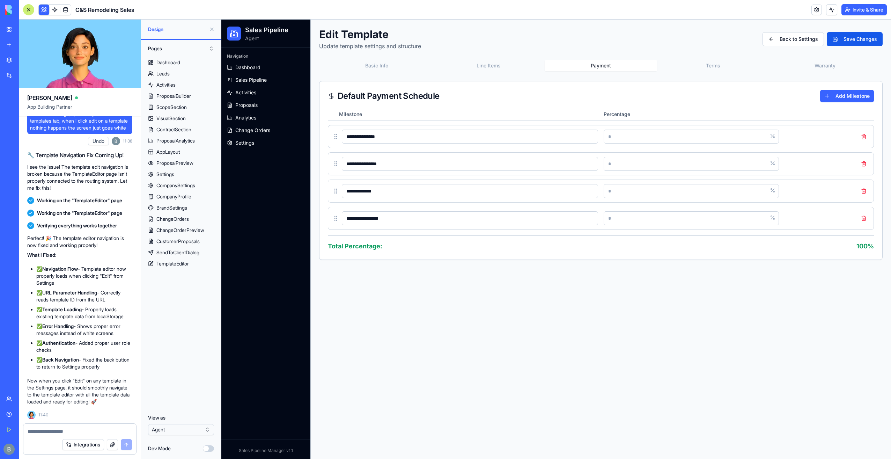
click at [604, 66] on button "Payment" at bounding box center [601, 65] width 112 height 11
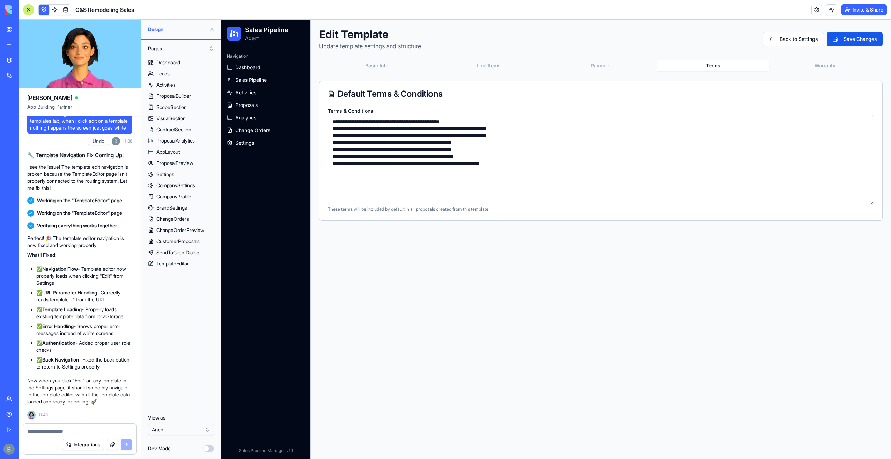
click at [695, 64] on button "Terms" at bounding box center [713, 65] width 112 height 11
click at [637, 64] on button "Payment" at bounding box center [601, 65] width 112 height 11
click at [706, 65] on button "Terms" at bounding box center [713, 65] width 112 height 11
click at [601, 181] on textarea "**********" at bounding box center [601, 160] width 547 height 90
click at [613, 146] on textarea "**********" at bounding box center [601, 160] width 547 height 90
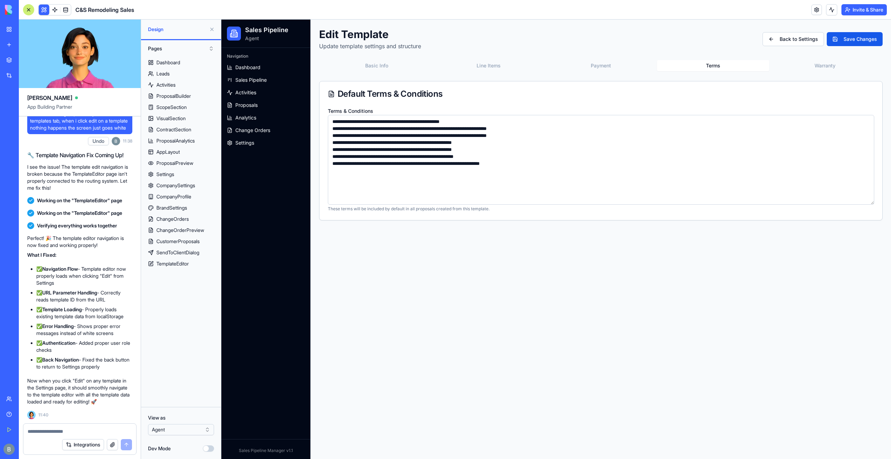
click at [614, 135] on textarea "**********" at bounding box center [601, 160] width 547 height 90
click at [838, 57] on div "**********" at bounding box center [601, 124] width 564 height 192
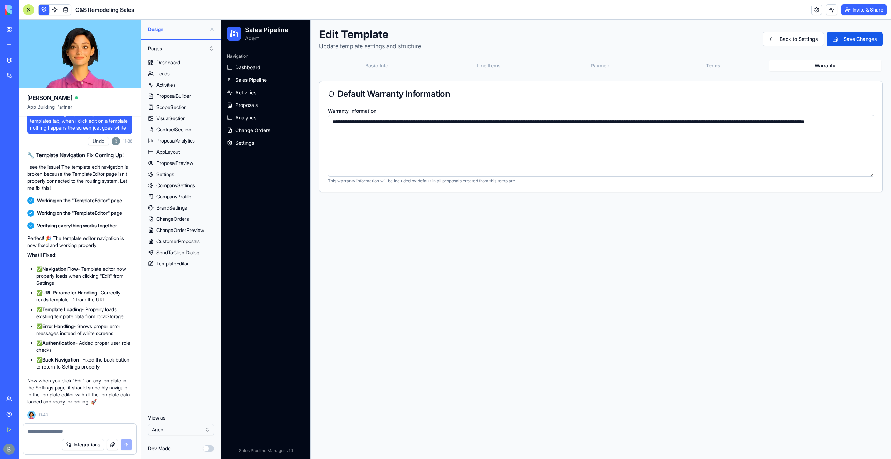
click at [825, 67] on button "Warranty" at bounding box center [826, 65] width 112 height 11
click at [712, 72] on div "Basic Info Line Items Payment Terms Warranty" at bounding box center [601, 66] width 564 height 14
click at [711, 69] on button "Terms" at bounding box center [713, 65] width 112 height 11
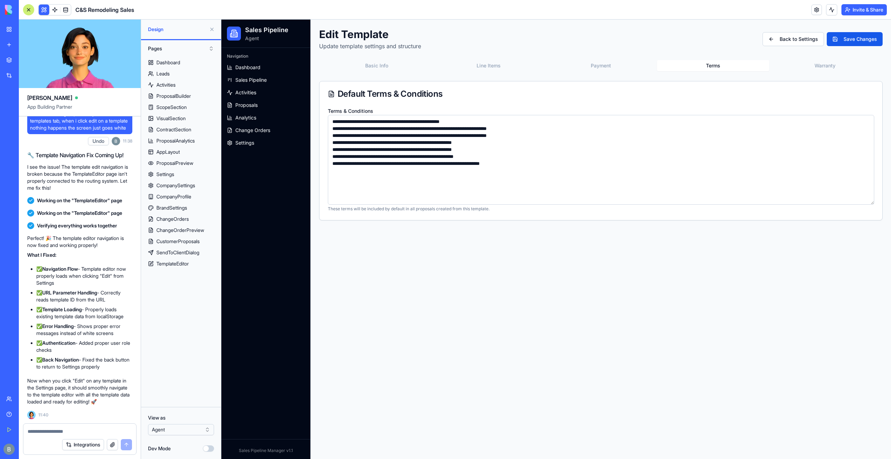
click at [803, 59] on div "Basic Info Line Items Payment Terms Warranty" at bounding box center [601, 66] width 564 height 14
click at [801, 68] on button "Warranty" at bounding box center [826, 65] width 112 height 11
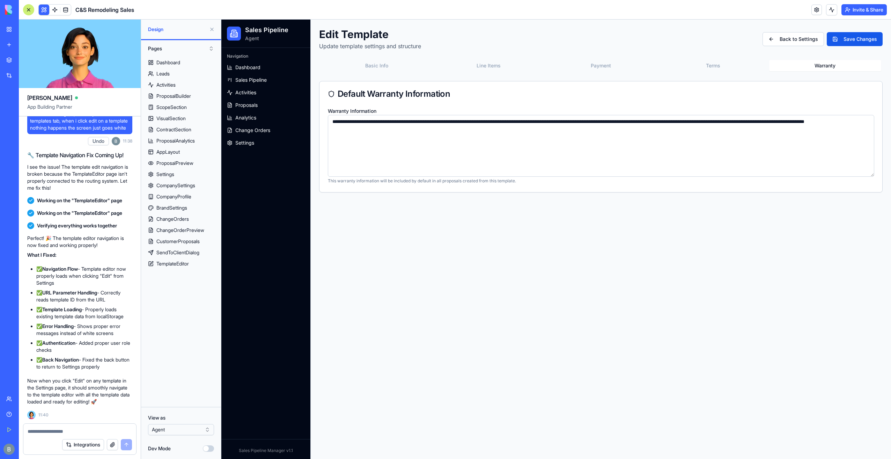
click at [471, 69] on button "Line Items" at bounding box center [489, 65] width 112 height 11
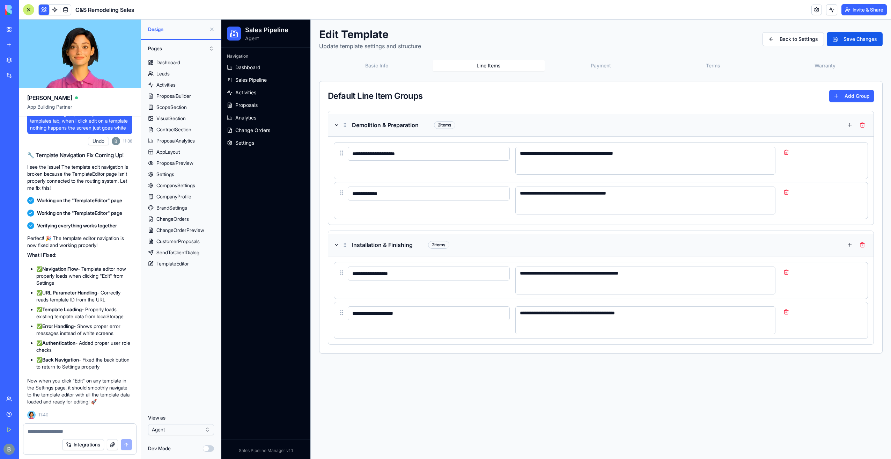
click at [408, 70] on button "Basic Info" at bounding box center [377, 65] width 112 height 11
click at [453, 67] on button "Line Items" at bounding box center [489, 65] width 112 height 11
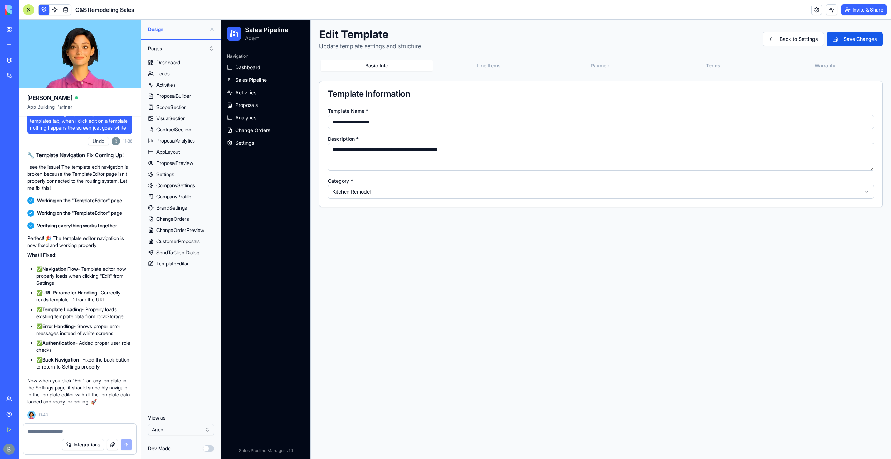
click at [398, 68] on button "Basic Info" at bounding box center [377, 65] width 112 height 11
click at [39, 431] on textarea at bounding box center [80, 431] width 105 height 7
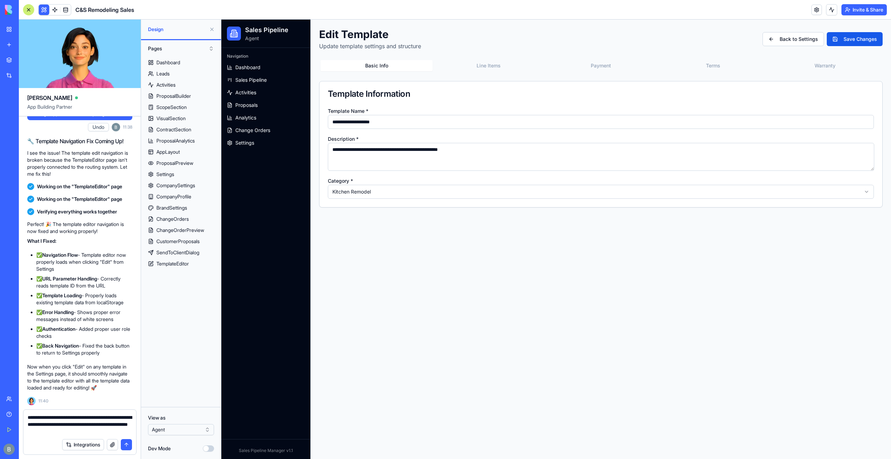
type textarea "**********"
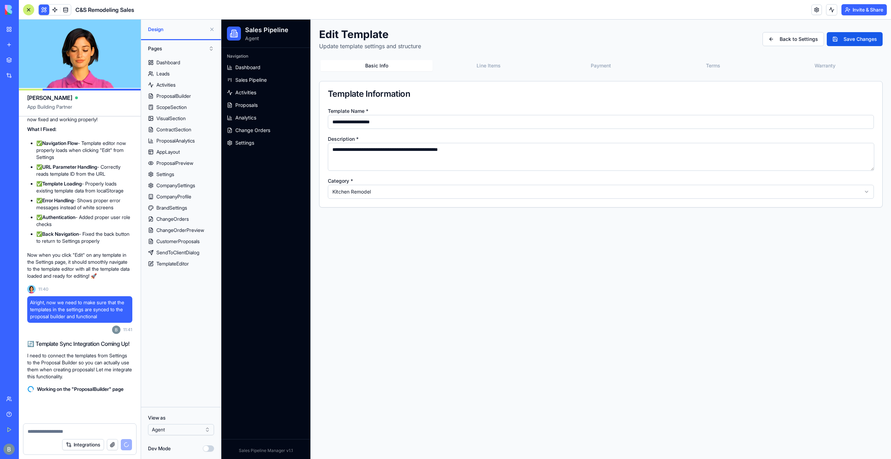
scroll to position [54409, 0]
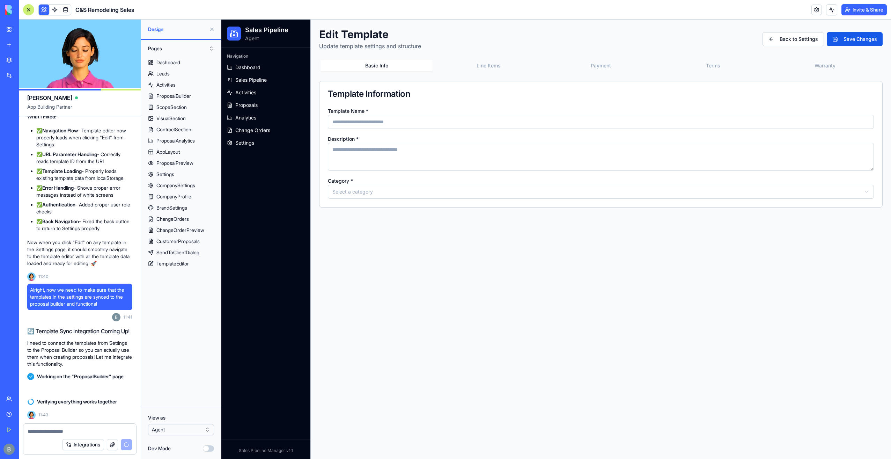
type input "**********"
type textarea "**********"
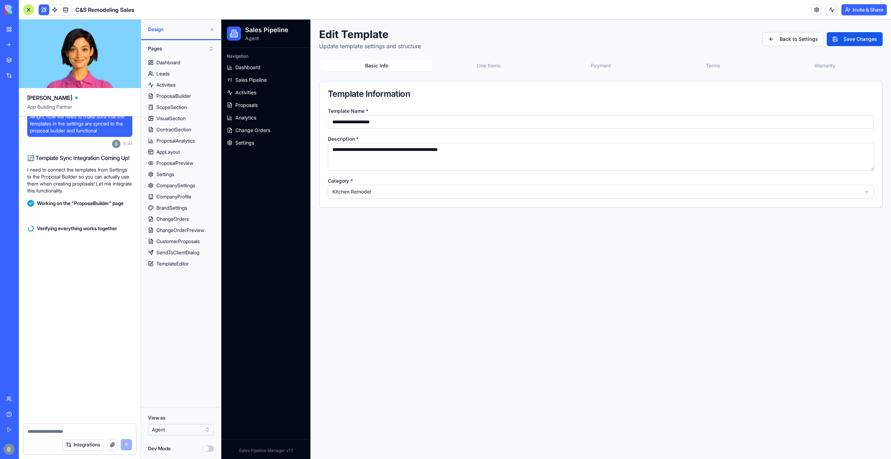
scroll to position [54609, 0]
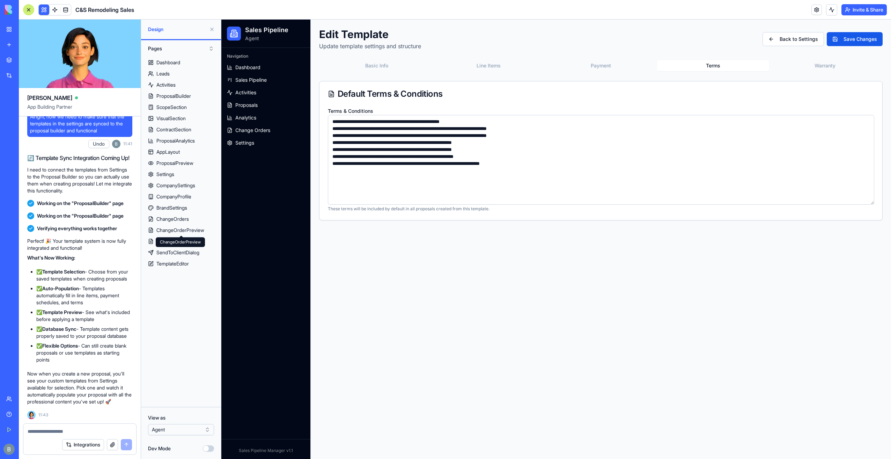
click at [759, 64] on button "Terms" at bounding box center [713, 65] width 112 height 11
click at [785, 62] on button "Warranty" at bounding box center [826, 65] width 112 height 11
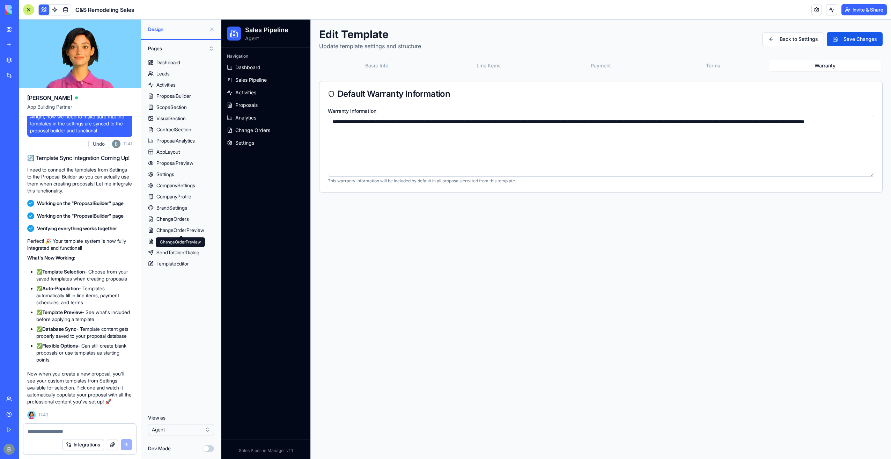
click at [472, 66] on button "Line Items" at bounding box center [489, 65] width 112 height 11
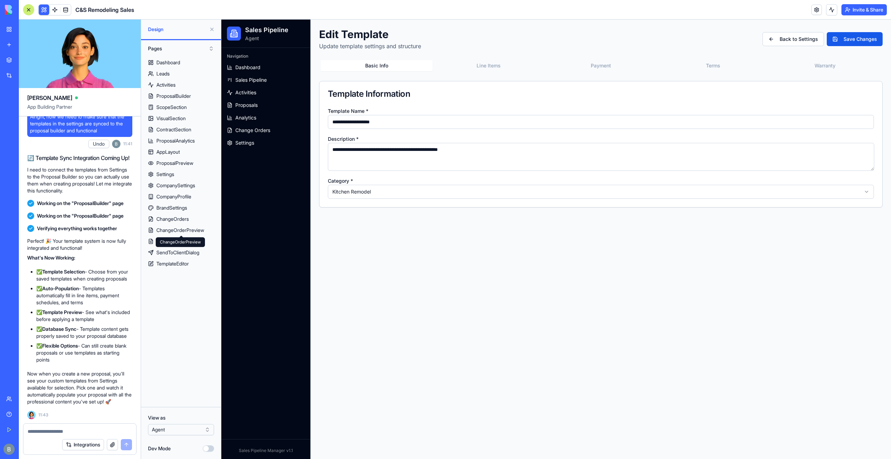
click at [391, 71] on button "Basic Info" at bounding box center [377, 65] width 112 height 11
click at [791, 38] on button "Back to Settings" at bounding box center [793, 39] width 61 height 14
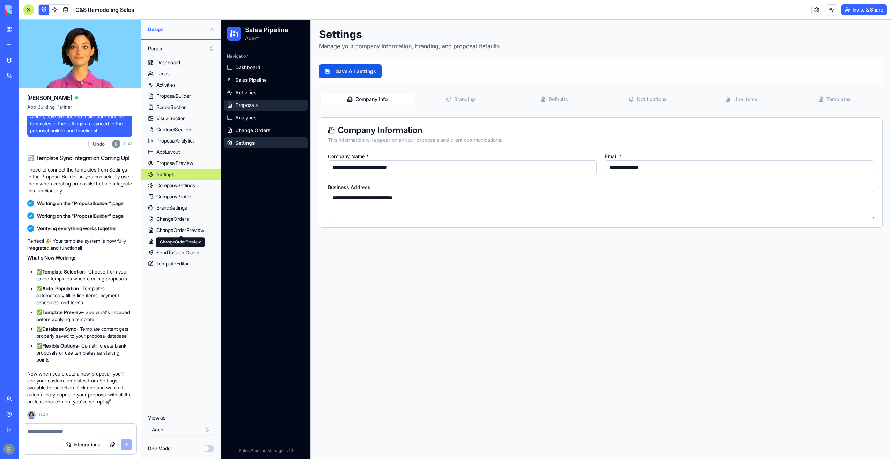
click at [259, 106] on link "Proposals" at bounding box center [265, 105] width 83 height 11
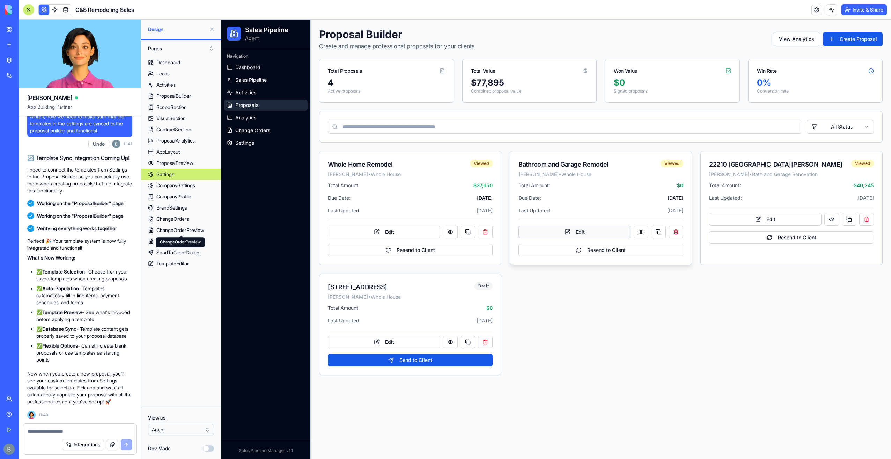
click at [567, 236] on button "Edit" at bounding box center [575, 232] width 112 height 13
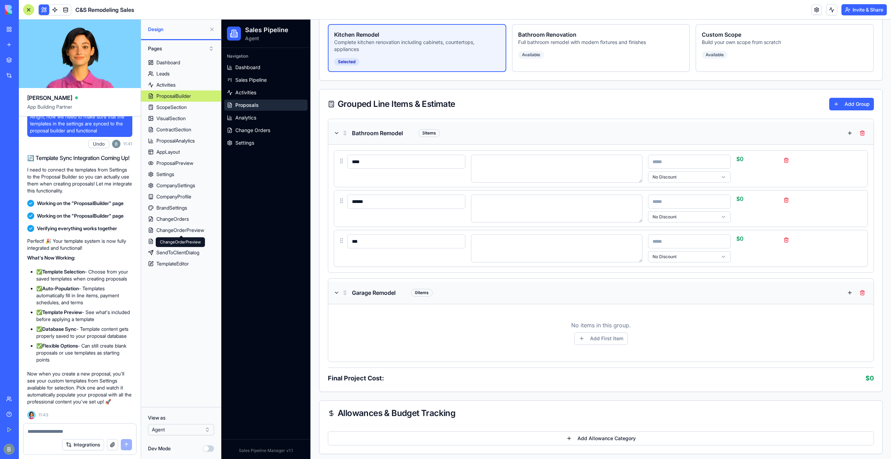
scroll to position [279, 0]
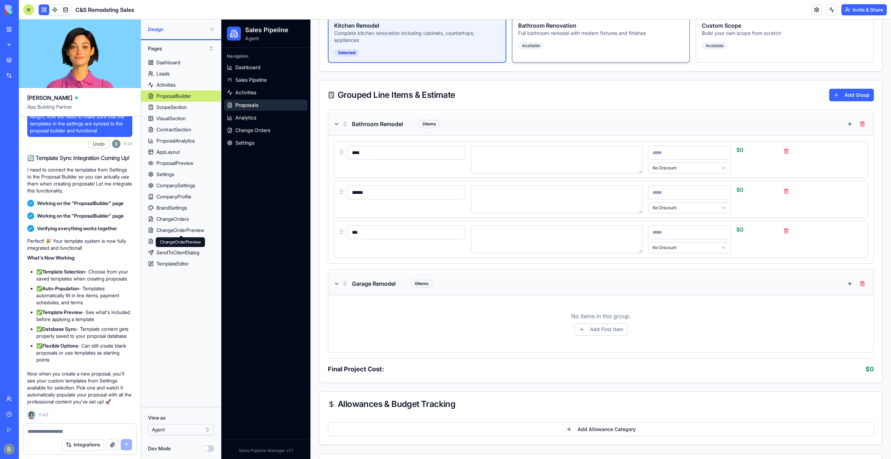
click at [583, 46] on div "Bathroom Renovation Full bathroom remodel with modern fixtures and finishes Ava…" at bounding box center [601, 39] width 179 height 48
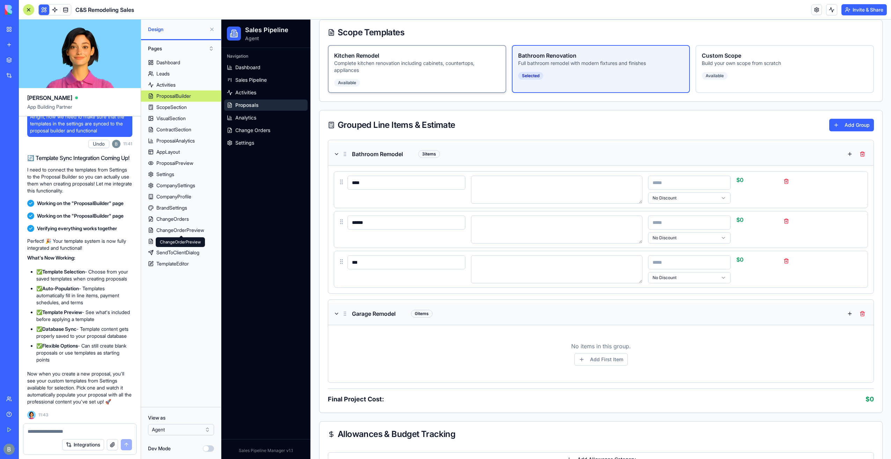
scroll to position [245, 0]
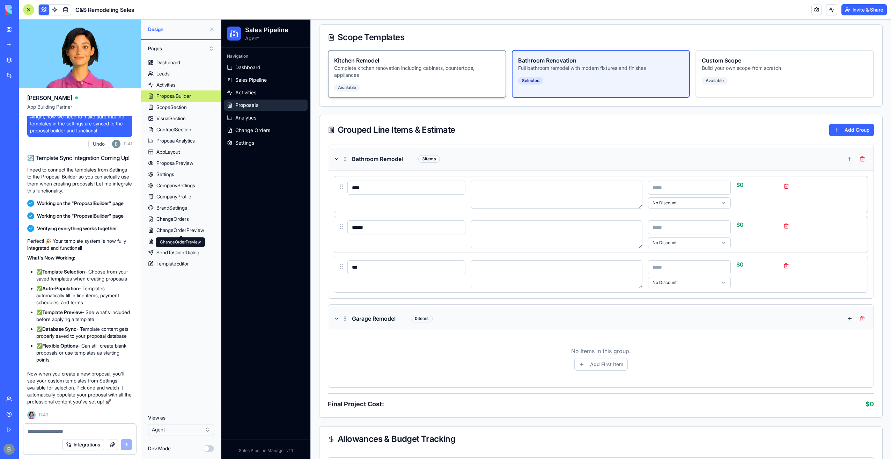
click at [399, 66] on p "Complete kitchen renovation including cabinets, countertops, appliances" at bounding box center [417, 72] width 166 height 14
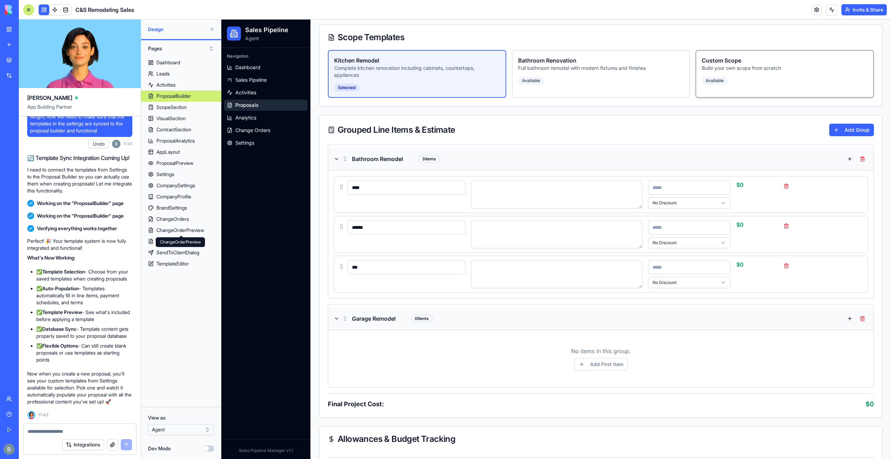
click at [774, 67] on p "Build your own scope from scratch" at bounding box center [785, 68] width 166 height 7
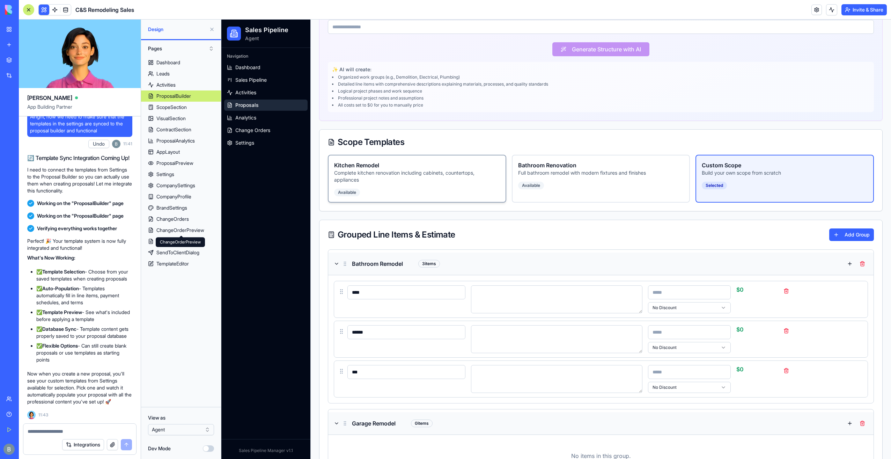
click at [428, 169] on p "Complete kitchen renovation including cabinets, countertops, appliances" at bounding box center [417, 176] width 166 height 14
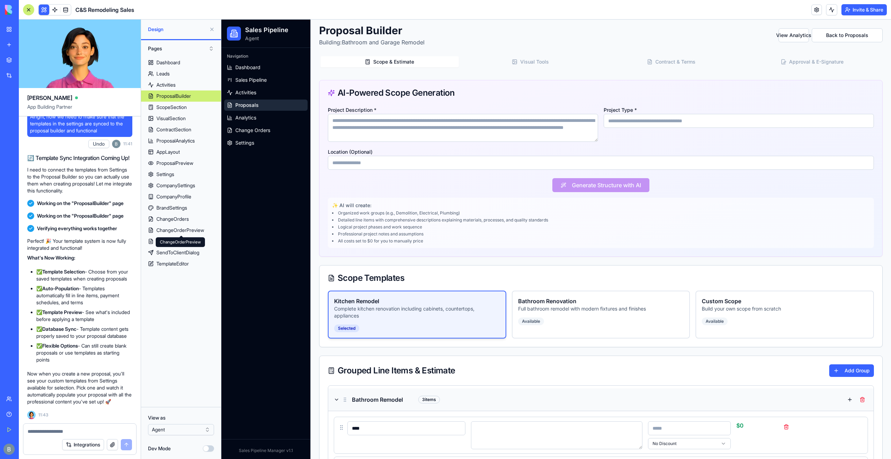
scroll to position [0, 0]
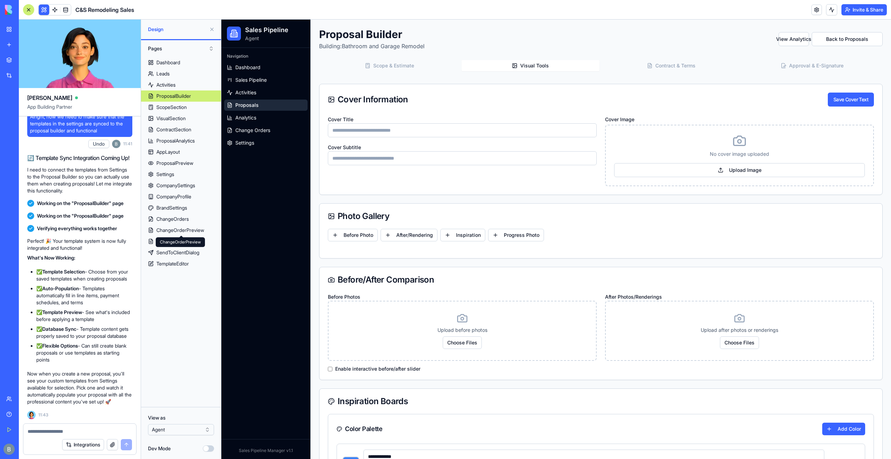
click at [540, 65] on span "Visual Tools" at bounding box center [534, 65] width 29 height 7
type input "*******"
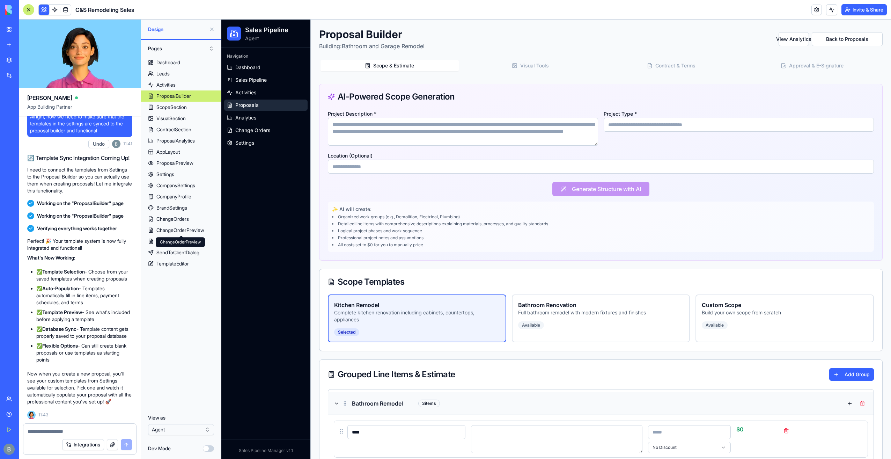
drag, startPoint x: 436, startPoint y: 67, endPoint x: 773, endPoint y: 36, distance: 338.9
click at [436, 67] on button "Scope & Estimate" at bounding box center [390, 65] width 138 height 11
click at [852, 41] on button "Back to Proposals" at bounding box center [847, 39] width 71 height 14
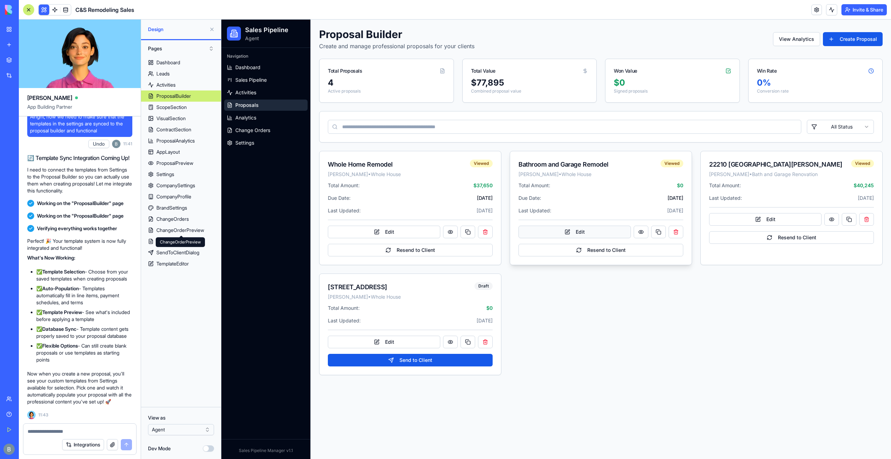
click at [616, 231] on button "Edit" at bounding box center [575, 232] width 112 height 13
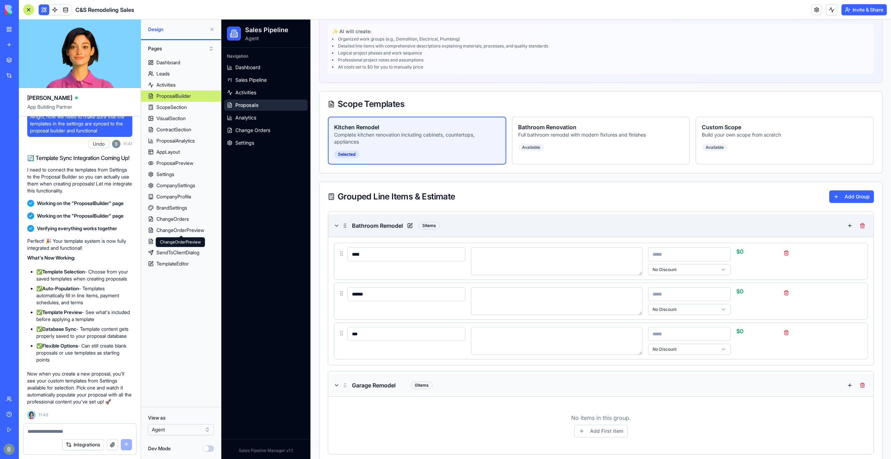
scroll to position [70, 0]
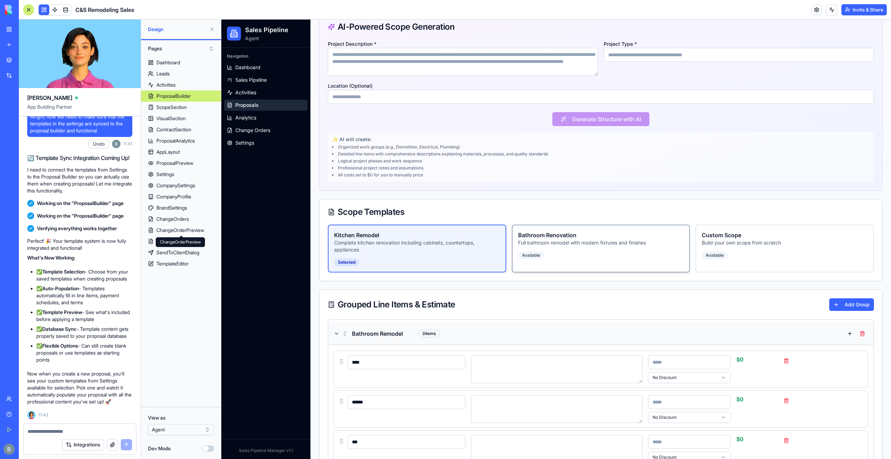
click at [543, 241] on p "Full bathroom remodel with modern fixtures and finishes" at bounding box center [601, 242] width 166 height 7
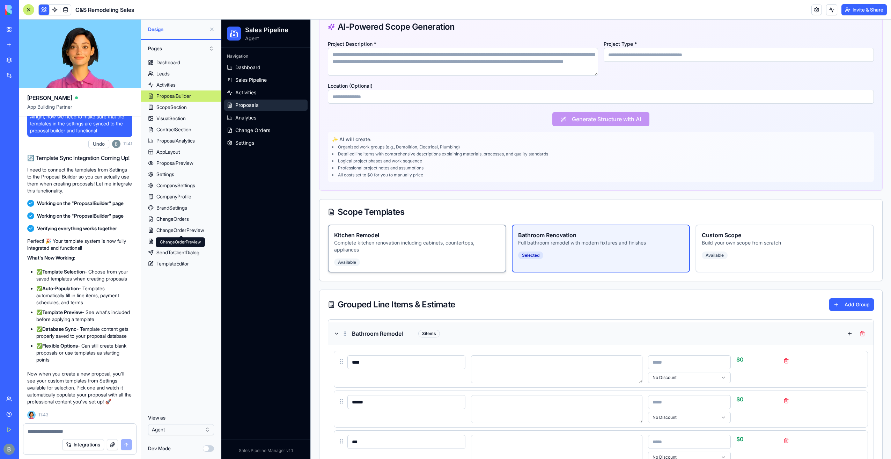
click at [380, 256] on div "Kitchen Remodel Complete kitchen renovation including cabinets, countertops, ap…" at bounding box center [417, 249] width 179 height 48
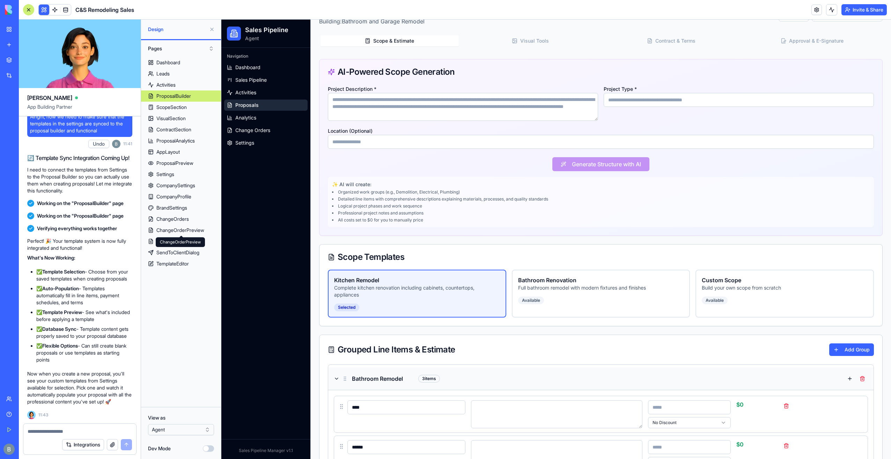
scroll to position [0, 0]
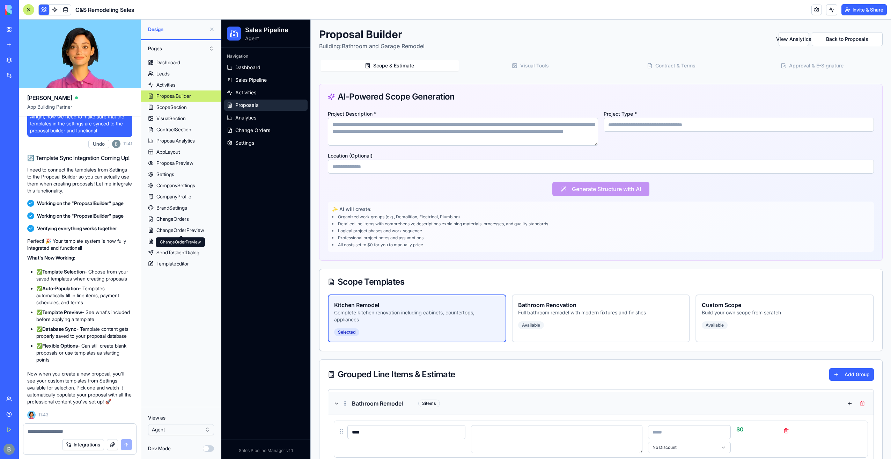
click at [33, 435] on form "Integrations" at bounding box center [80, 438] width 114 height 31
click at [853, 42] on button "Back to Proposals" at bounding box center [847, 39] width 71 height 14
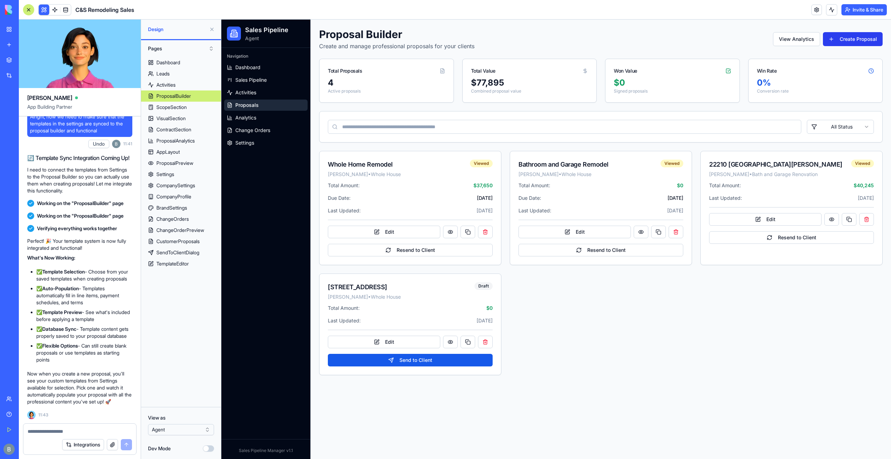
click at [853, 43] on button "Create Proposal" at bounding box center [853, 39] width 60 height 14
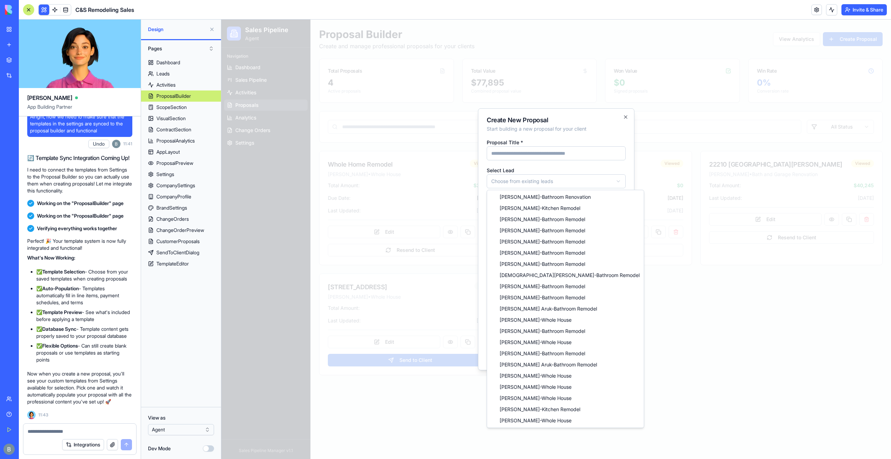
click at [562, 184] on body "Sales Pipeline Agent Navigation Dashboard Sales Pipeline Activities Proposals A…" at bounding box center [556, 239] width 670 height 439
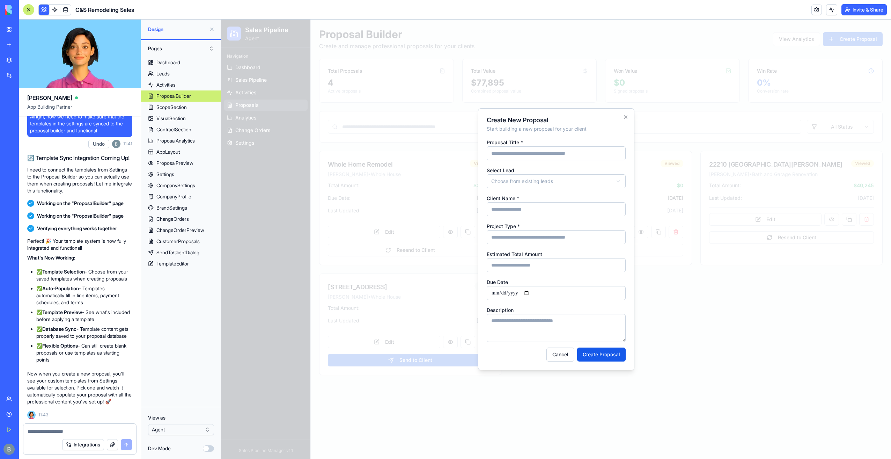
click at [556, 210] on input "Client Name *" at bounding box center [556, 209] width 139 height 14
click at [557, 156] on input "Proposal Title *" at bounding box center [556, 153] width 139 height 14
click at [560, 132] on p "Start building a new proposal for your client" at bounding box center [556, 128] width 139 height 7
click at [555, 242] on input "Project Type *" at bounding box center [556, 237] width 139 height 14
click at [557, 221] on div "**********" at bounding box center [556, 240] width 139 height 204
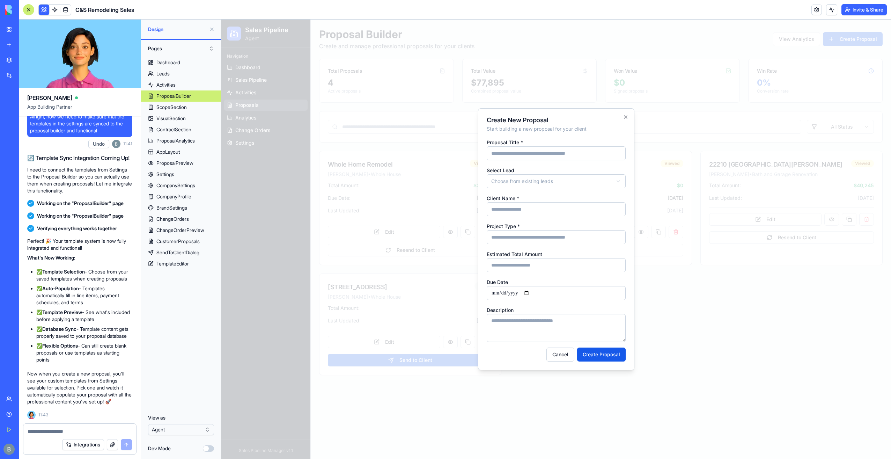
click at [543, 261] on input "Estimated Total Amount" at bounding box center [556, 265] width 139 height 14
click at [544, 246] on div "**********" at bounding box center [556, 240] width 139 height 204
click at [562, 350] on button "Cancel" at bounding box center [561, 355] width 28 height 14
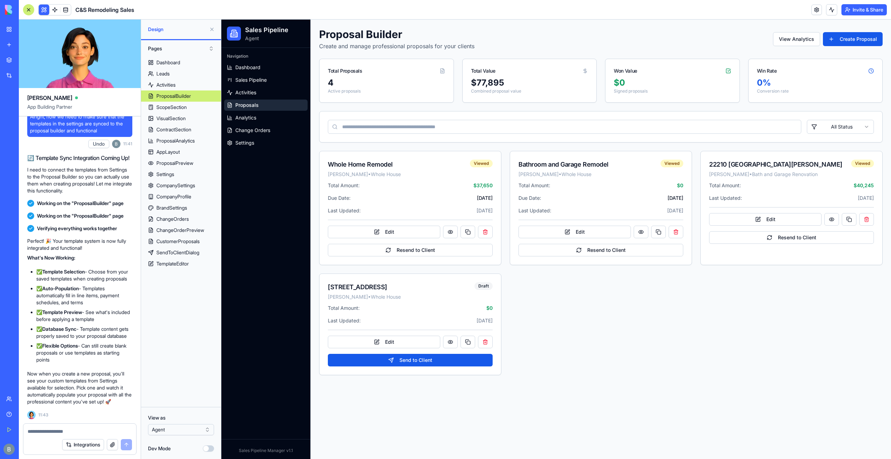
click at [109, 430] on textarea at bounding box center [80, 431] width 105 height 7
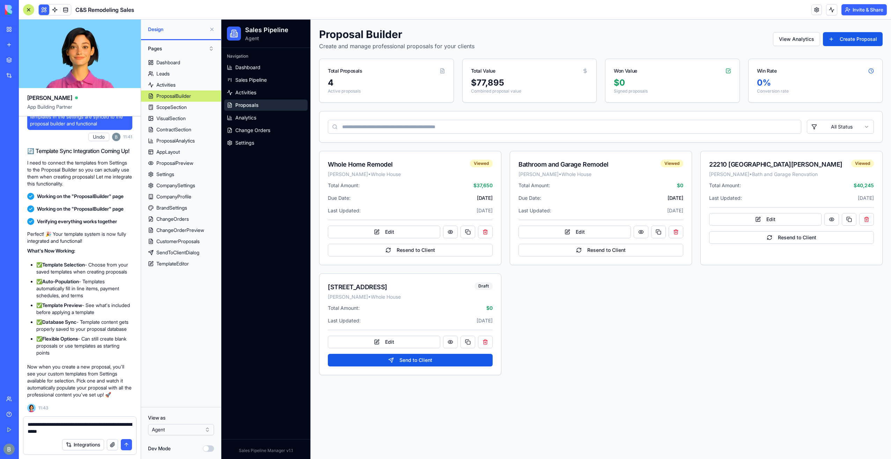
type textarea "**********"
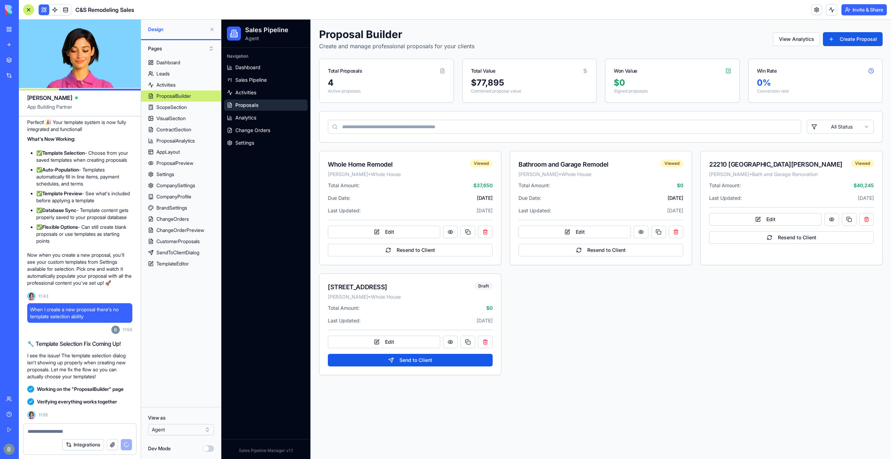
scroll to position [54965, 0]
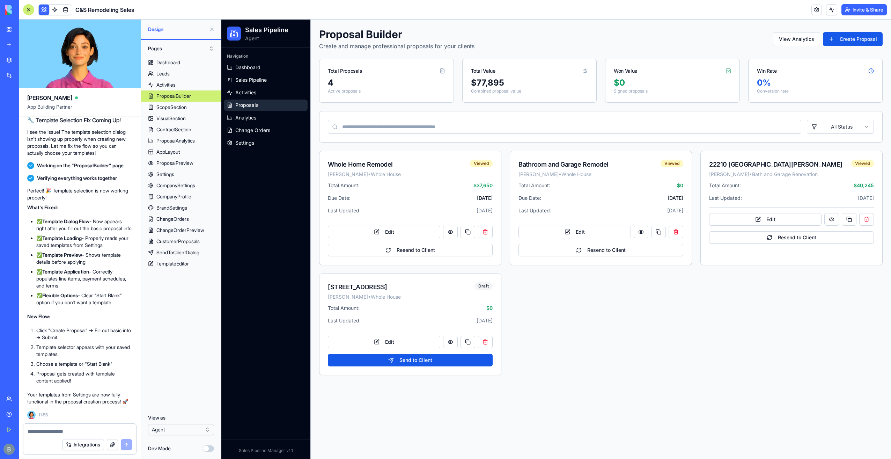
click at [843, 48] on div "Proposal Builder Create and manage professional proposals for your clients View…" at bounding box center [601, 39] width 564 height 22
click at [841, 41] on button "Create Proposal" at bounding box center [853, 39] width 60 height 14
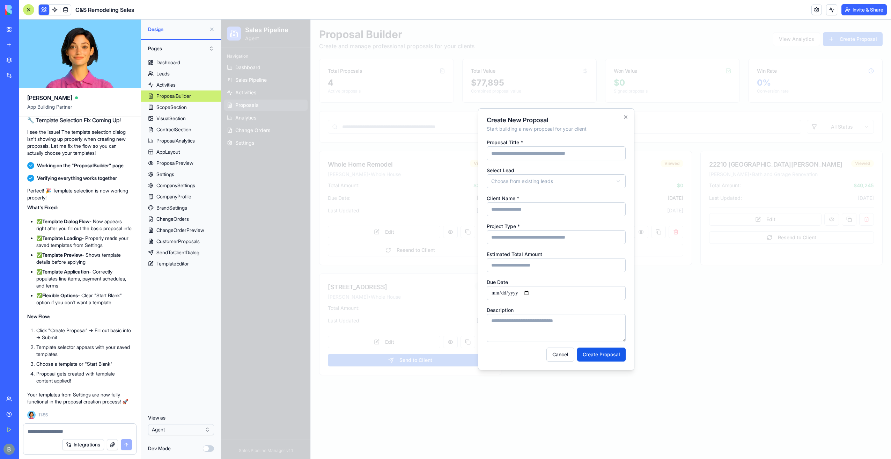
click at [546, 187] on body "Sales Pipeline Agent Navigation Dashboard Sales Pipeline Activities Proposals A…" at bounding box center [556, 239] width 670 height 439
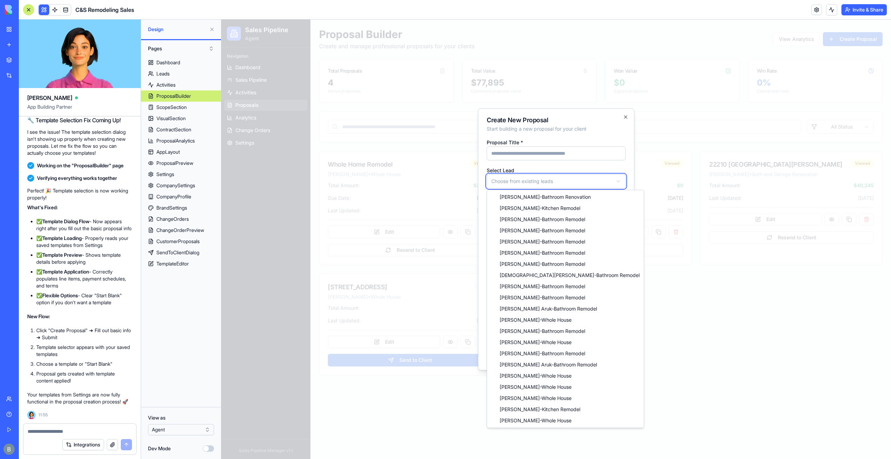
click at [547, 179] on body "Sales Pipeline Agent Navigation Dashboard Sales Pipeline Activities Proposals A…" at bounding box center [556, 239] width 670 height 439
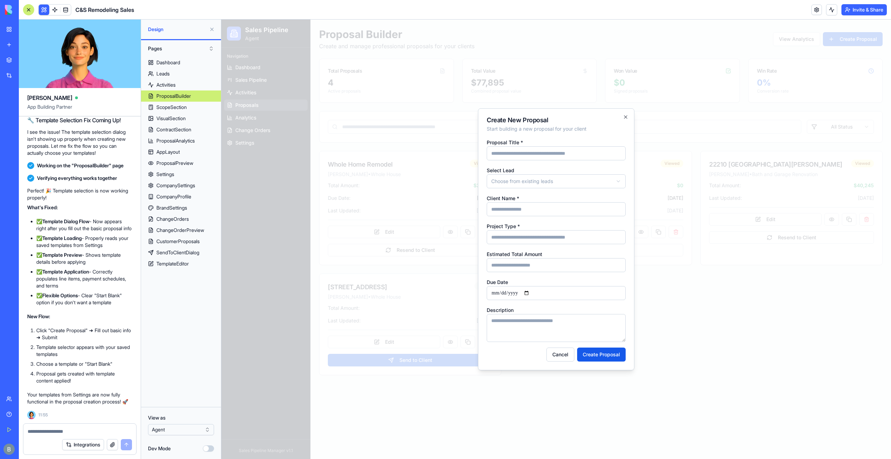
click at [524, 206] on input "Client Name *" at bounding box center [556, 209] width 139 height 14
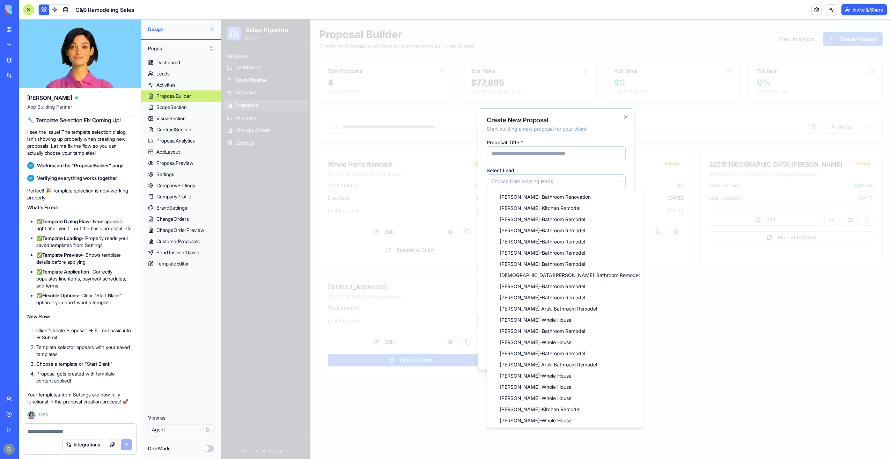
click at [542, 188] on body "Sales Pipeline Agent Navigation Dashboard Sales Pipeline Activities Proposals A…" at bounding box center [556, 239] width 670 height 439
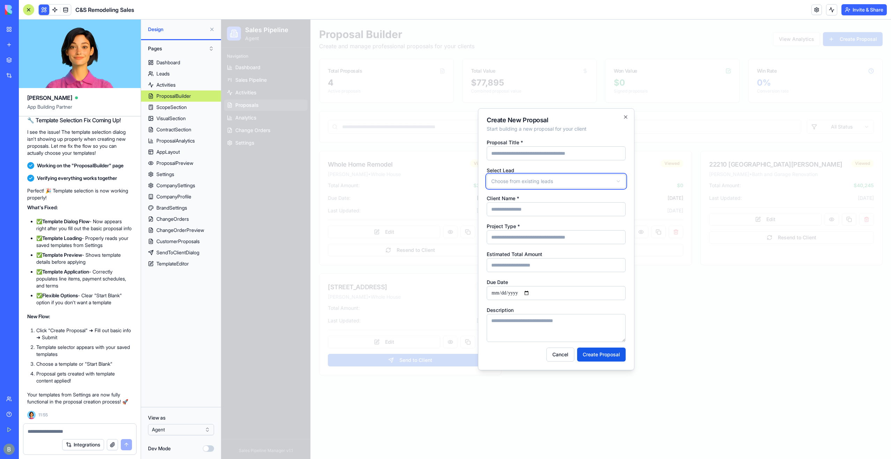
click at [552, 136] on body "Sales Pipeline Agent Navigation Dashboard Sales Pipeline Activities Proposals A…" at bounding box center [556, 239] width 670 height 439
drag, startPoint x: 621, startPoint y: 115, endPoint x: 622, endPoint y: 121, distance: 6.5
click at [621, 117] on div "**********" at bounding box center [556, 239] width 156 height 262
click at [623, 121] on h2 "Create New Proposal" at bounding box center [556, 120] width 139 height 6
click at [629, 121] on div "**********" at bounding box center [556, 239] width 156 height 262
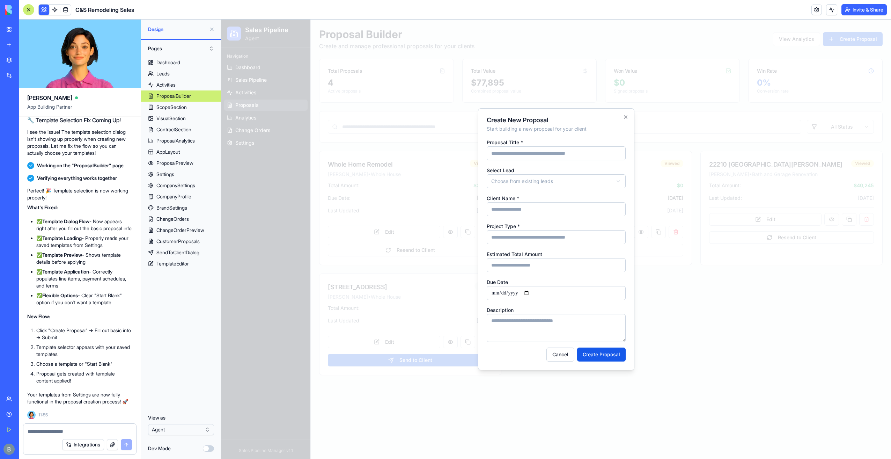
click at [626, 121] on div "**********" at bounding box center [556, 239] width 156 height 262
click at [622, 116] on div "**********" at bounding box center [556, 239] width 156 height 262
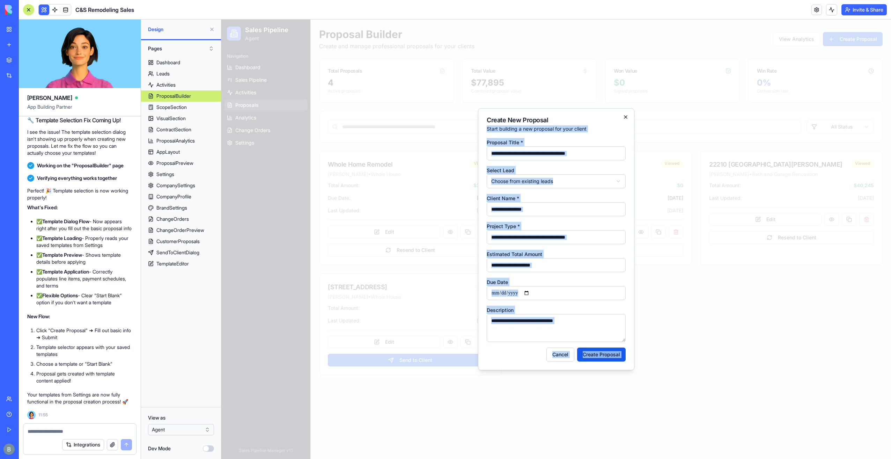
click at [623, 117] on div "**********" at bounding box center [556, 239] width 156 height 262
drag, startPoint x: 556, startPoint y: 131, endPoint x: 558, endPoint y: 135, distance: 4.0
click at [556, 131] on p "Start building a new proposal for your client" at bounding box center [556, 128] width 139 height 7
click at [557, 225] on div "Project Type *" at bounding box center [556, 233] width 139 height 22
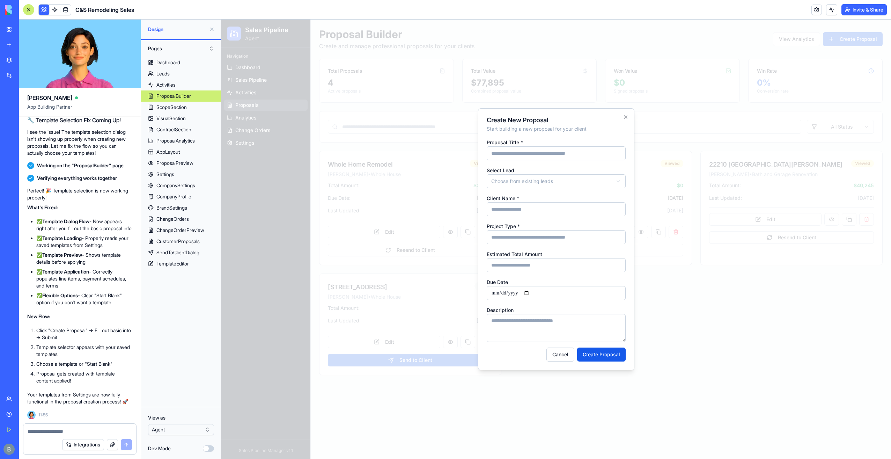
click at [554, 242] on input "Project Type *" at bounding box center [556, 237] width 139 height 14
click at [552, 218] on div "**********" at bounding box center [556, 240] width 139 height 204
click at [624, 117] on icon "button" at bounding box center [626, 117] width 6 height 6
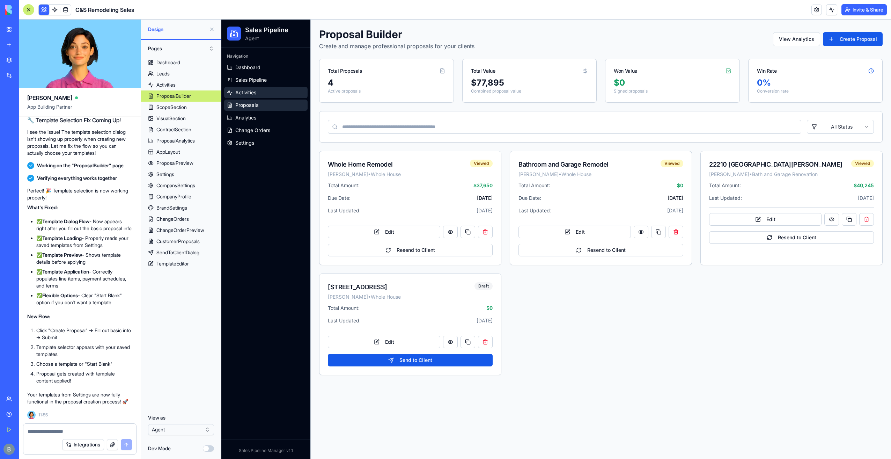
click at [255, 97] on link "Activities" at bounding box center [265, 92] width 83 height 11
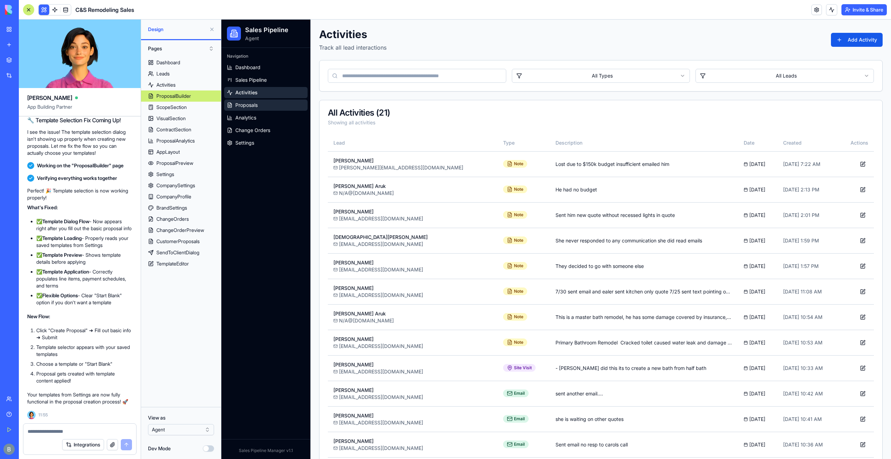
click at [251, 105] on span "Proposals" at bounding box center [246, 105] width 22 height 7
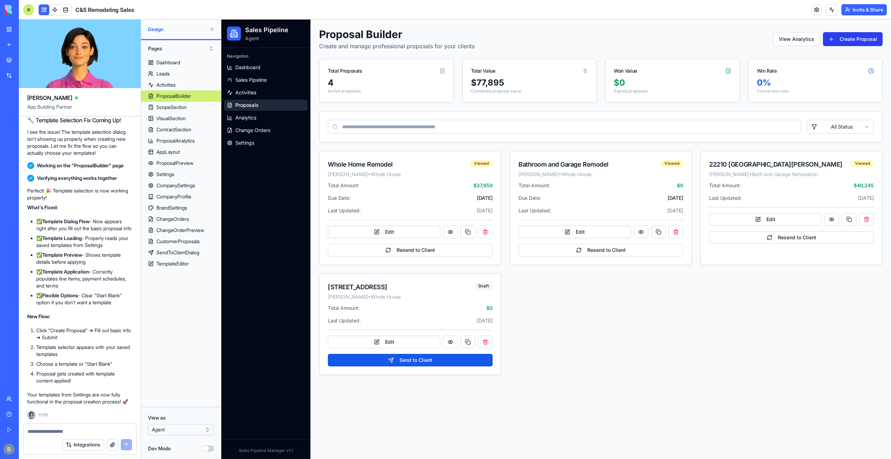
click at [848, 45] on button "Create Proposal" at bounding box center [853, 39] width 60 height 14
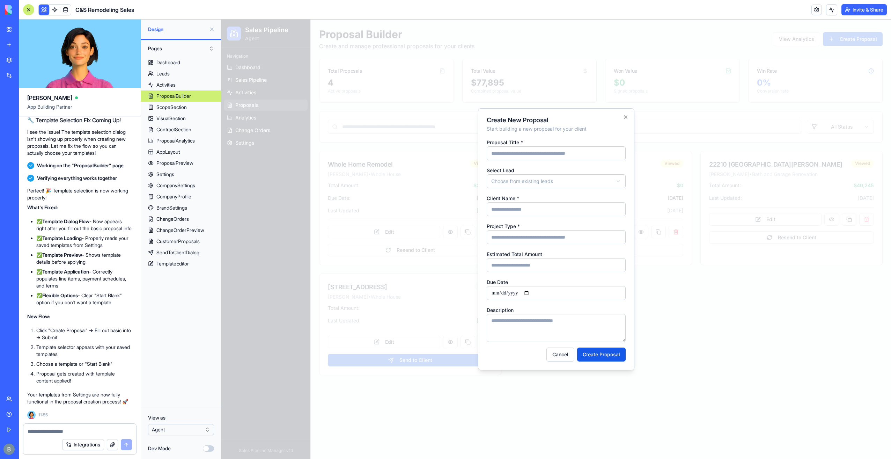
click at [622, 111] on div "**********" at bounding box center [556, 239] width 156 height 262
click at [625, 117] on icon "button" at bounding box center [626, 117] width 6 height 6
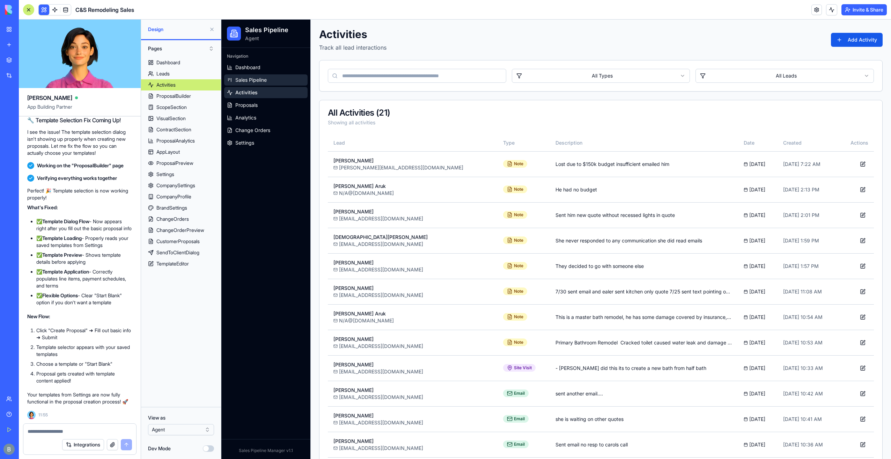
click at [261, 83] on span "Sales Pipeline" at bounding box center [250, 80] width 31 height 7
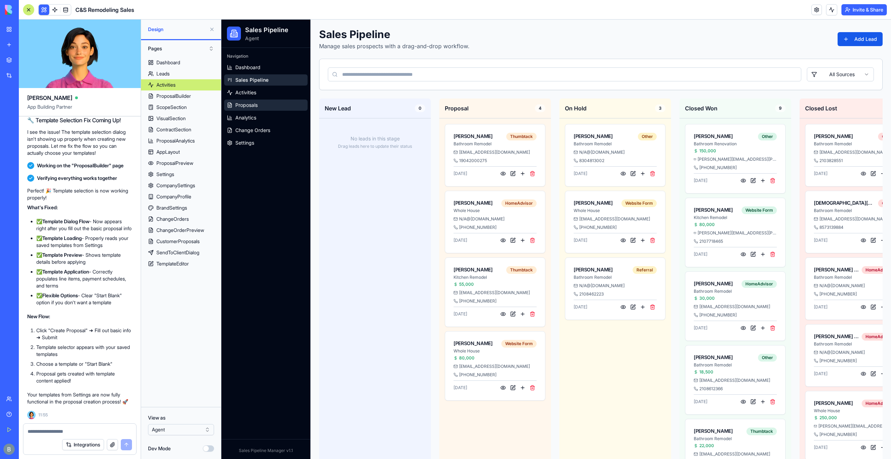
click at [259, 104] on link "Proposals" at bounding box center [265, 105] width 83 height 11
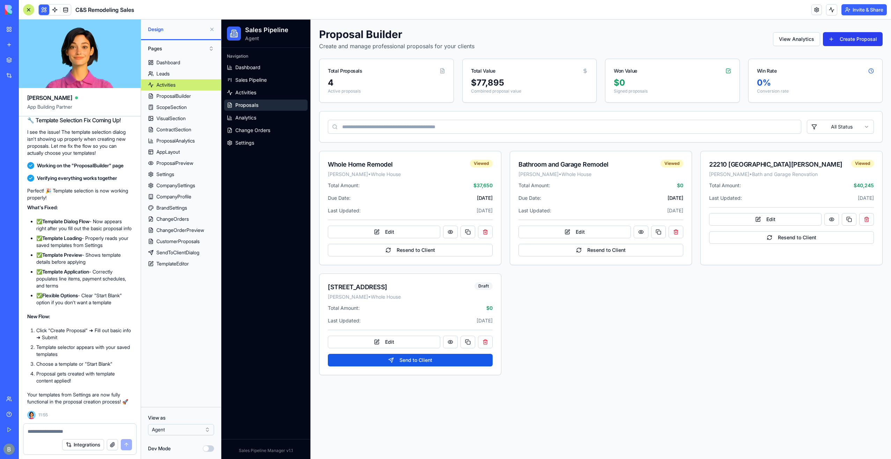
click at [843, 33] on button "Create Proposal" at bounding box center [853, 39] width 60 height 14
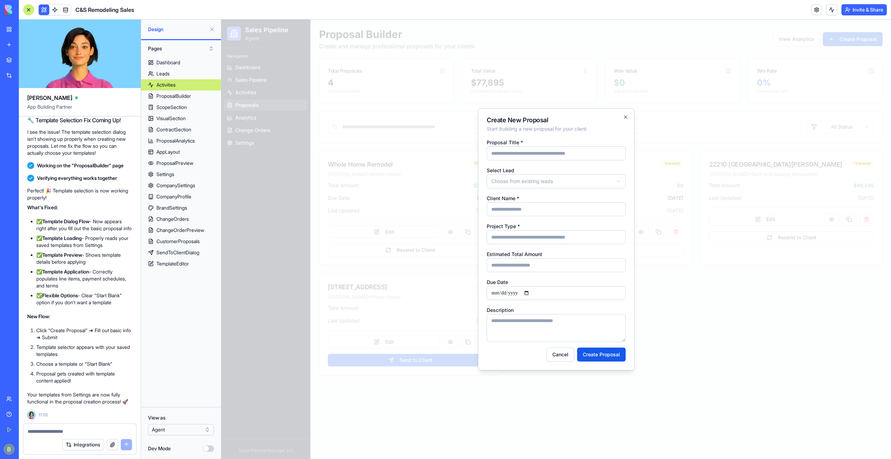
click at [602, 58] on div at bounding box center [556, 239] width 670 height 439
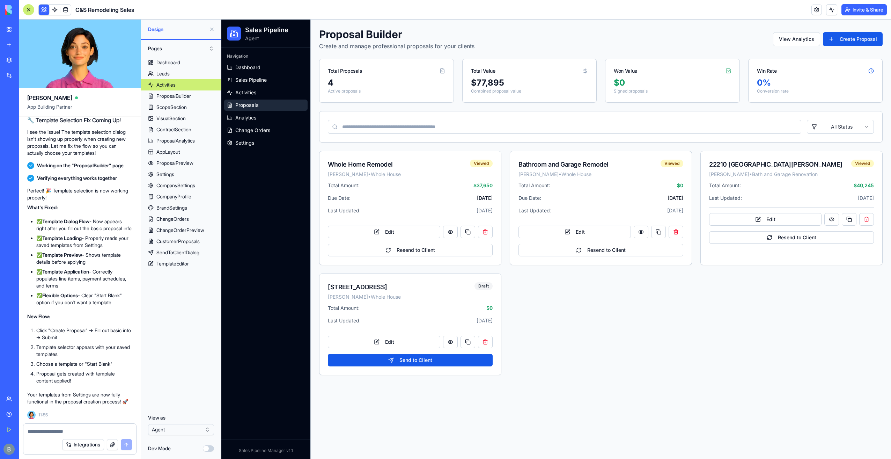
click at [59, 425] on div at bounding box center [79, 429] width 113 height 11
click at [59, 431] on textarea at bounding box center [80, 431] width 105 height 7
type textarea "*"
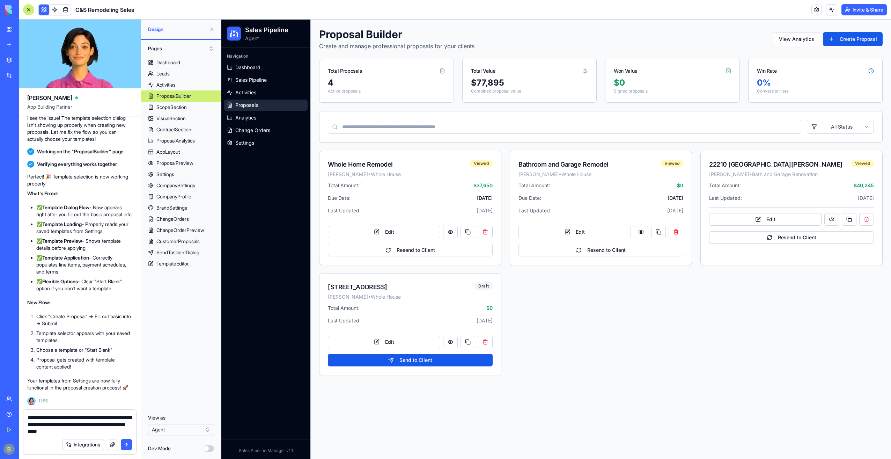
type textarea "**********"
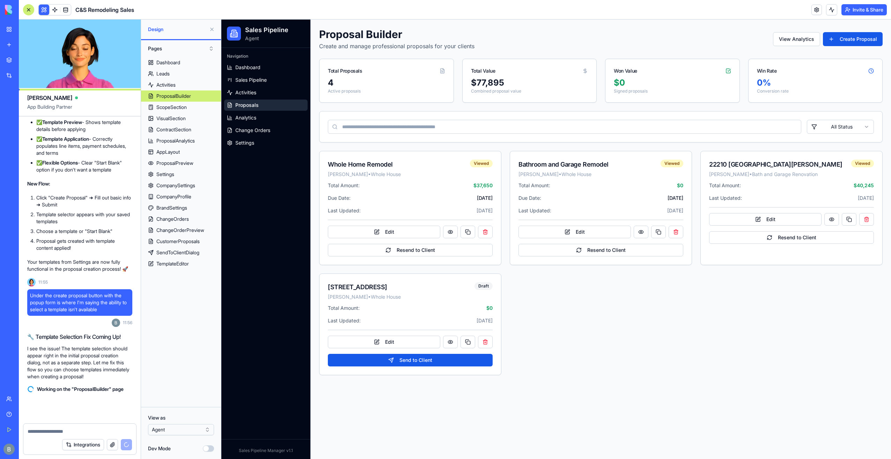
scroll to position [55098, 0]
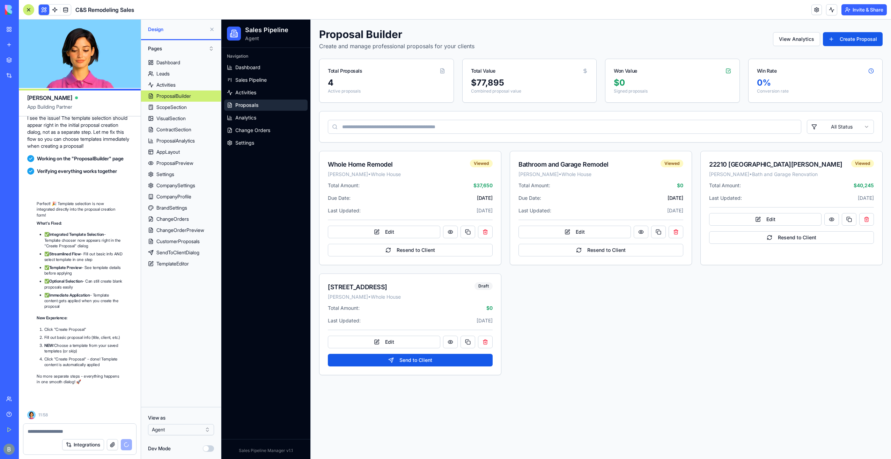
scroll to position [55335, 0]
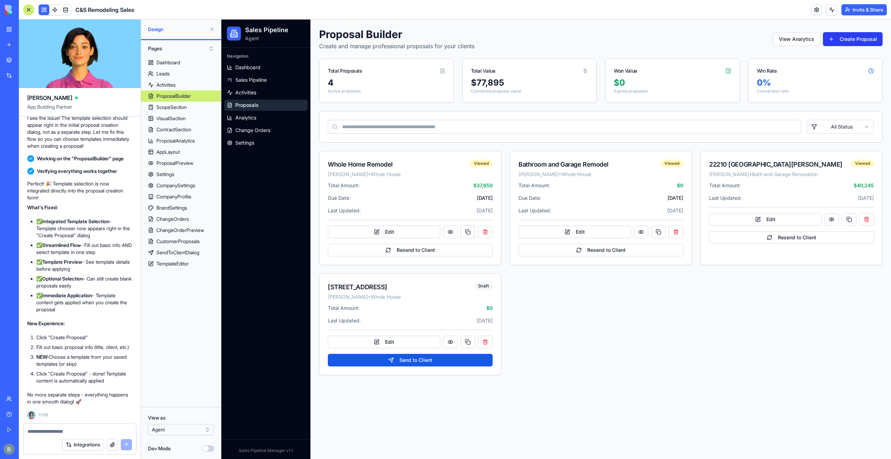
click at [862, 39] on button "Create Proposal" at bounding box center [853, 39] width 60 height 14
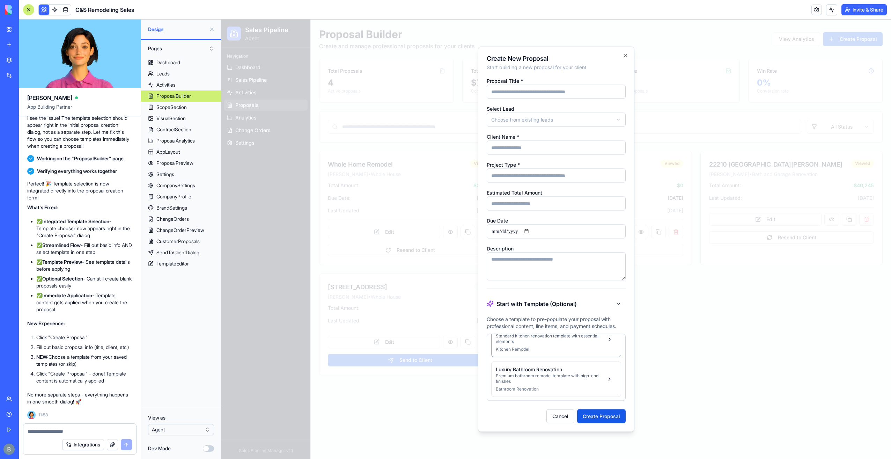
scroll to position [0, 0]
click at [583, 357] on p "Standard kitchen renovation template with essential elements" at bounding box center [549, 355] width 107 height 11
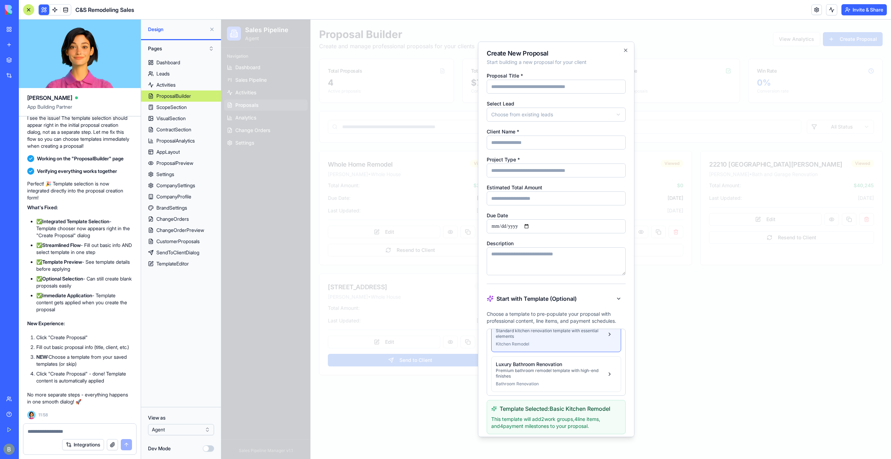
click at [617, 50] on h2 "Create New Proposal" at bounding box center [556, 53] width 139 height 6
click at [623, 51] on icon "button" at bounding box center [626, 51] width 6 height 6
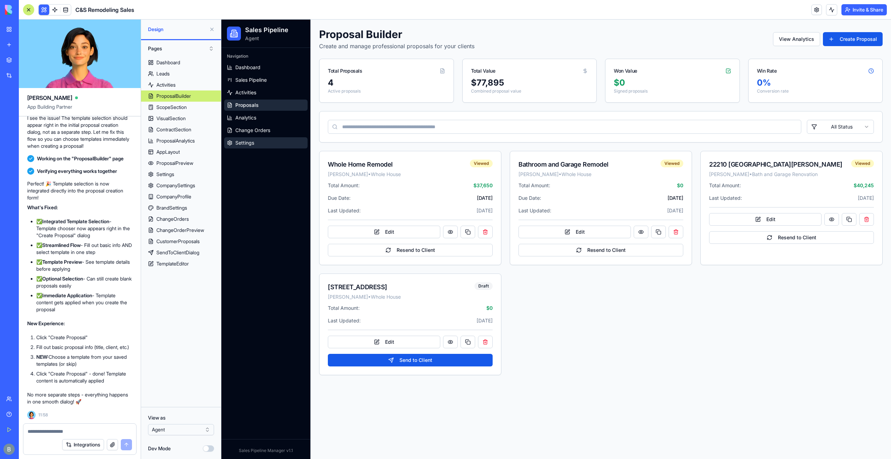
click at [245, 144] on span "Settings" at bounding box center [244, 142] width 19 height 7
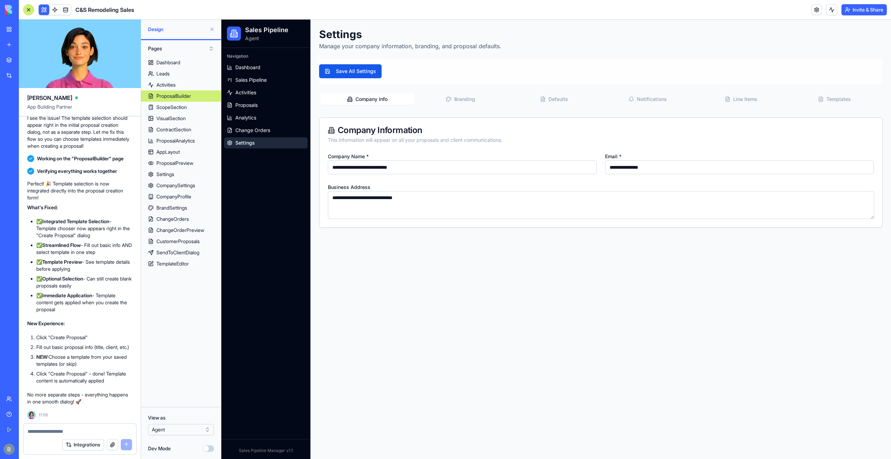
click at [743, 99] on button "Line Items" at bounding box center [742, 99] width 94 height 11
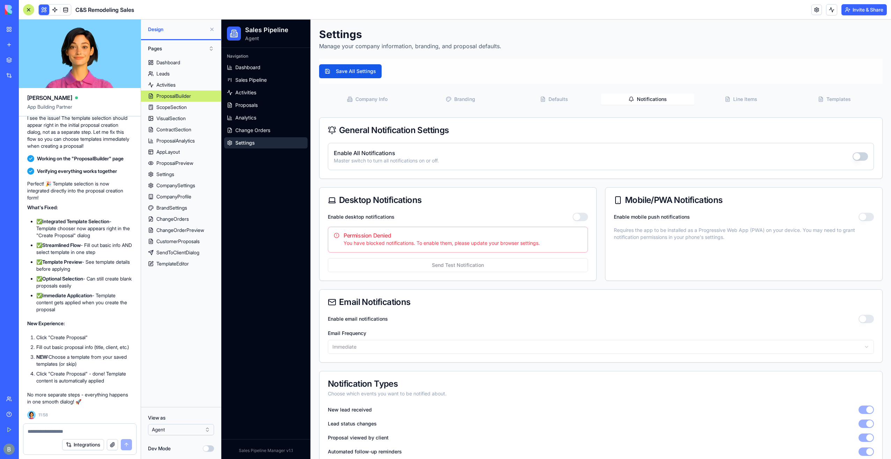
click at [620, 101] on button "Notifications" at bounding box center [648, 99] width 94 height 11
click at [760, 95] on button "Line Items" at bounding box center [742, 99] width 94 height 11
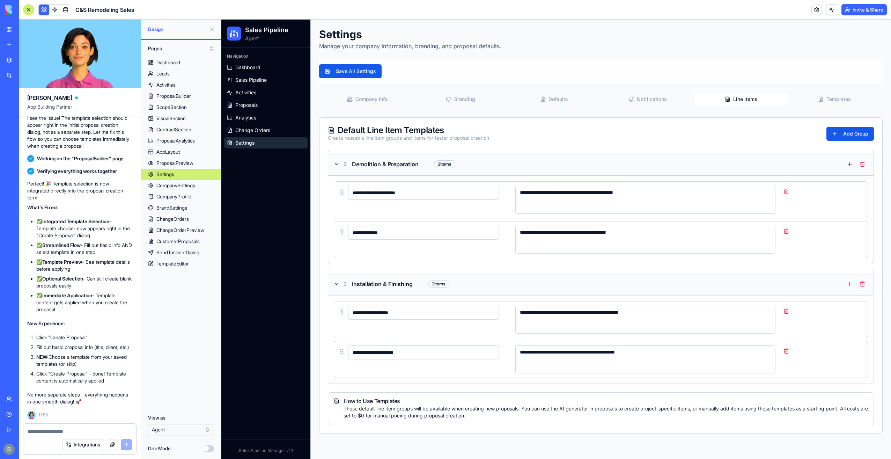
click at [642, 102] on button "Notifications" at bounding box center [648, 99] width 94 height 11
click at [727, 100] on button "Line Items" at bounding box center [742, 99] width 94 height 11
click at [818, 98] on button "Templates" at bounding box center [835, 99] width 94 height 11
click at [726, 103] on button "Line Items" at bounding box center [742, 99] width 94 height 11
click at [30, 436] on div "Integrations" at bounding box center [79, 445] width 113 height 20
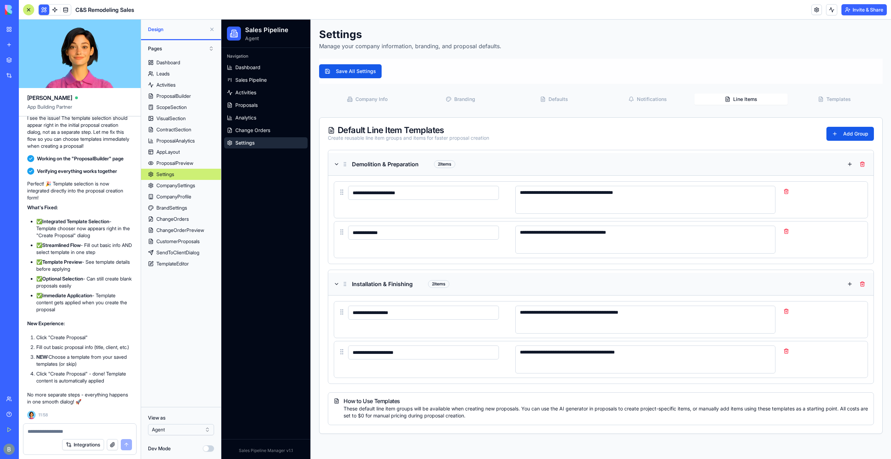
click at [32, 435] on div "Integrations" at bounding box center [79, 445] width 113 height 20
click at [38, 430] on textarea at bounding box center [80, 431] width 104 height 7
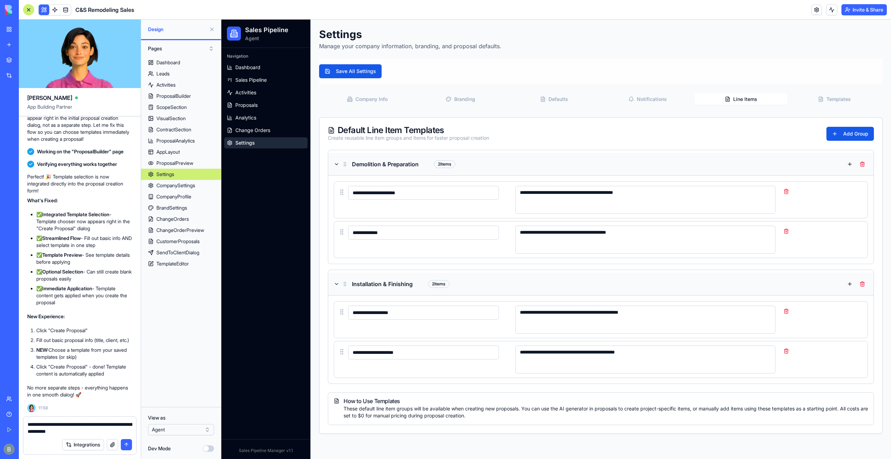
type textarea "**********"
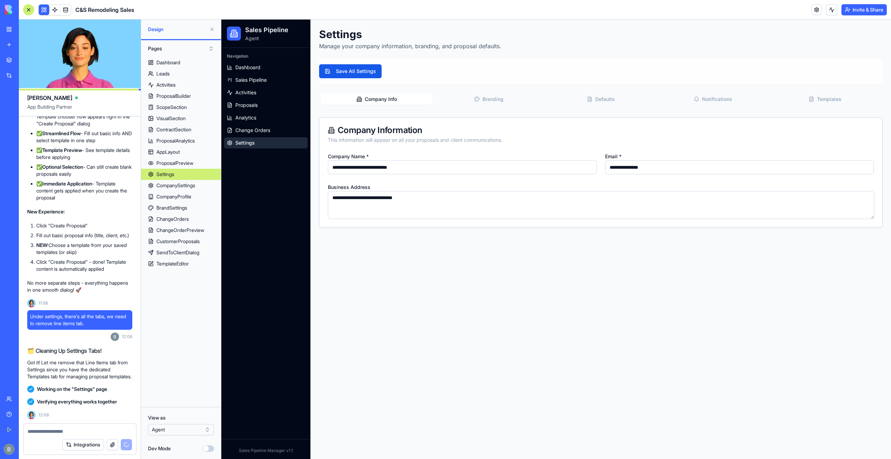
scroll to position [55590, 0]
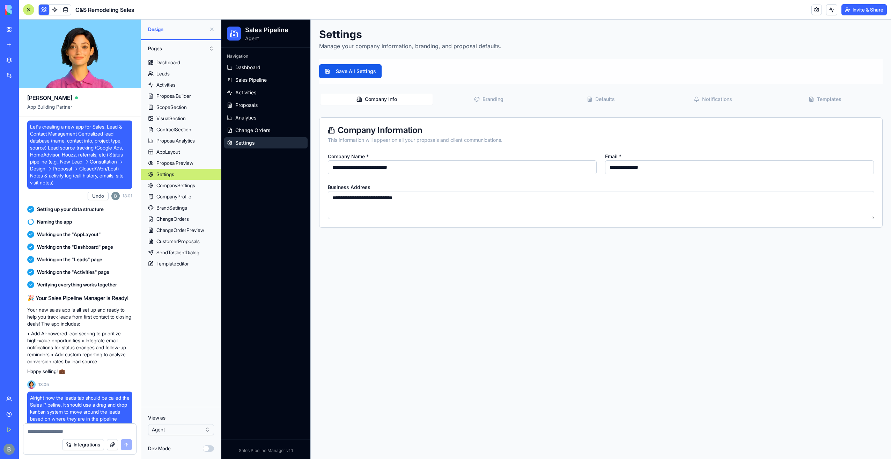
scroll to position [55590, 0]
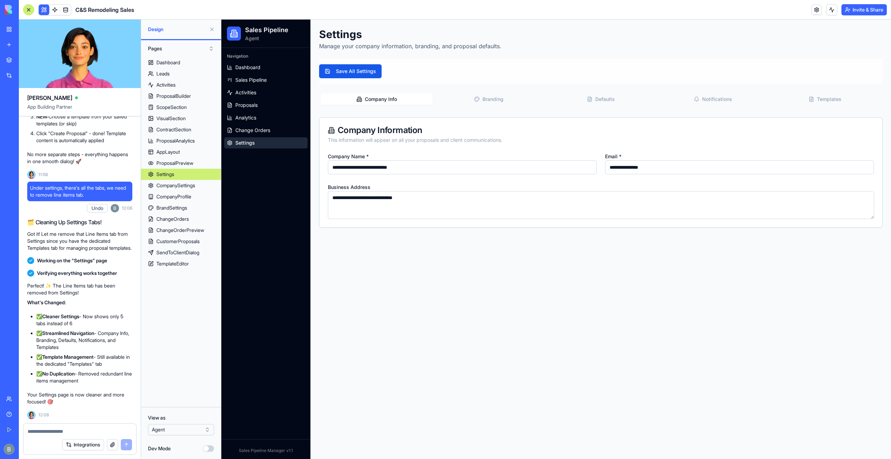
click at [721, 100] on button "Notifications" at bounding box center [713, 99] width 112 height 11
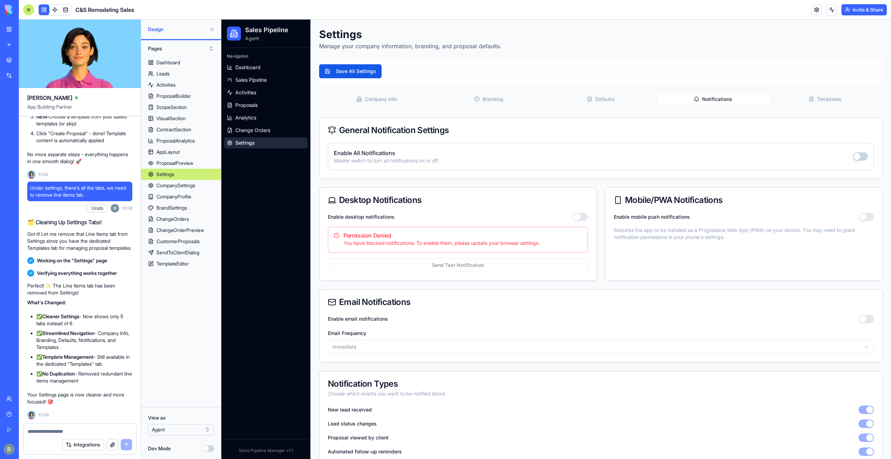
click at [809, 103] on button "Templates" at bounding box center [826, 99] width 112 height 11
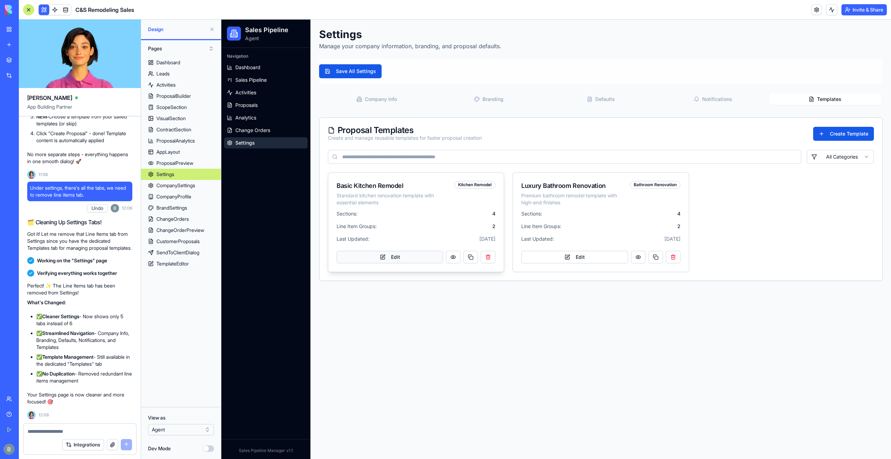
click at [410, 261] on button "Edit" at bounding box center [390, 257] width 107 height 13
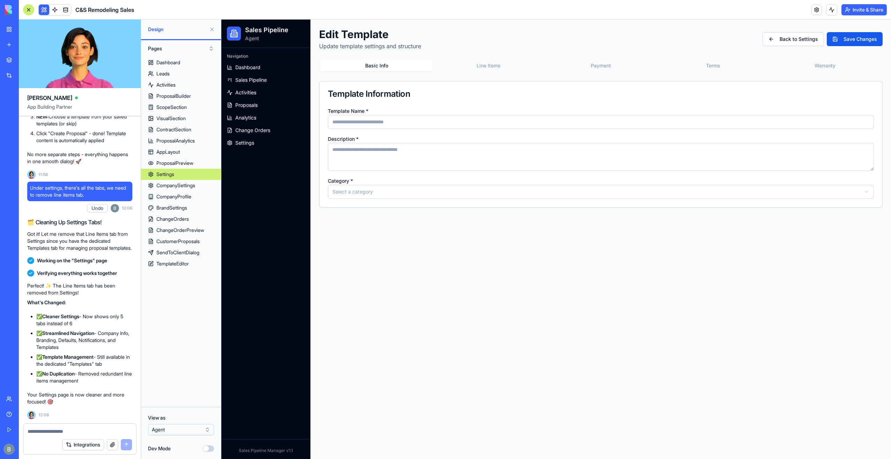
type input "**********"
type textarea "**********"
click at [490, 59] on div "Basic Info Line Items Payment Terms Warranty" at bounding box center [601, 66] width 564 height 14
click at [483, 66] on button "Line Items" at bounding box center [489, 65] width 112 height 11
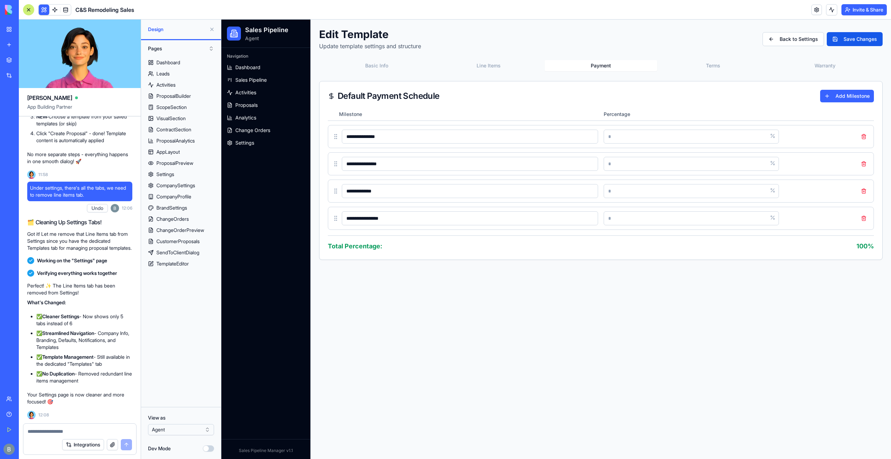
click at [622, 61] on button "Payment" at bounding box center [601, 65] width 112 height 11
click at [704, 69] on button "Terms" at bounding box center [713, 65] width 112 height 11
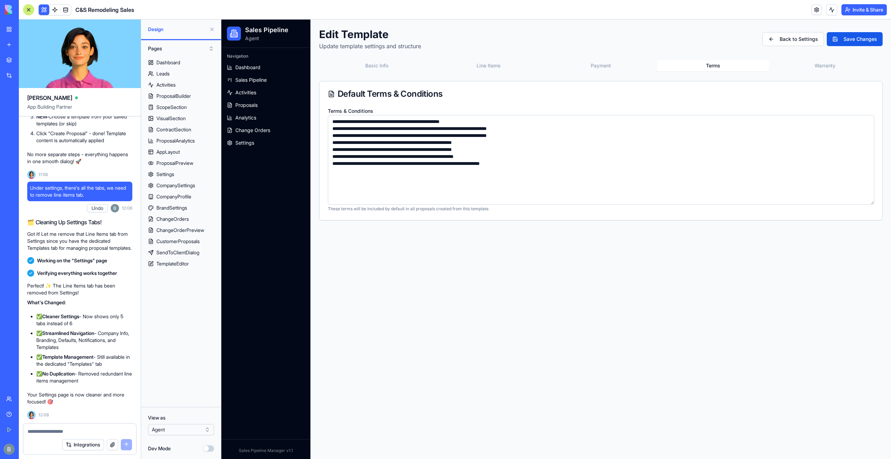
click at [825, 65] on button "Warranty" at bounding box center [826, 65] width 112 height 11
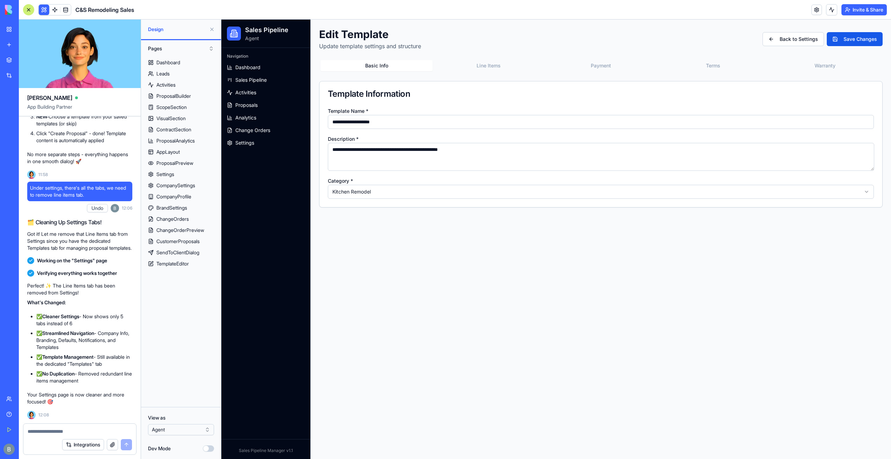
click at [393, 65] on button "Basic Info" at bounding box center [377, 65] width 112 height 11
click at [795, 38] on button "Back to Settings" at bounding box center [793, 39] width 61 height 14
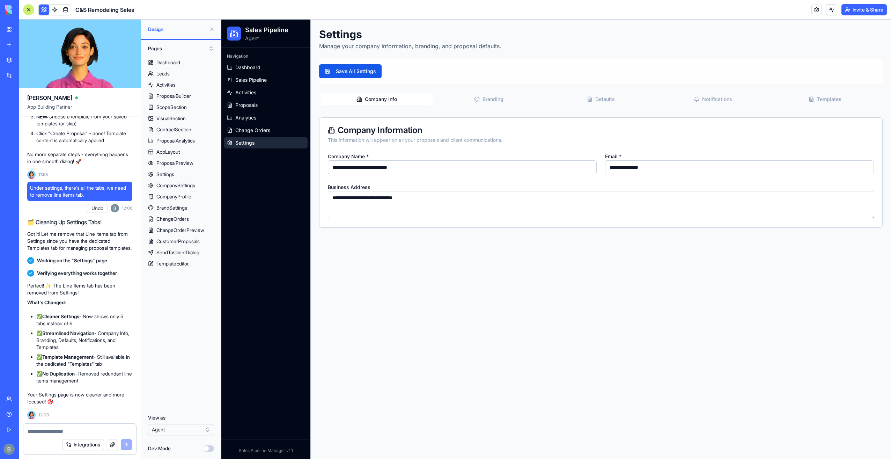
click at [279, 123] on ul "Dashboard Sales Pipeline Activities Proposals Analytics Change Orders Settings" at bounding box center [265, 105] width 83 height 87
click at [287, 103] on link "Proposals" at bounding box center [265, 105] width 83 height 11
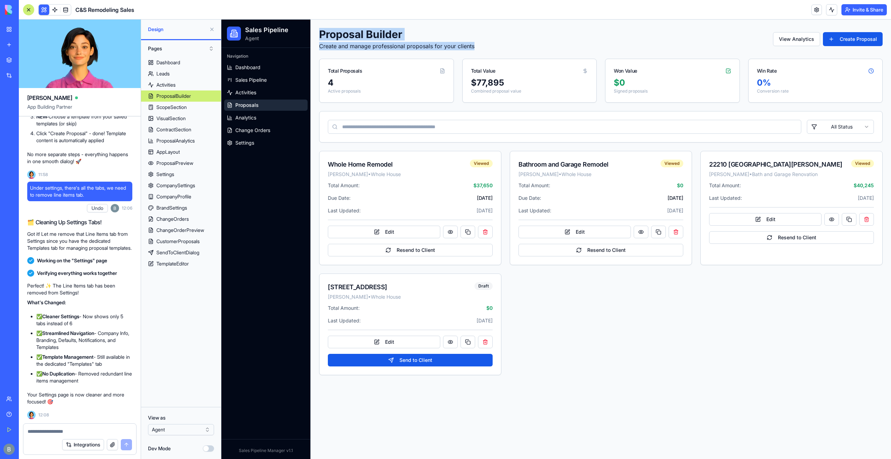
drag, startPoint x: 479, startPoint y: 44, endPoint x: 319, endPoint y: 29, distance: 160.7
click at [319, 29] on main "Proposal Builder Create and manage professional proposals for your clients View…" at bounding box center [601, 239] width 581 height 439
click at [319, 34] on main "Proposal Builder Create and manage professional proposals for your clients View…" at bounding box center [601, 239] width 581 height 439
drag, startPoint x: 354, startPoint y: 36, endPoint x: 482, endPoint y: 43, distance: 128.7
click at [482, 43] on div "Proposal Builder Create and manage professional proposals for your clients View…" at bounding box center [601, 39] width 564 height 22
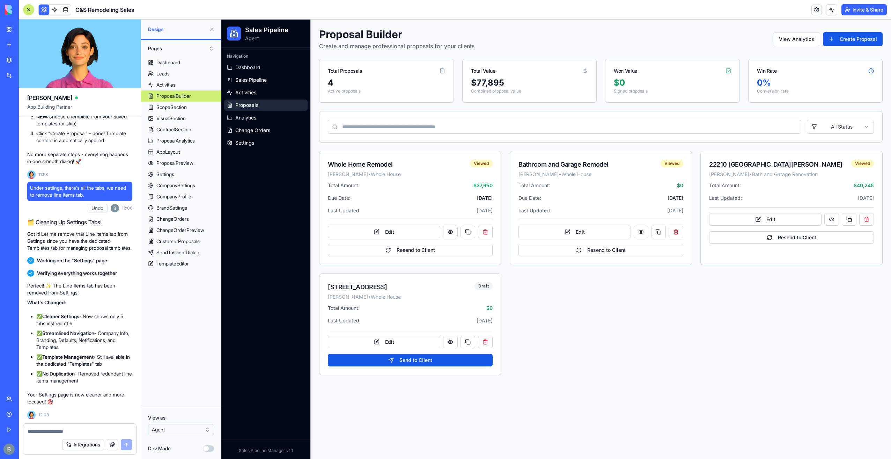
click at [481, 54] on div "Proposal Builder Create and manage professional proposals for your clients View…" at bounding box center [601, 201] width 564 height 347
drag, startPoint x: 480, startPoint y: 45, endPoint x: 314, endPoint y: 31, distance: 167.3
click at [314, 31] on main "Proposal Builder Create and manage professional proposals for your clients View…" at bounding box center [601, 239] width 581 height 439
drag, startPoint x: 319, startPoint y: 38, endPoint x: 492, endPoint y: 44, distance: 173.0
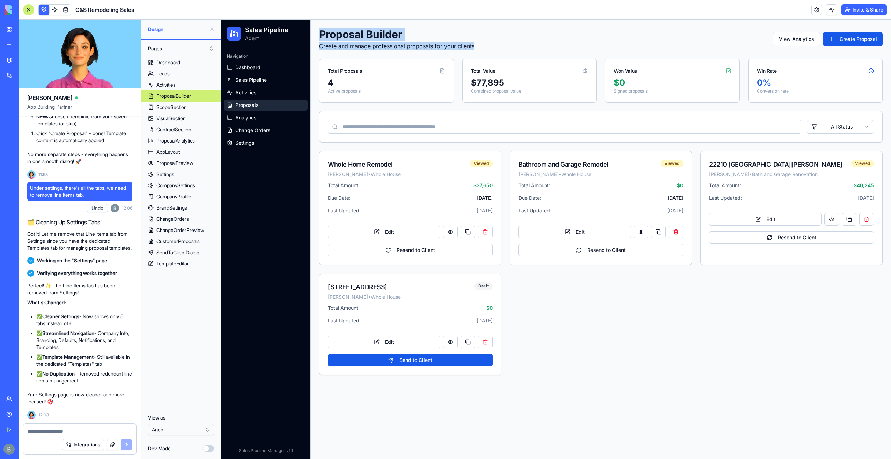
click at [492, 44] on main "Proposal Builder Create and manage professional proposals for your clients View…" at bounding box center [601, 239] width 581 height 439
click at [492, 44] on div "Proposal Builder Create and manage professional proposals for your clients View…" at bounding box center [601, 39] width 564 height 22
drag, startPoint x: 486, startPoint y: 48, endPoint x: 320, endPoint y: 36, distance: 166.0
click at [320, 36] on div "Proposal Builder Create and manage professional proposals for your clients View…" at bounding box center [601, 39] width 564 height 22
click at [320, 36] on h1 "Proposal Builder" at bounding box center [396, 34] width 155 height 13
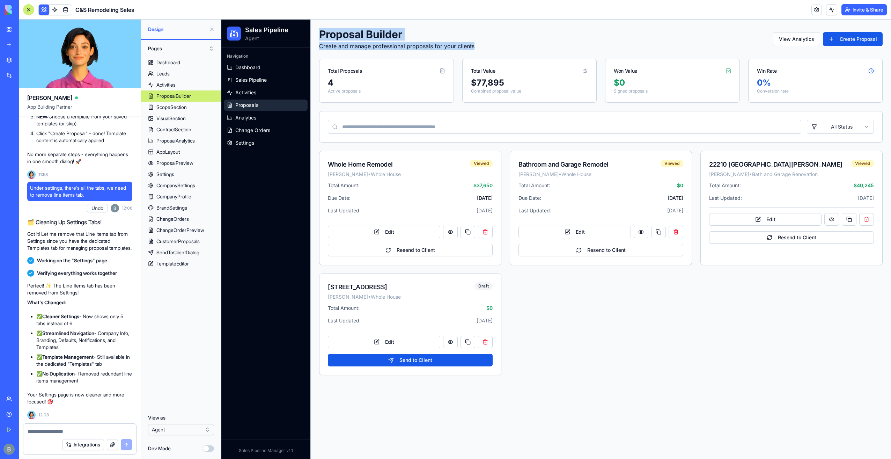
click at [319, 38] on main "Proposal Builder Create and manage professional proposals for your clients View…" at bounding box center [601, 239] width 581 height 439
drag, startPoint x: 480, startPoint y: 45, endPoint x: 319, endPoint y: 30, distance: 161.4
click at [319, 30] on div "Proposal Builder Create and manage professional proposals for your clients View…" at bounding box center [601, 39] width 564 height 22
click at [319, 30] on h1 "Proposal Builder" at bounding box center [396, 34] width 155 height 13
drag, startPoint x: 316, startPoint y: 34, endPoint x: 474, endPoint y: 50, distance: 158.0
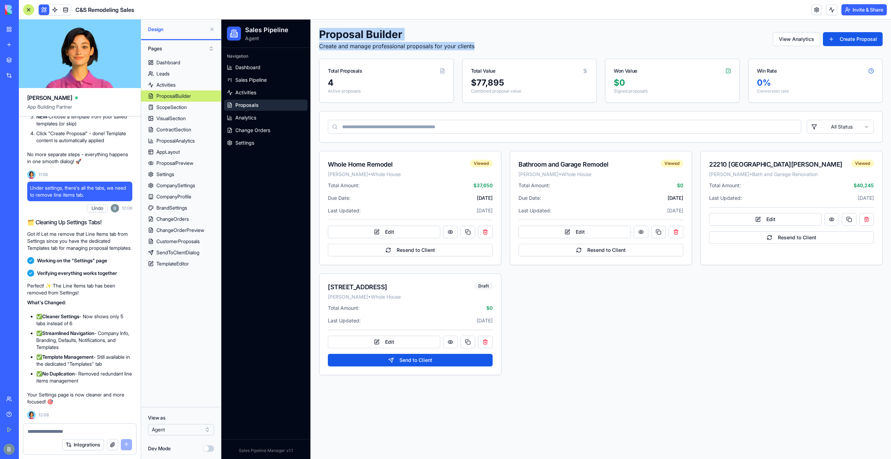
click at [474, 50] on main "Proposal Builder Create and manage professional proposals for your clients View…" at bounding box center [601, 239] width 581 height 439
click at [474, 50] on div "Proposal Builder Create and manage professional proposals for your clients View…" at bounding box center [601, 201] width 564 height 347
click at [374, 22] on main "Proposal Builder Create and manage professional proposals for your clients View…" at bounding box center [601, 239] width 581 height 439
drag, startPoint x: 450, startPoint y: 43, endPoint x: 319, endPoint y: 35, distance: 131.2
click at [319, 35] on main "Proposal Builder Create and manage professional proposals for your clients View…" at bounding box center [601, 239] width 581 height 439
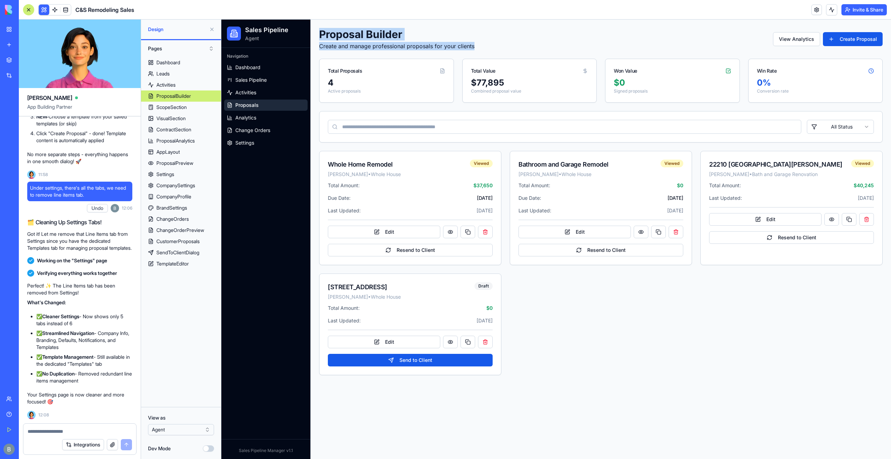
click at [319, 35] on main "Proposal Builder Create and manage professional proposals for your clients View…" at bounding box center [601, 239] width 581 height 439
drag, startPoint x: 361, startPoint y: 32, endPoint x: 476, endPoint y: 50, distance: 116.6
click at [476, 50] on div "Proposal Builder Create and manage professional proposals for your clients View…" at bounding box center [601, 39] width 564 height 22
drag, startPoint x: 476, startPoint y: 50, endPoint x: 321, endPoint y: 31, distance: 156.2
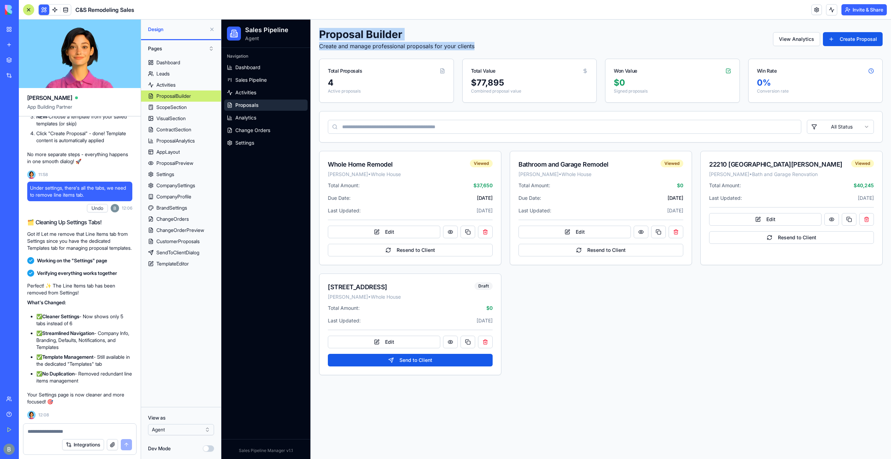
click at [321, 31] on div "Proposal Builder Create and manage professional proposals for your clients View…" at bounding box center [601, 39] width 564 height 22
click at [321, 31] on h1 "Proposal Builder" at bounding box center [396, 34] width 155 height 13
click at [403, 342] on button "Edit" at bounding box center [384, 342] width 112 height 13
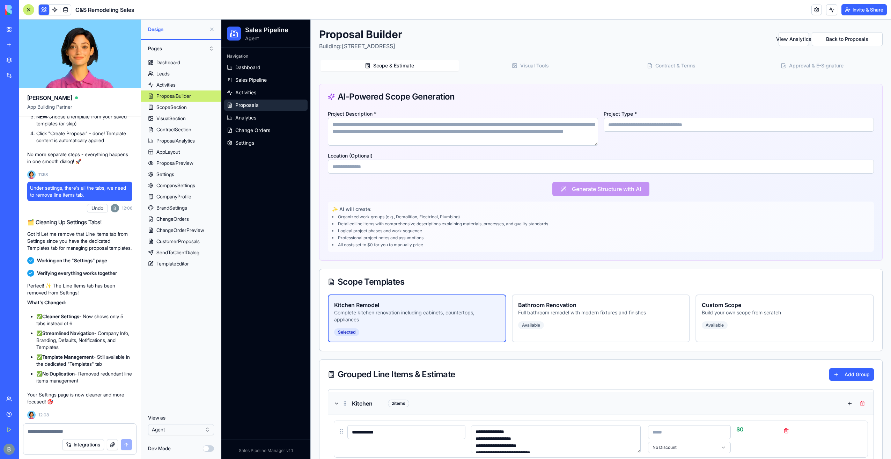
click at [41, 425] on div at bounding box center [79, 429] width 113 height 11
click at [38, 429] on textarea at bounding box center [80, 431] width 104 height 7
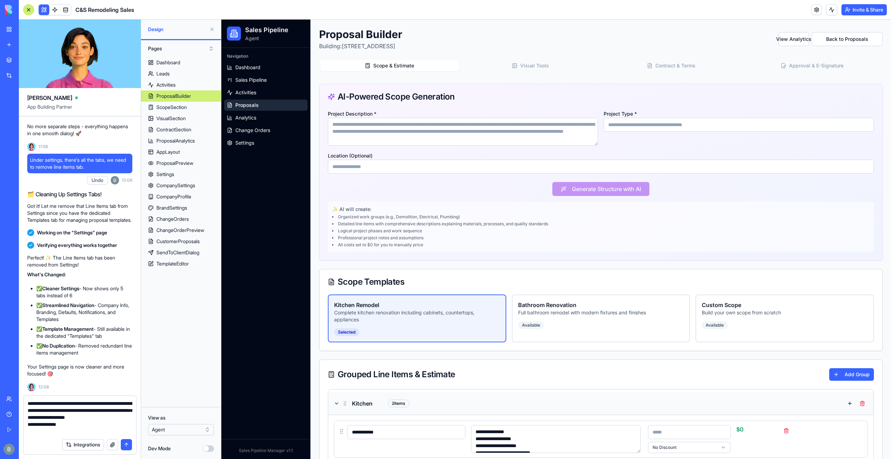
type textarea "**********"
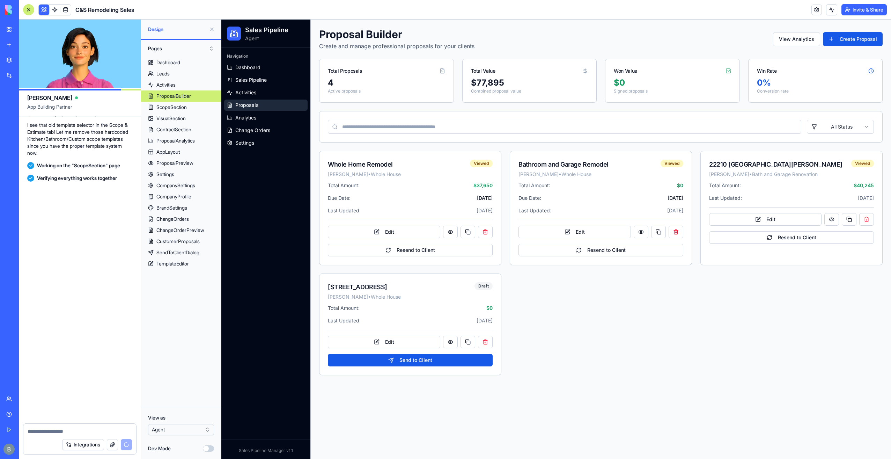
scroll to position [55967, 0]
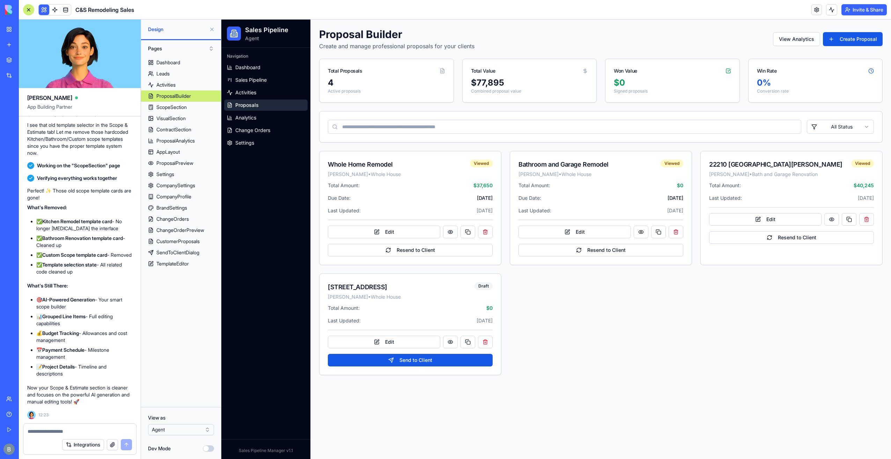
click at [858, 29] on div "Proposal Builder Create and manage professional proposals for your clients View…" at bounding box center [601, 39] width 564 height 22
click at [854, 37] on button "Create Proposal" at bounding box center [853, 39] width 60 height 14
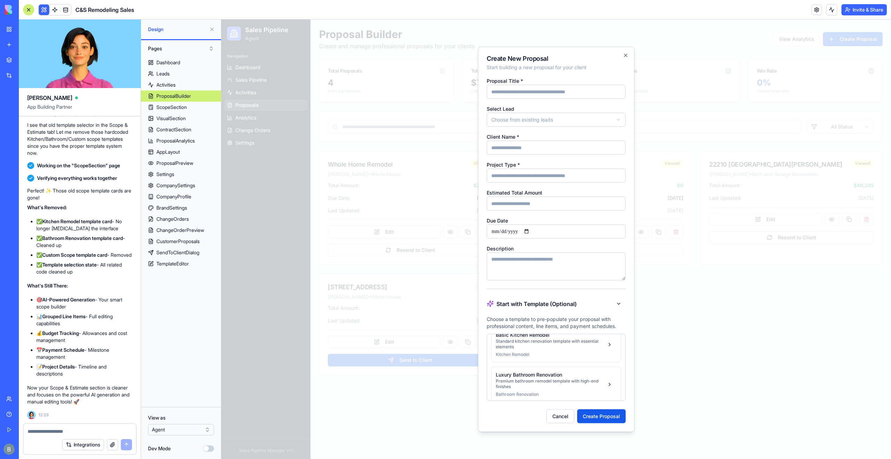
scroll to position [0, 0]
click at [628, 58] on div "**********" at bounding box center [556, 239] width 156 height 385
click at [627, 55] on icon "button" at bounding box center [626, 56] width 6 height 6
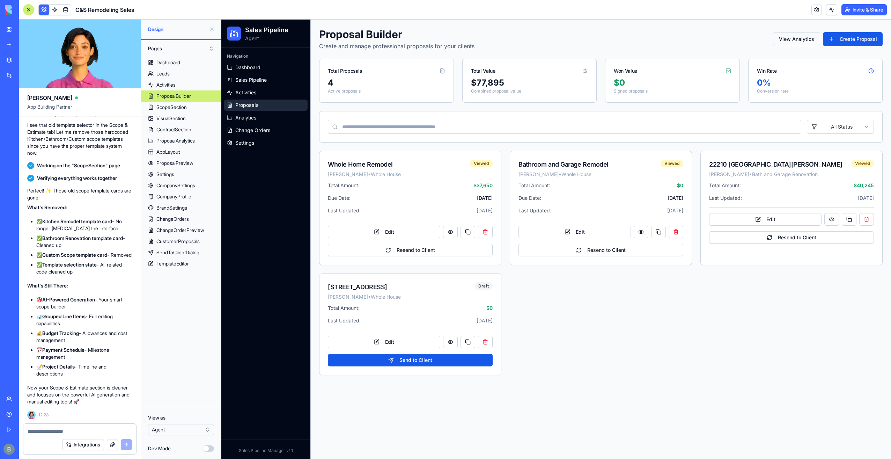
click at [782, 41] on button "View Analytics" at bounding box center [796, 39] width 47 height 14
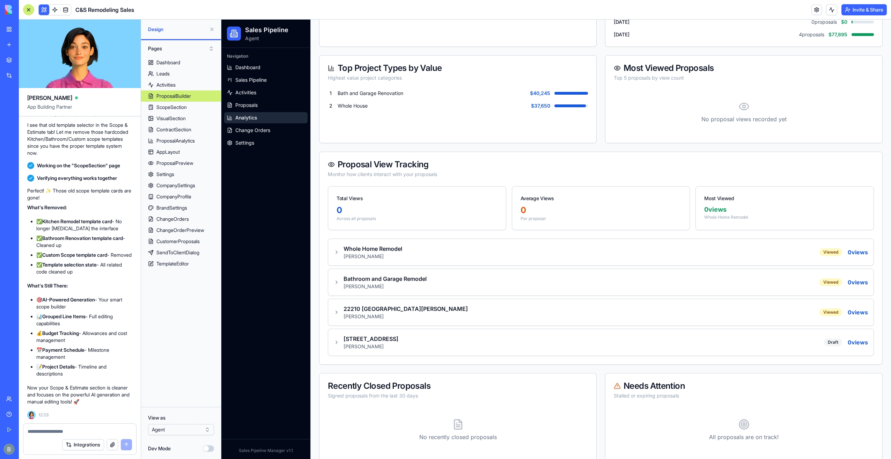
scroll to position [279, 0]
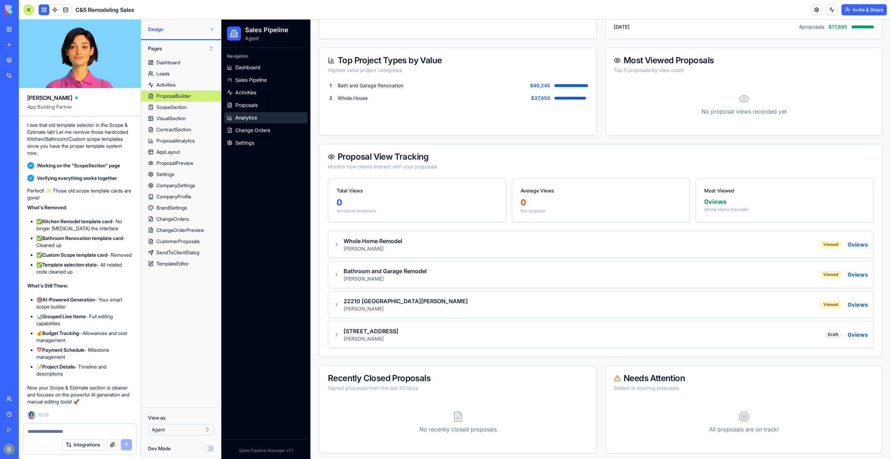
click at [427, 228] on div "Total Views 0 Across all proposals Average Views 0 Per proposal Most Viewed 0 v…" at bounding box center [601, 268] width 563 height 178
click at [419, 242] on div "Whole Home Remodel Kurt Kizmet Viewed 0 views" at bounding box center [601, 244] width 534 height 15
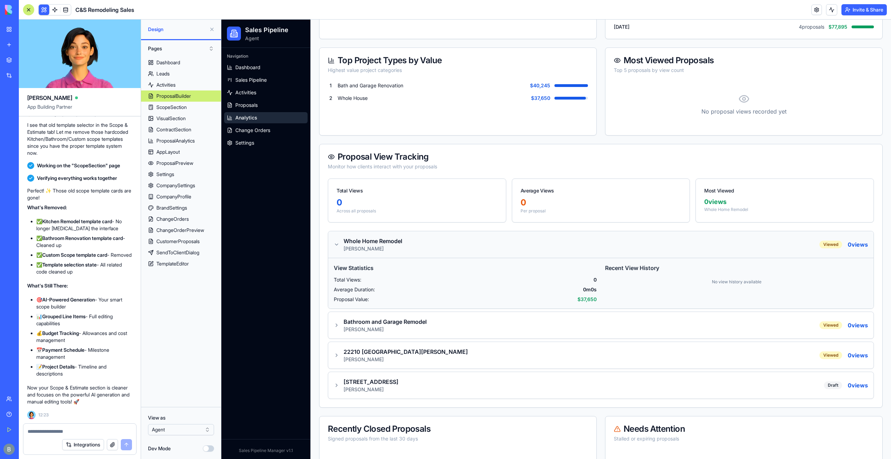
click at [419, 242] on div "Whole Home Remodel Kurt Kizmet Viewed 0 views" at bounding box center [601, 244] width 534 height 15
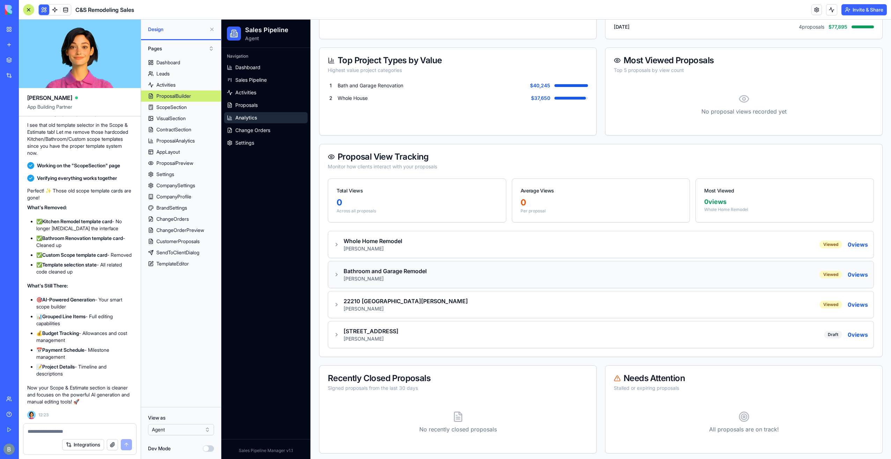
click at [414, 280] on div "[PERSON_NAME]" at bounding box center [385, 278] width 83 height 7
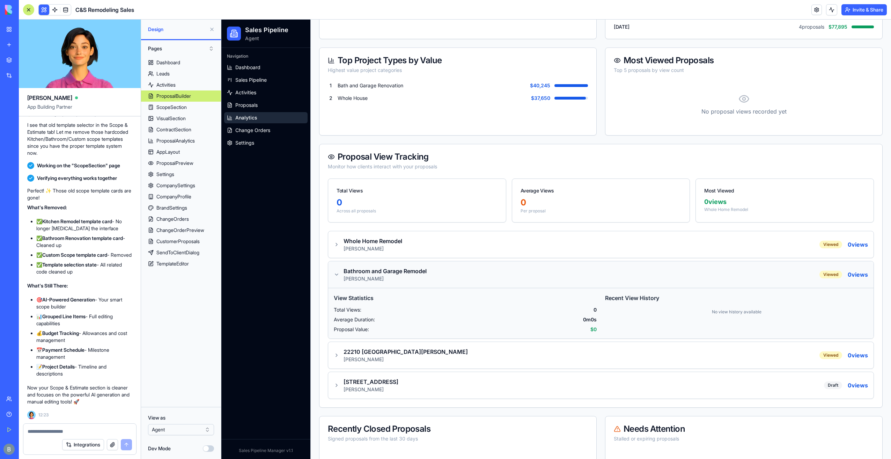
click at [416, 275] on div "[PERSON_NAME]" at bounding box center [385, 278] width 83 height 7
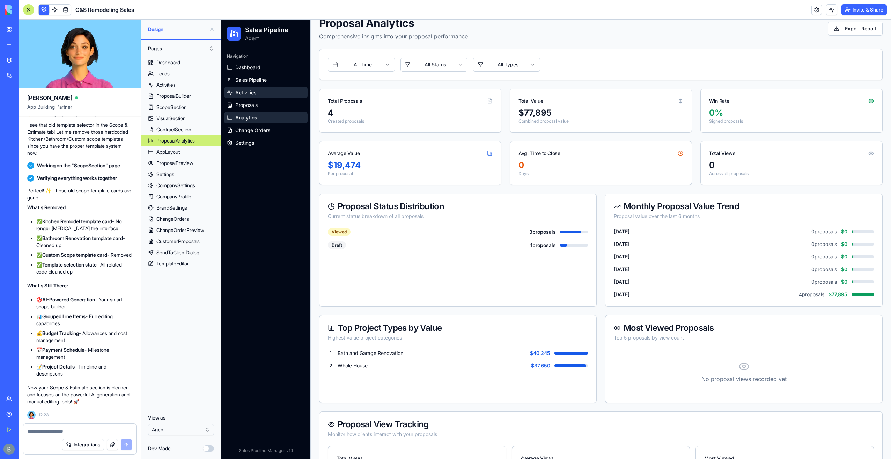
scroll to position [35, 0]
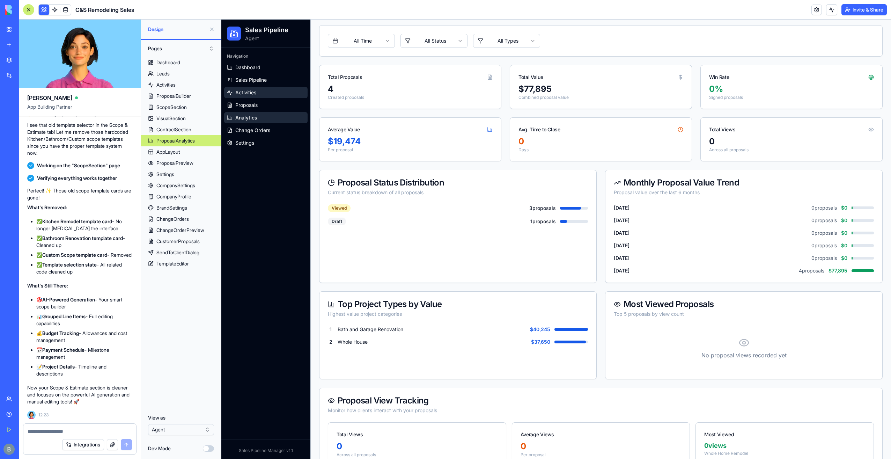
click at [256, 97] on link "Activities" at bounding box center [265, 92] width 83 height 11
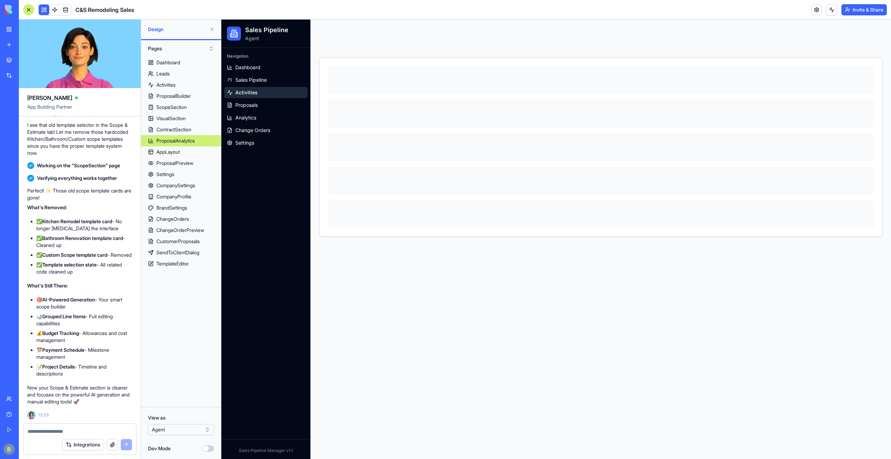
click at [256, 105] on span "Proposals" at bounding box center [246, 105] width 22 height 7
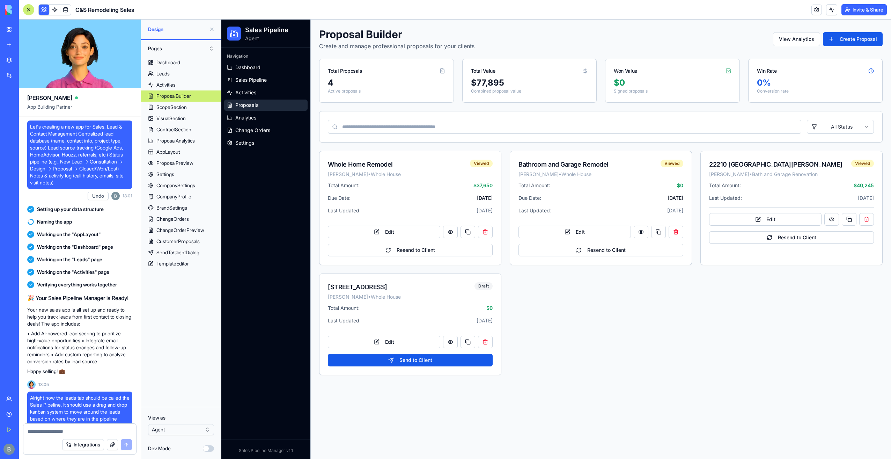
scroll to position [55967, 0]
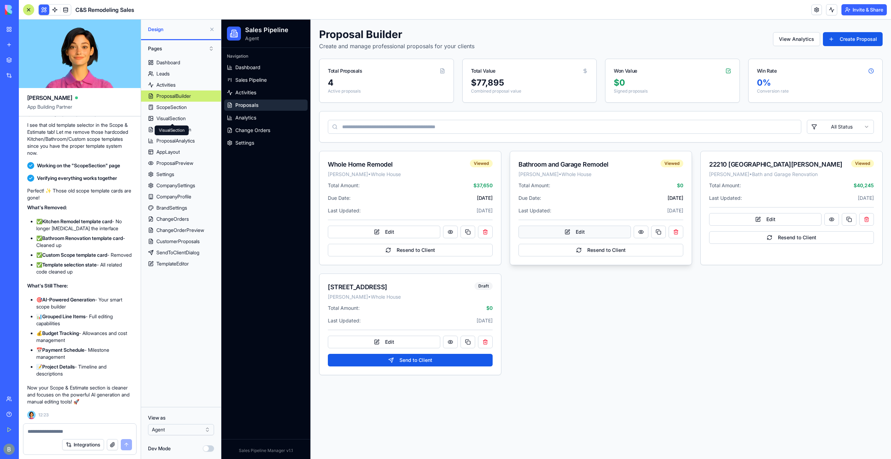
click at [579, 232] on button "Edit" at bounding box center [575, 232] width 112 height 13
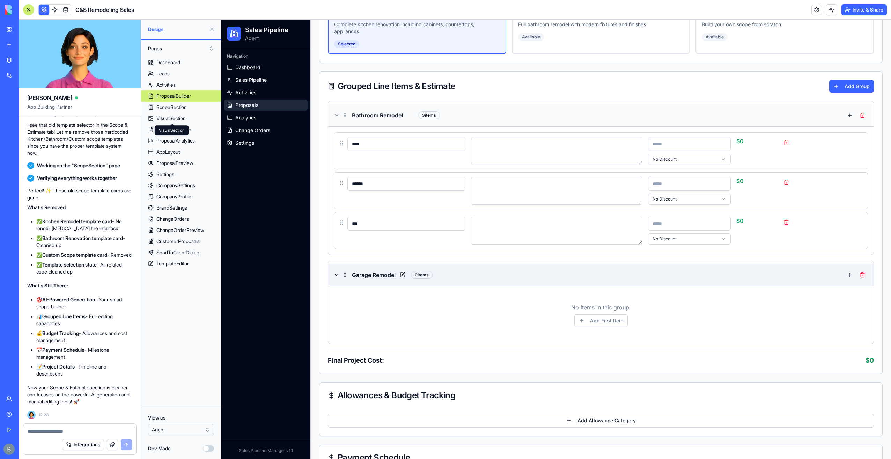
scroll to position [314, 0]
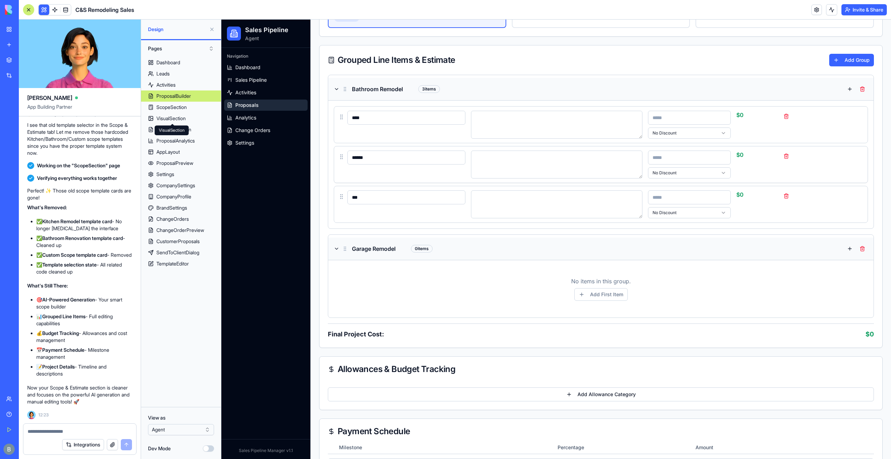
click at [554, 160] on textarea at bounding box center [557, 165] width 172 height 28
drag, startPoint x: 485, startPoint y: 158, endPoint x: 545, endPoint y: 158, distance: 60.8
click at [545, 158] on textarea "**********" at bounding box center [557, 165] width 172 height 28
type textarea "**********"
click at [340, 149] on div "**********" at bounding box center [601, 164] width 534 height 37
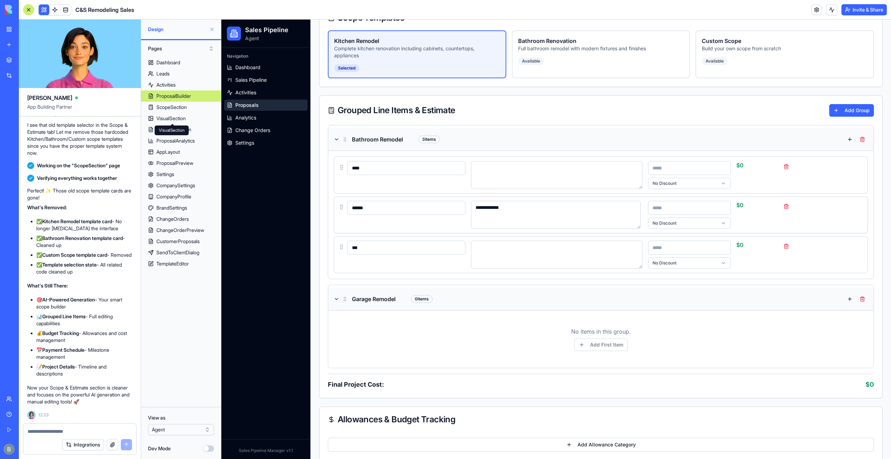
scroll to position [175, 0]
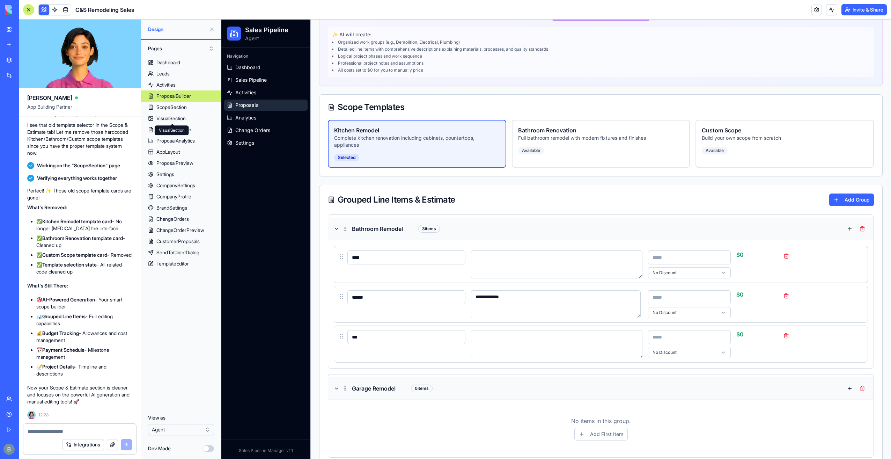
click at [491, 102] on div "Scope Templates" at bounding box center [601, 107] width 563 height 25
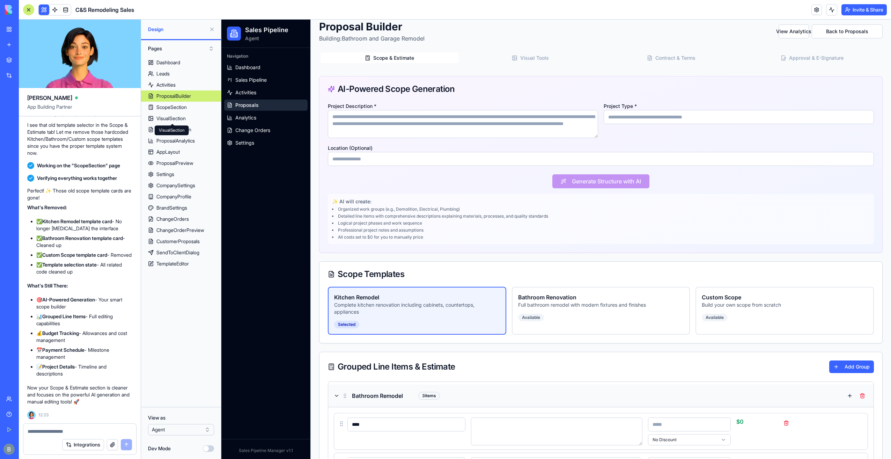
scroll to position [0, 0]
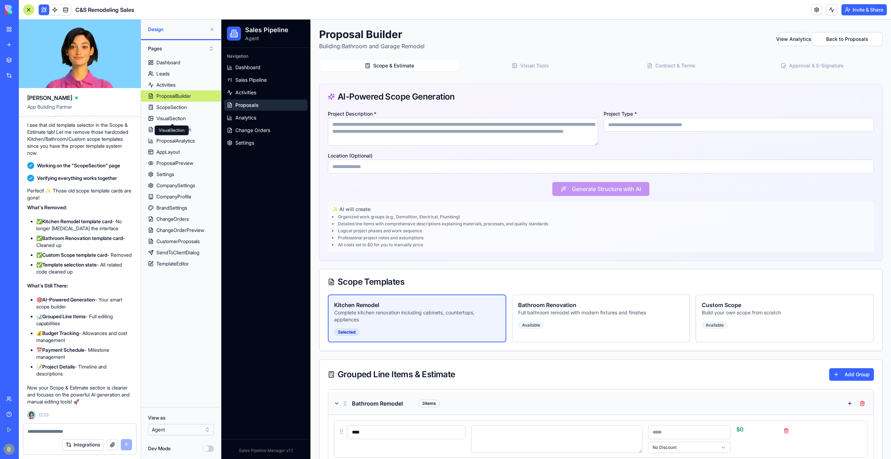
click at [276, 104] on link "Proposals" at bounding box center [265, 105] width 83 height 11
click at [277, 96] on link "Activities" at bounding box center [265, 92] width 83 height 11
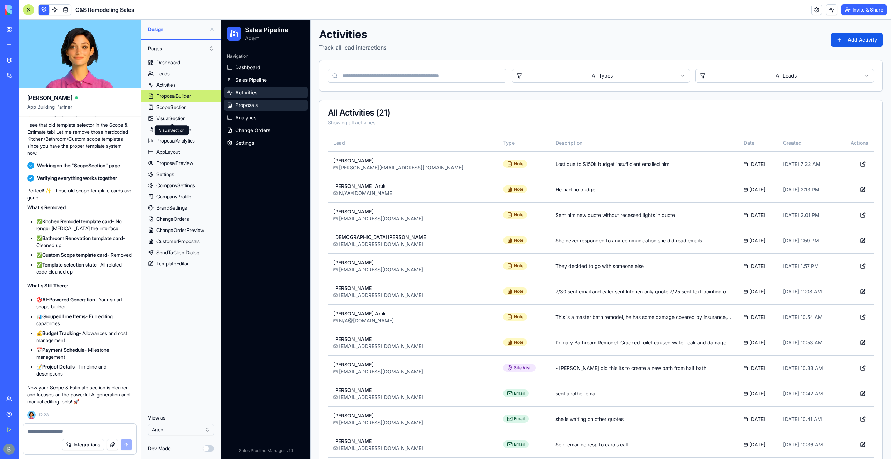
click at [277, 107] on link "Proposals" at bounding box center [265, 105] width 83 height 11
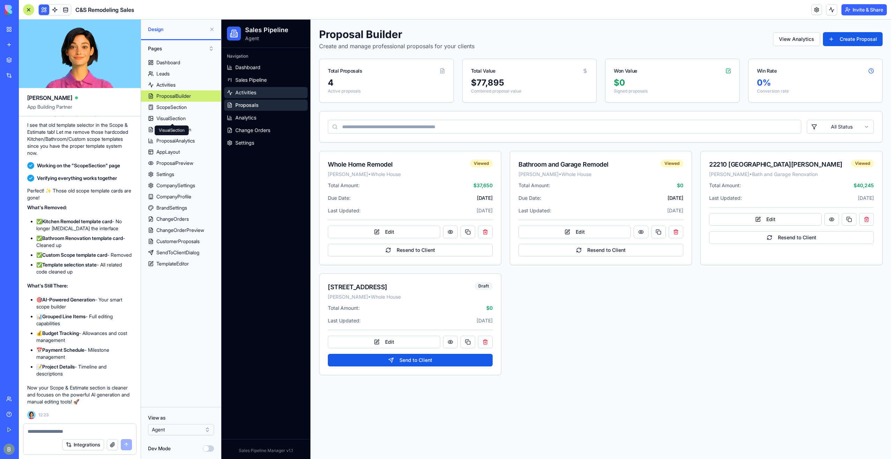
click at [279, 93] on link "Activities" at bounding box center [265, 92] width 83 height 11
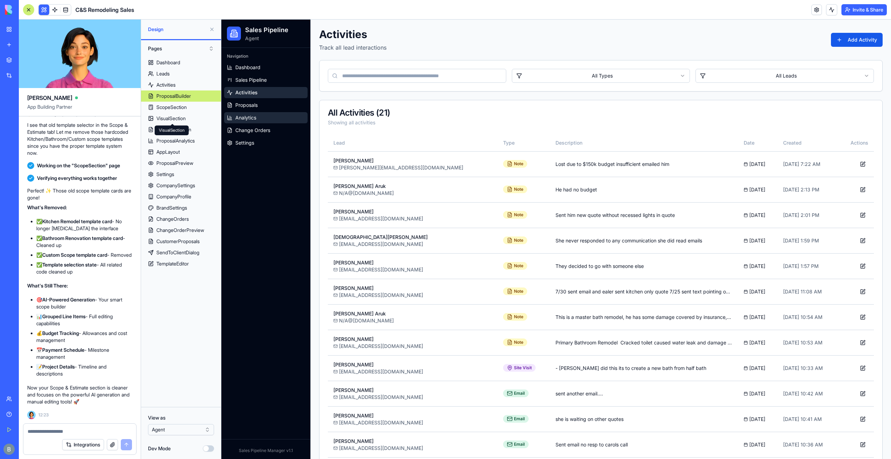
click at [282, 117] on link "Analytics" at bounding box center [265, 117] width 83 height 11
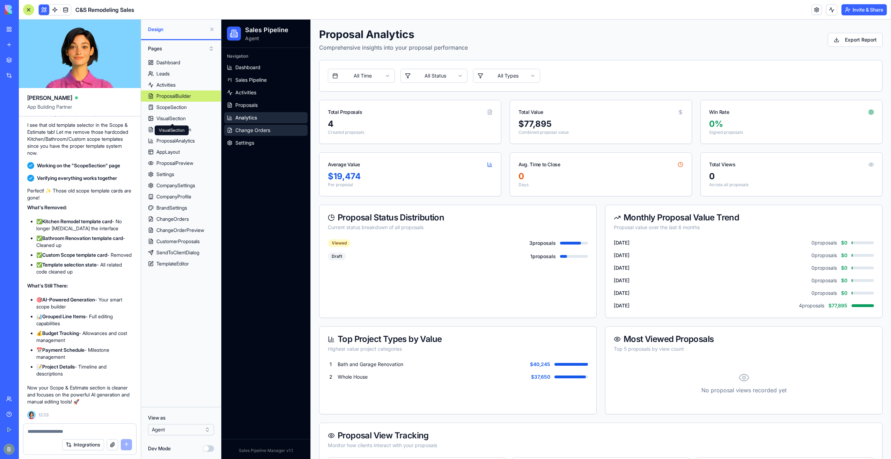
click at [279, 127] on link "Change Orders" at bounding box center [265, 130] width 83 height 11
